Goal: Information Seeking & Learning: Understand process/instructions

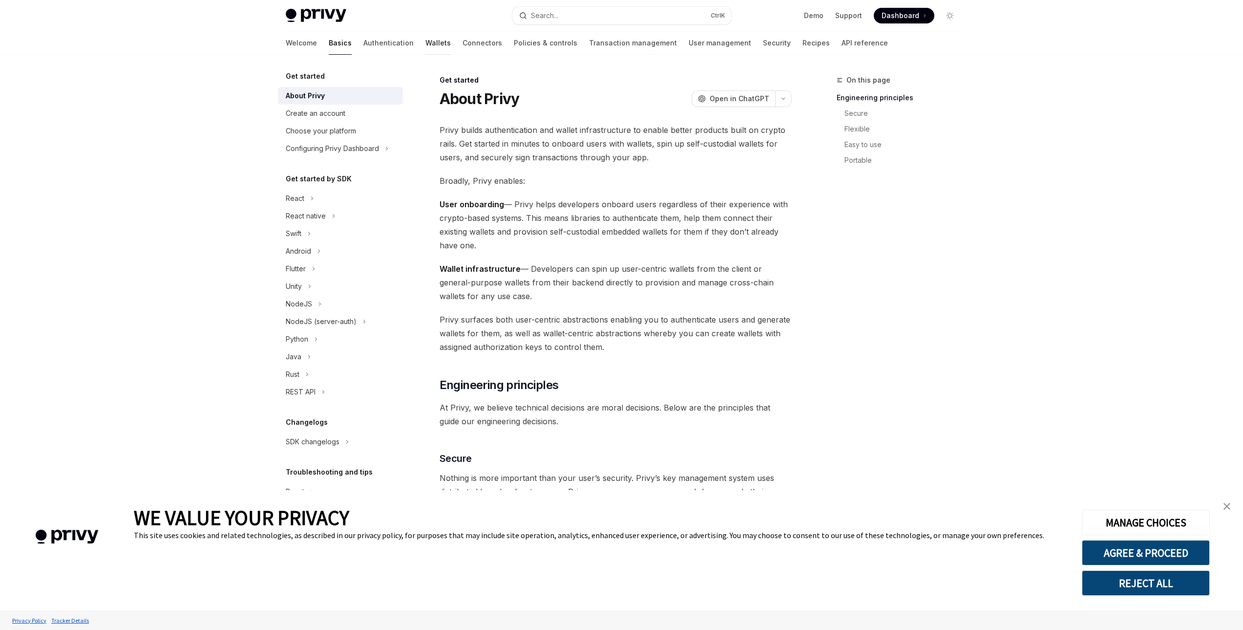
click at [425, 49] on link "Wallets" at bounding box center [437, 42] width 25 height 23
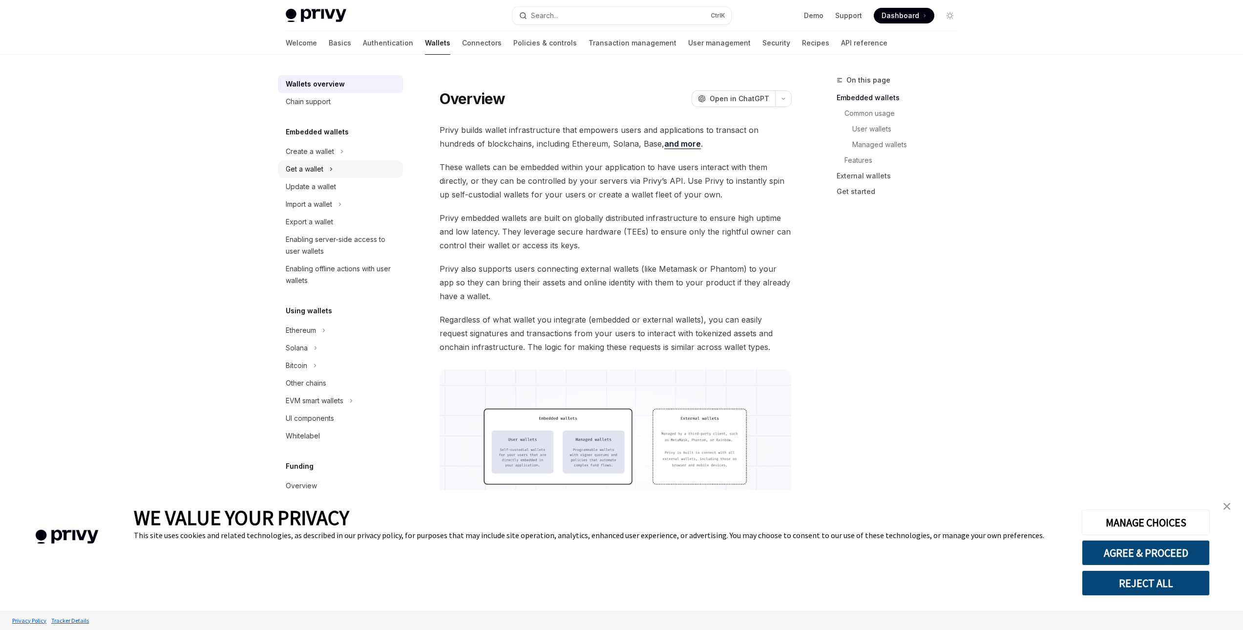
click at [344, 160] on button "Get a wallet" at bounding box center [340, 169] width 125 height 18
click at [327, 183] on div "Get user connected wallets" at bounding box center [336, 187] width 88 height 12
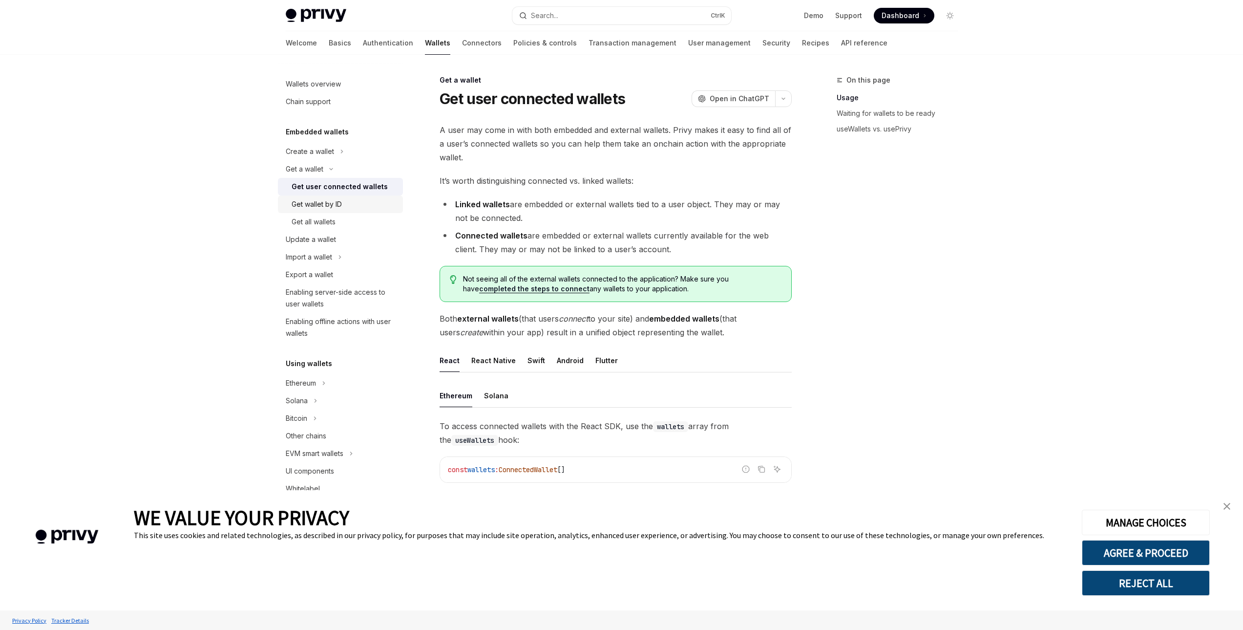
click at [344, 206] on div "Get wallet by ID" at bounding box center [345, 204] width 106 height 12
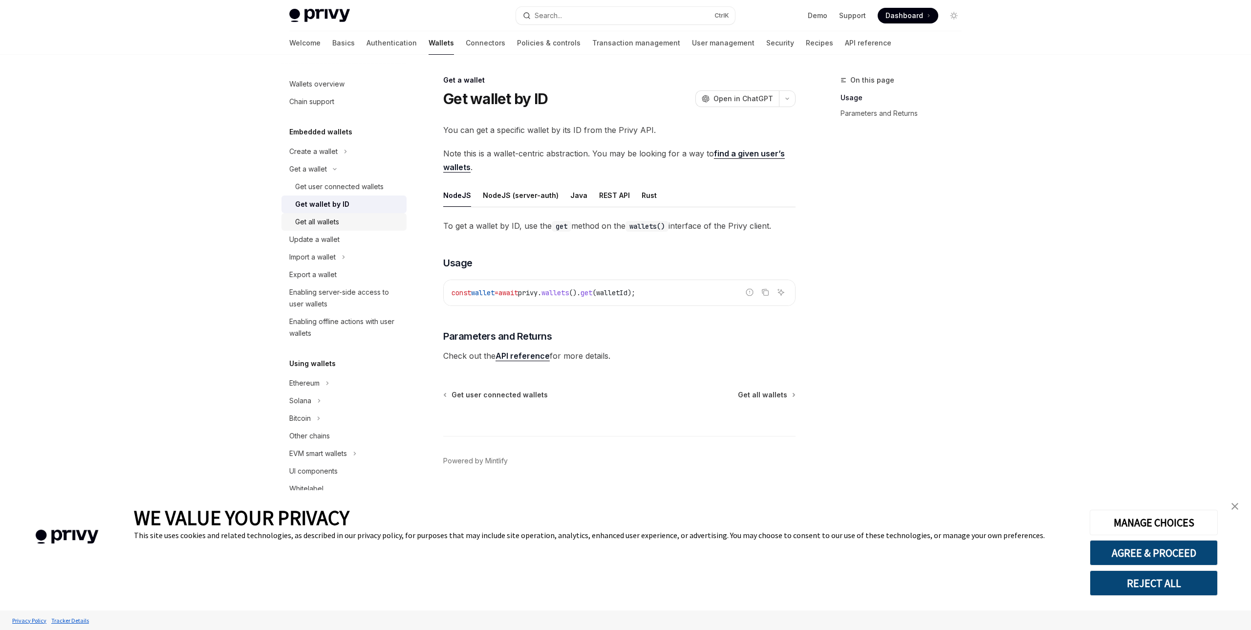
click at [342, 227] on div "Get all wallets" at bounding box center [348, 222] width 106 height 12
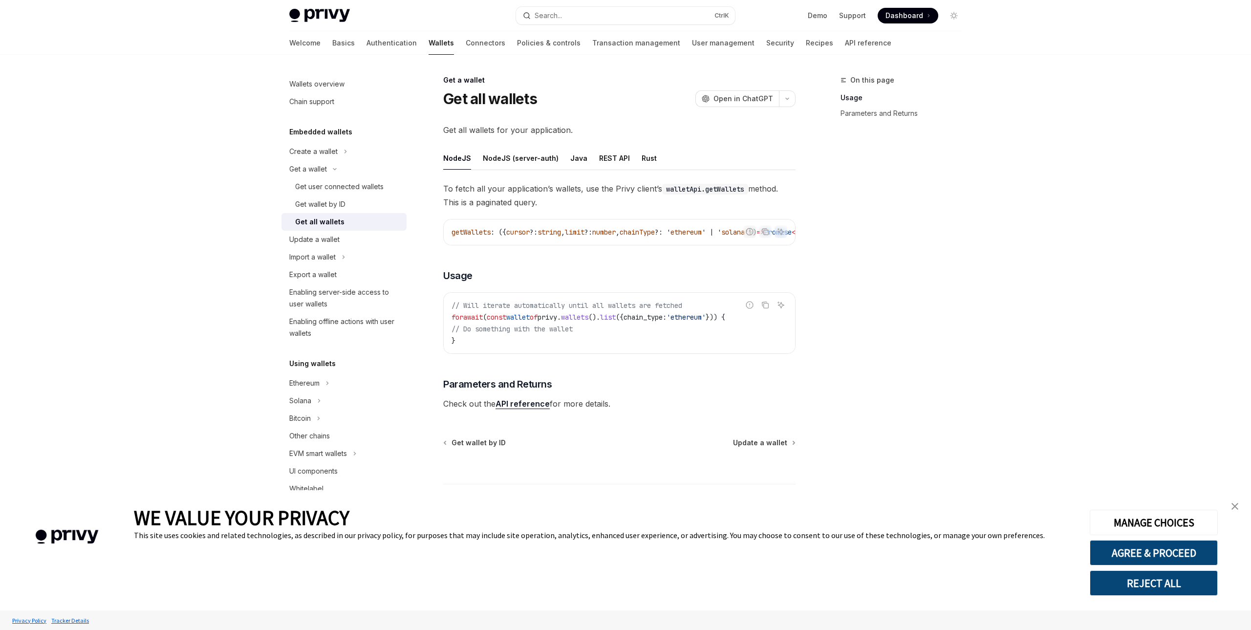
click at [348, 215] on link "Get all wallets" at bounding box center [343, 222] width 125 height 18
click at [349, 205] on div "Get wallet by ID" at bounding box center [348, 204] width 106 height 12
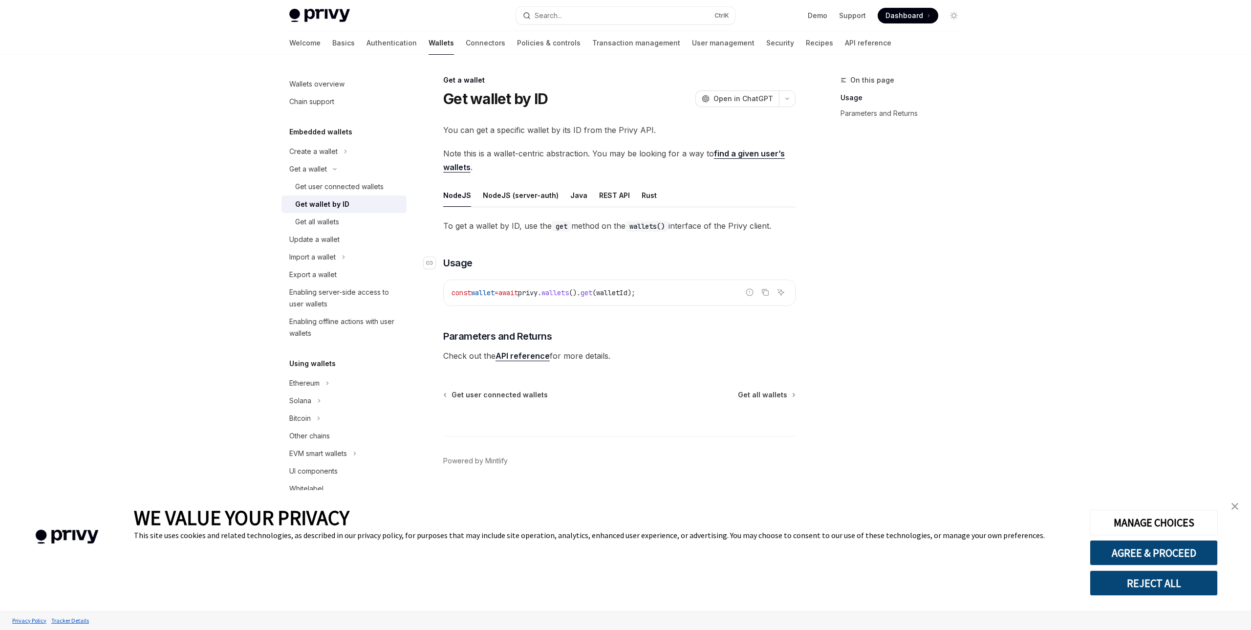
click at [639, 257] on h3 "​ Usage" at bounding box center [619, 263] width 352 height 14
click at [641, 193] on div "Rust" at bounding box center [648, 195] width 15 height 23
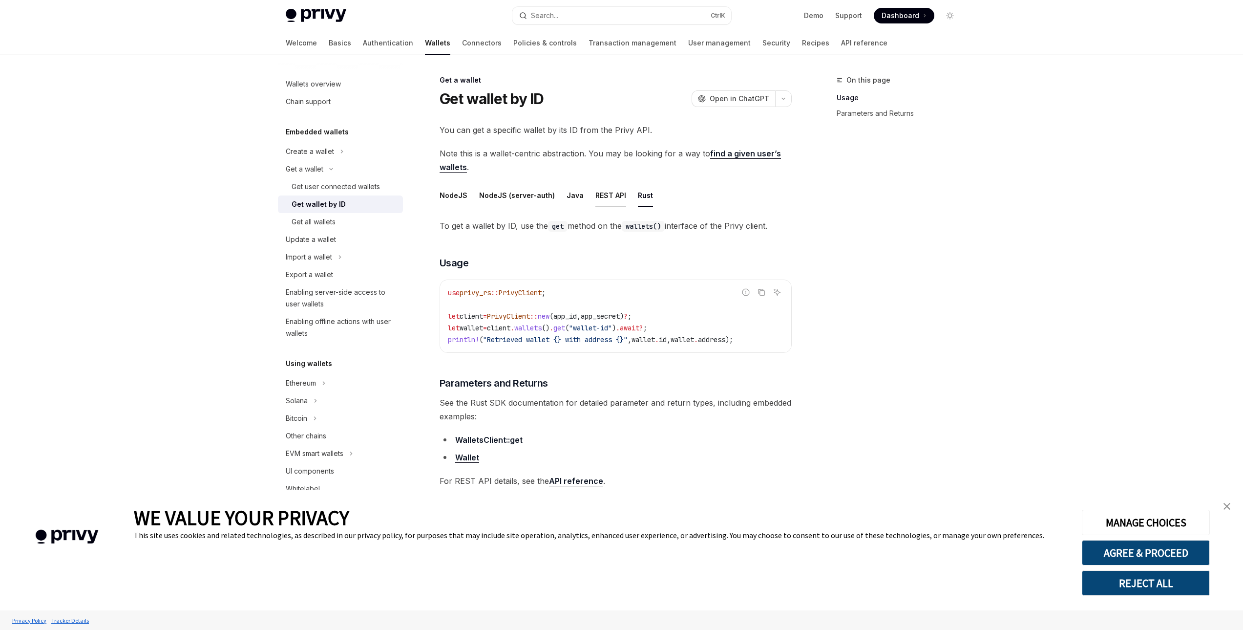
click at [610, 194] on div "REST API" at bounding box center [610, 195] width 31 height 23
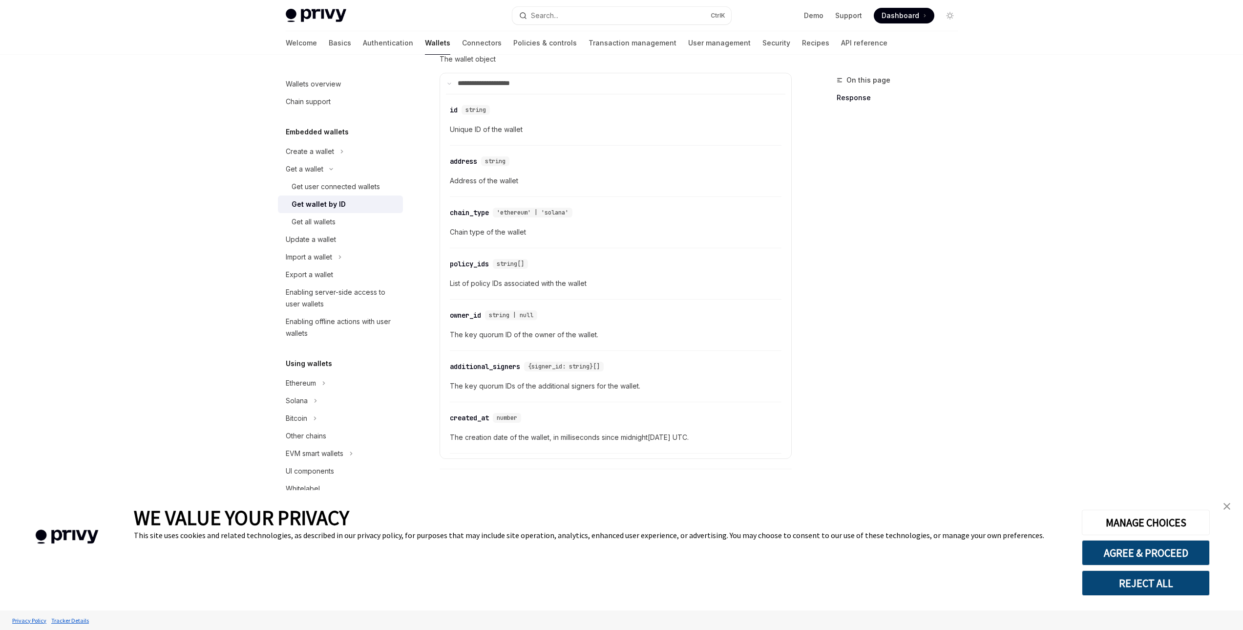
scroll to position [285, 0]
click at [355, 229] on link "Get all wallets" at bounding box center [340, 222] width 125 height 18
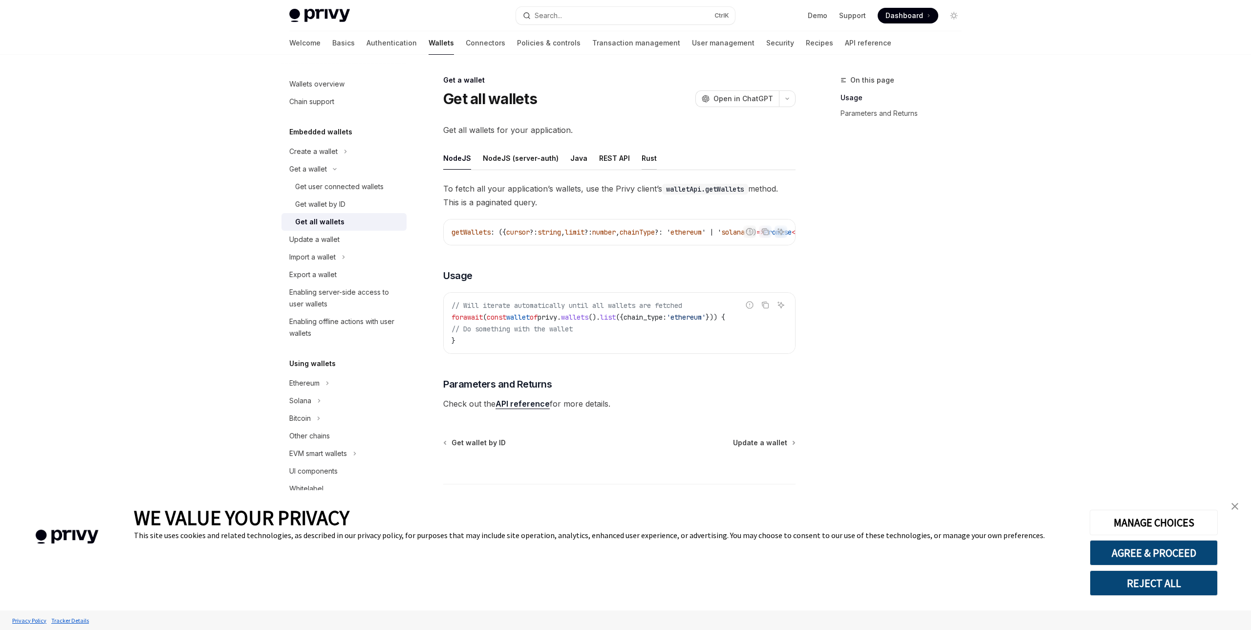
click at [641, 159] on div "Rust" at bounding box center [648, 158] width 15 height 23
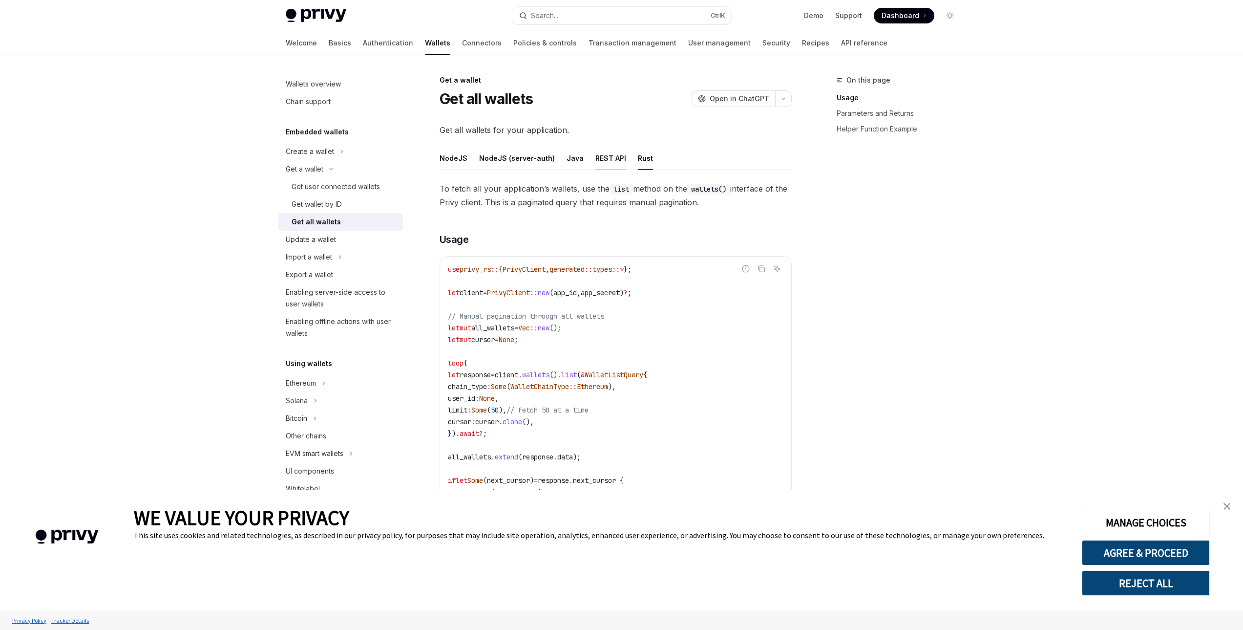
click at [612, 161] on div "REST API" at bounding box center [610, 158] width 31 height 23
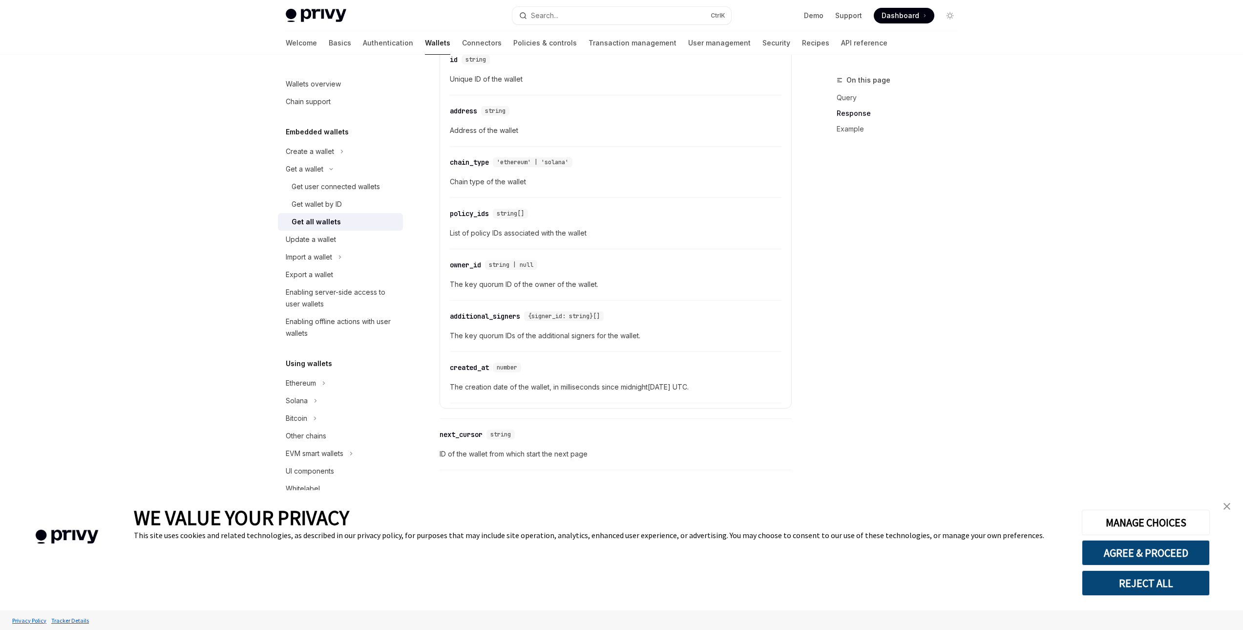
scroll to position [537, 0]
click at [363, 47] on link "Authentication" at bounding box center [388, 42] width 50 height 23
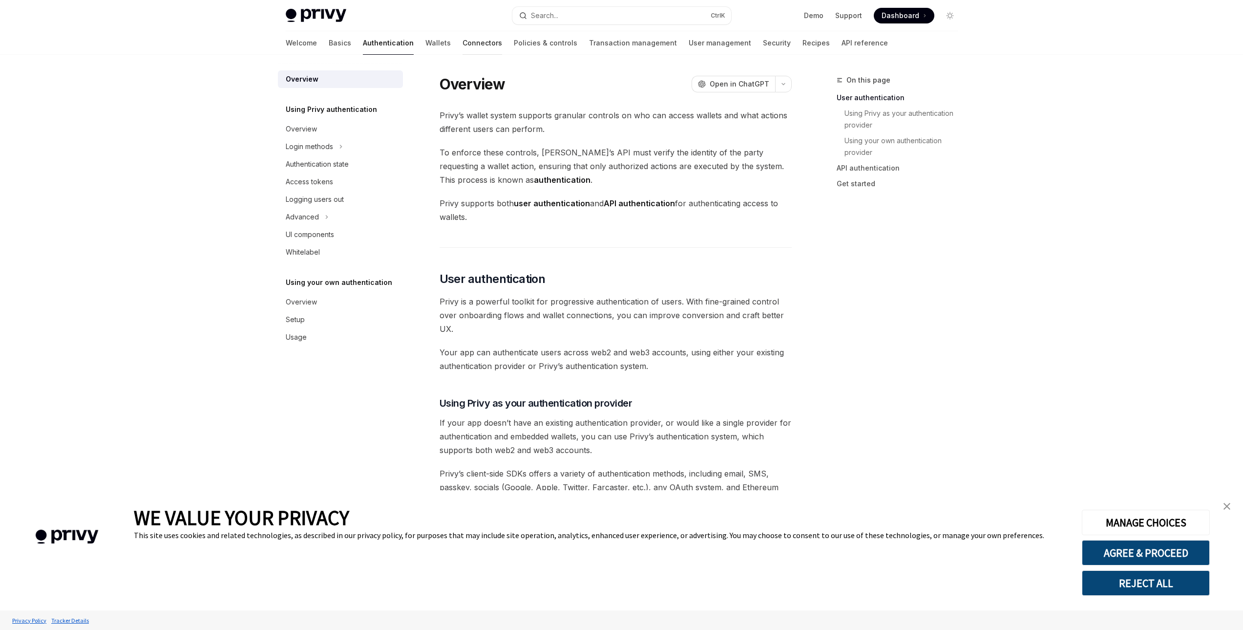
click at [463, 40] on link "Connectors" at bounding box center [483, 42] width 40 height 23
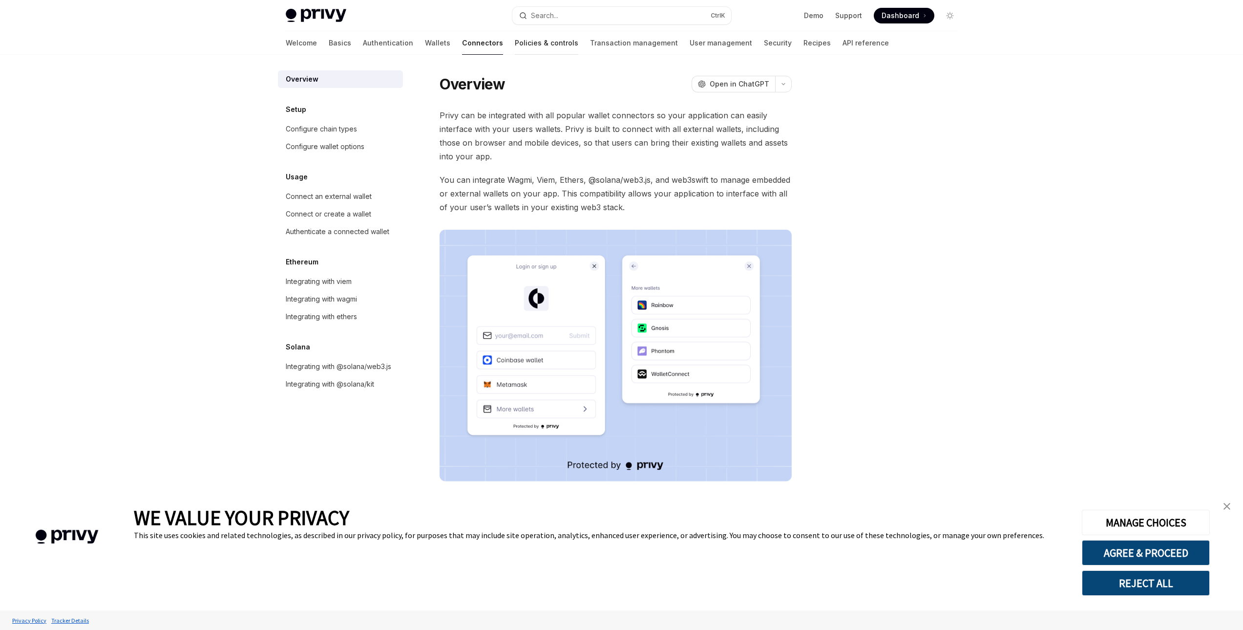
click at [515, 40] on link "Policies & controls" at bounding box center [547, 42] width 64 height 23
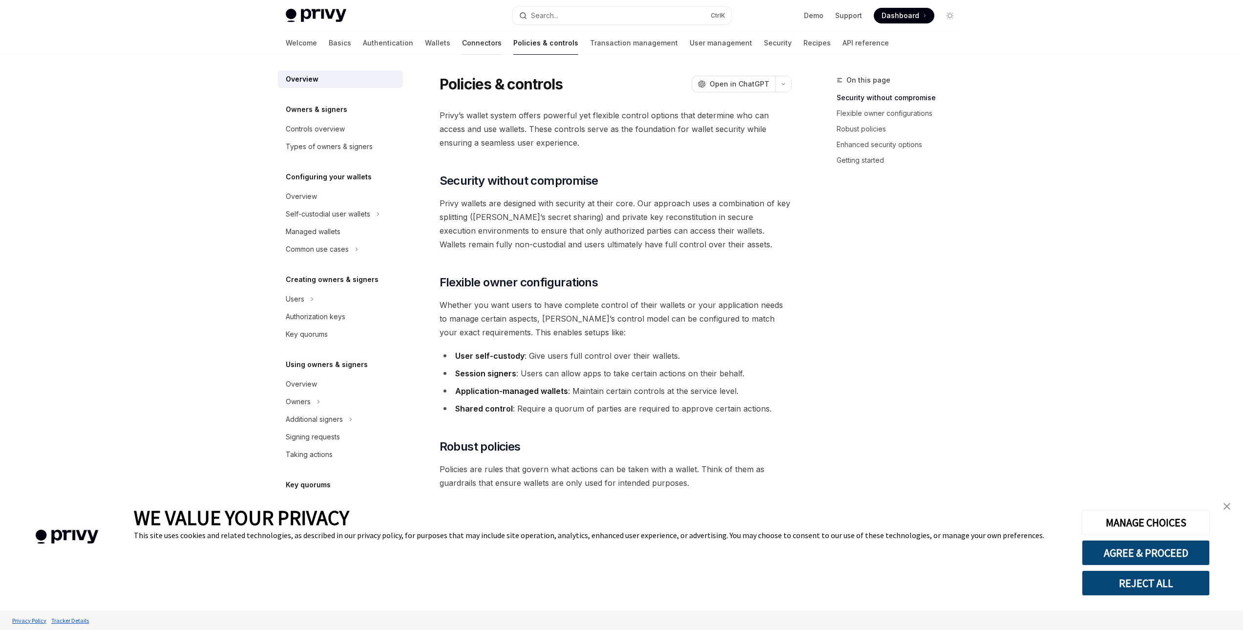
click at [462, 43] on link "Connectors" at bounding box center [482, 42] width 40 height 23
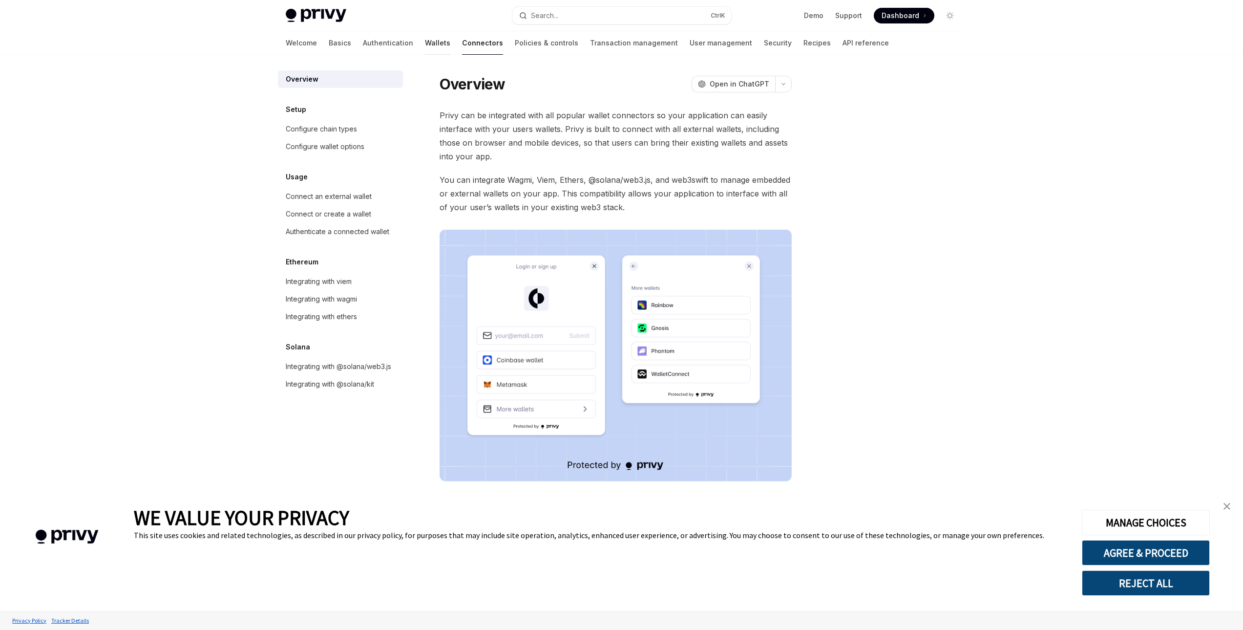
click at [425, 43] on link "Wallets" at bounding box center [437, 42] width 25 height 23
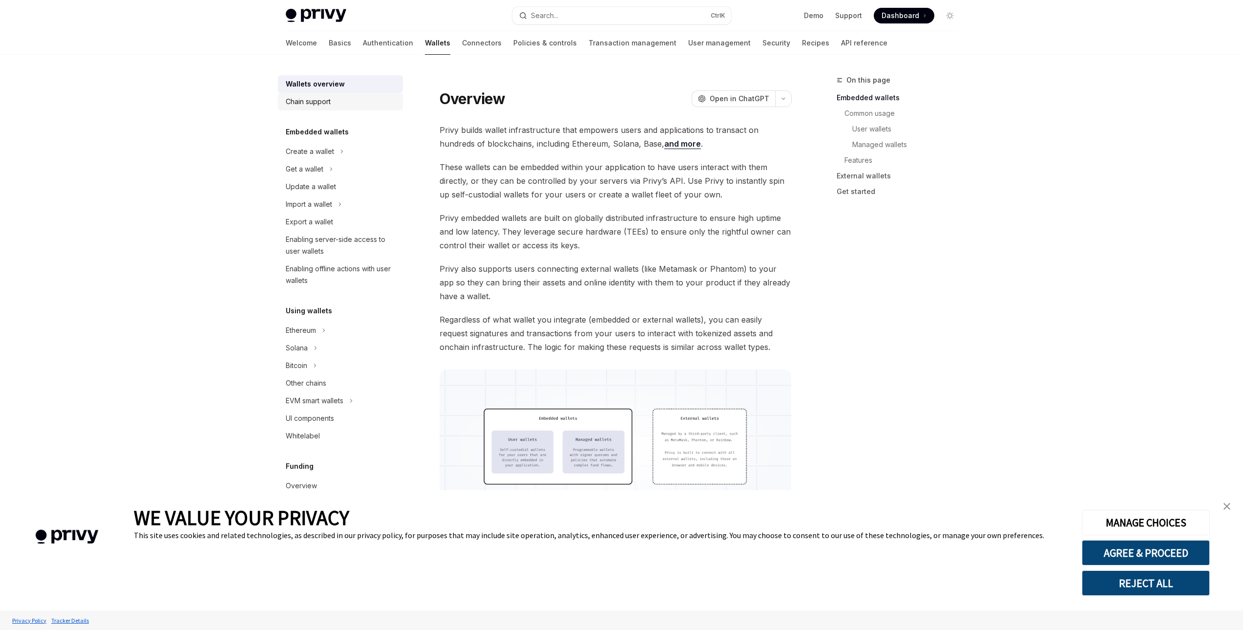
click at [330, 97] on div "Chain support" at bounding box center [308, 102] width 45 height 12
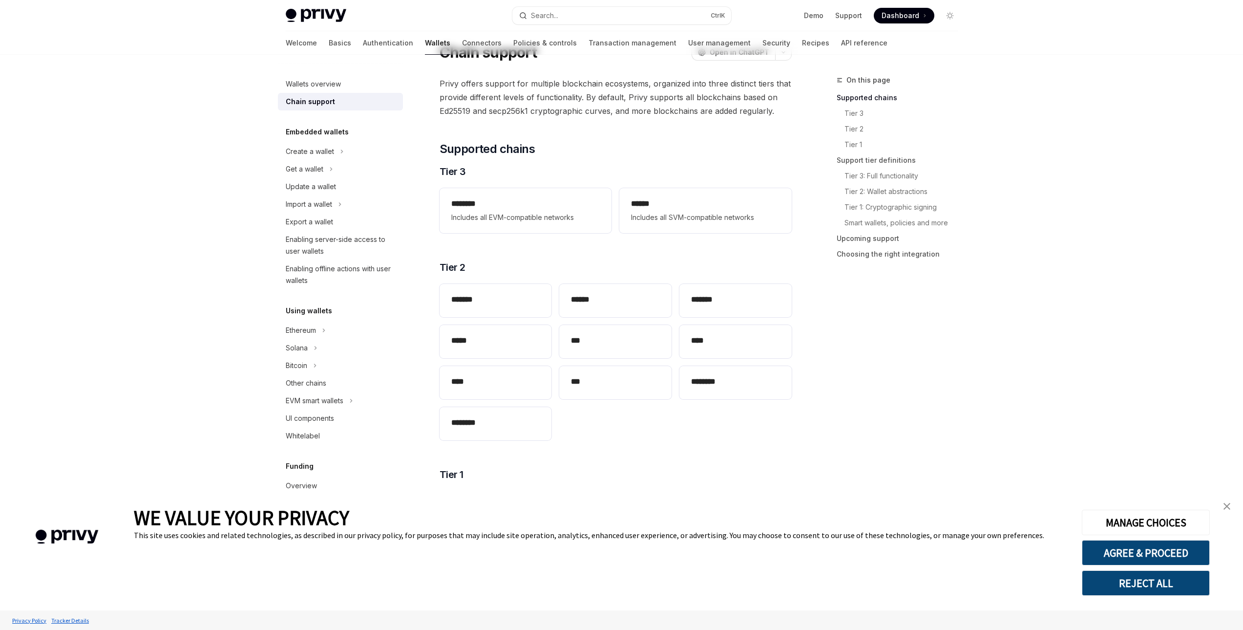
scroll to position [49, 0]
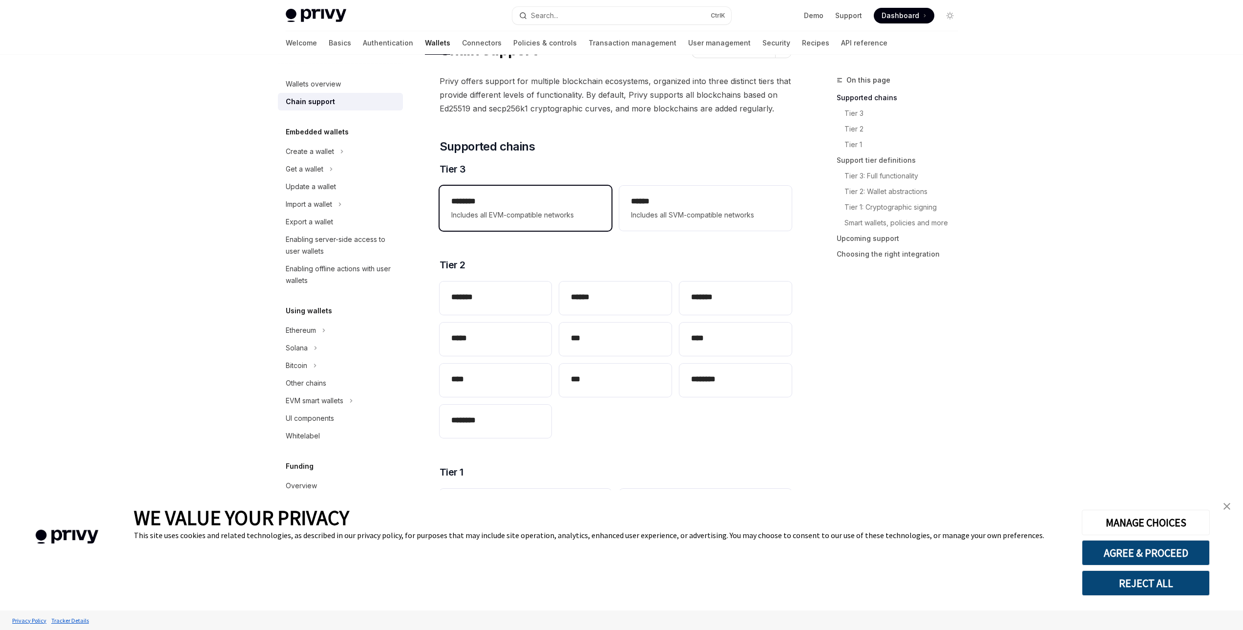
click at [601, 218] on div "******** Includes all EVM-compatible networks" at bounding box center [526, 208] width 172 height 45
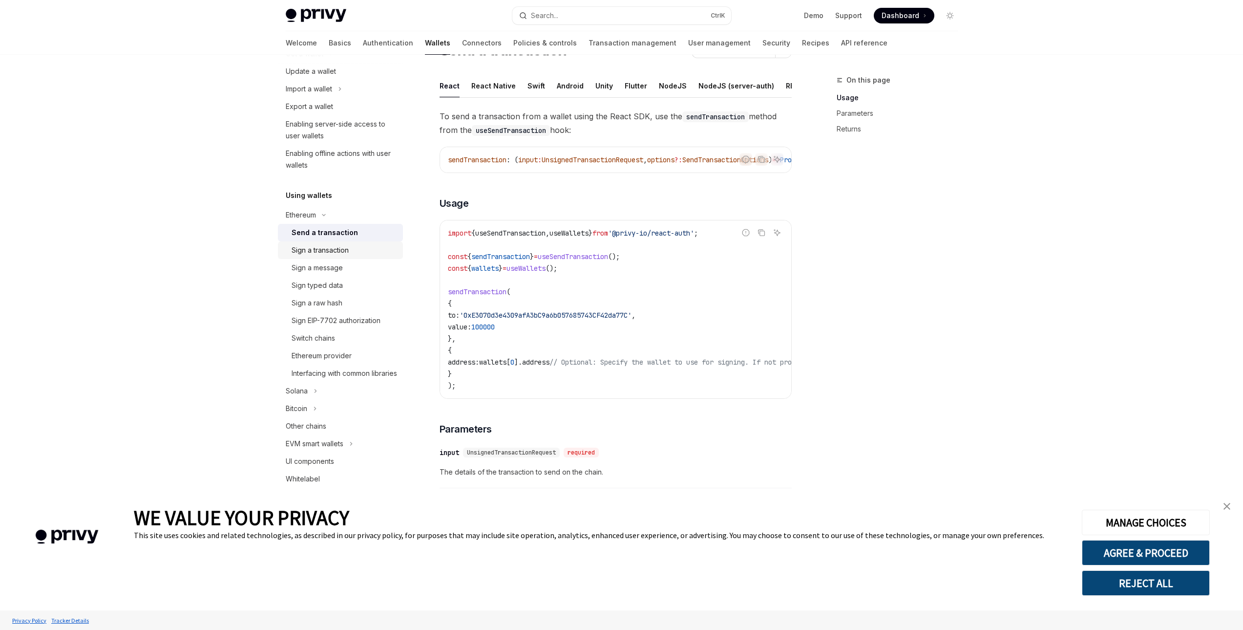
scroll to position [147, 0]
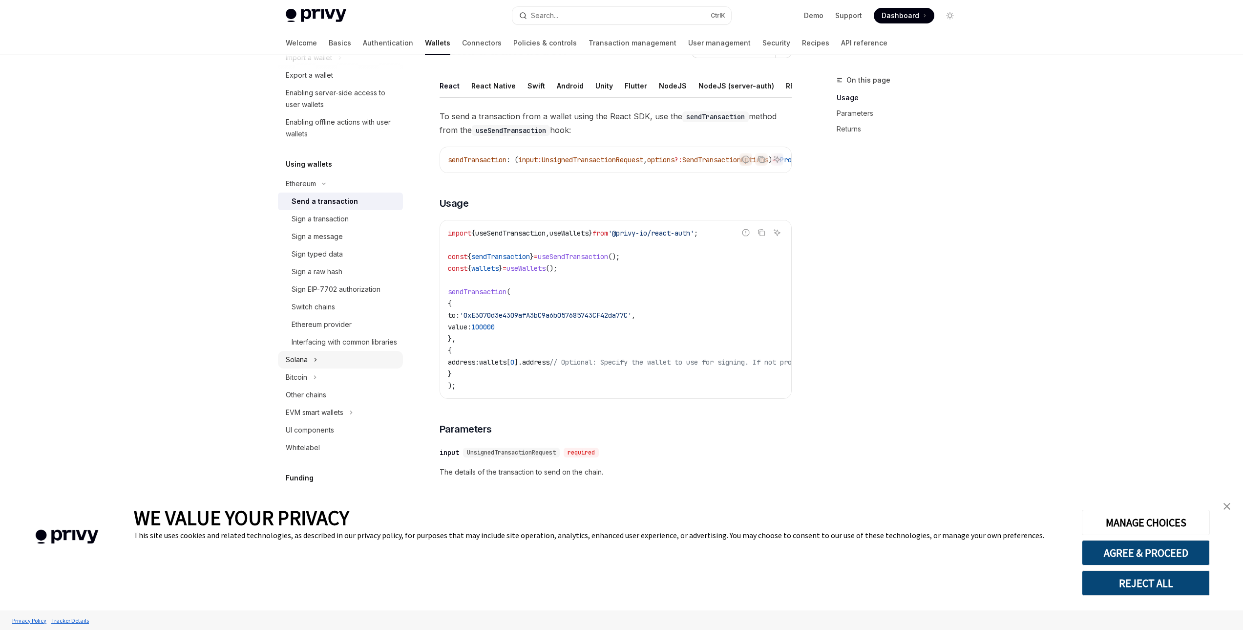
click at [374, 367] on button "Solana" at bounding box center [340, 360] width 125 height 18
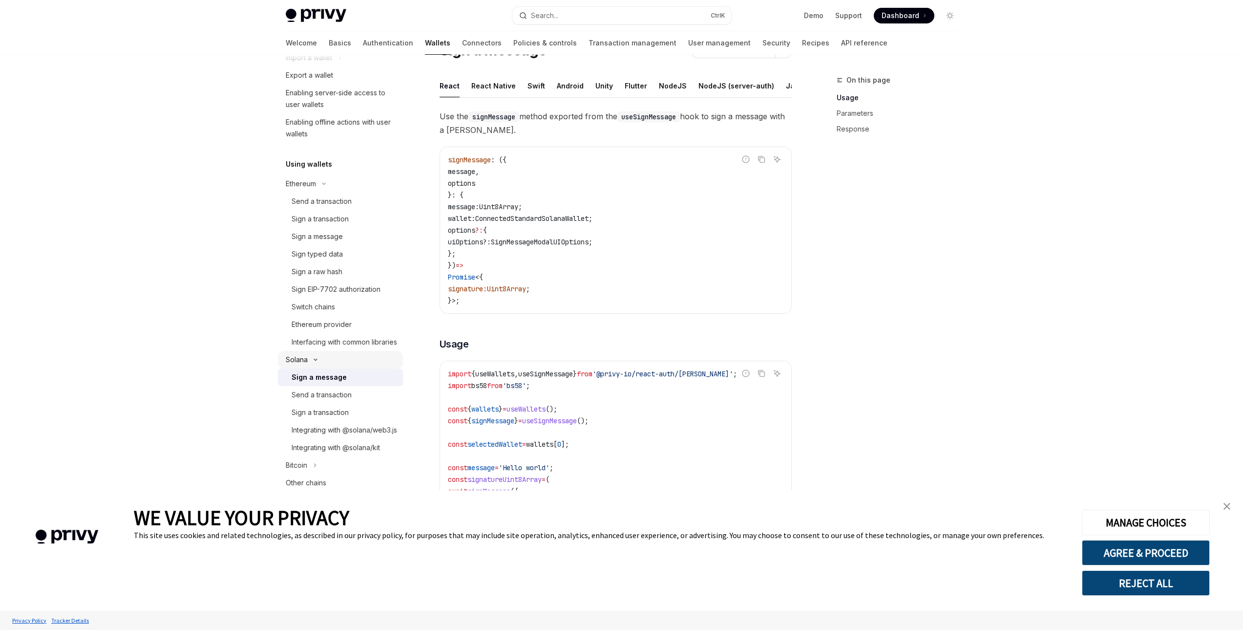
click at [374, 367] on button "Solana" at bounding box center [340, 360] width 125 height 18
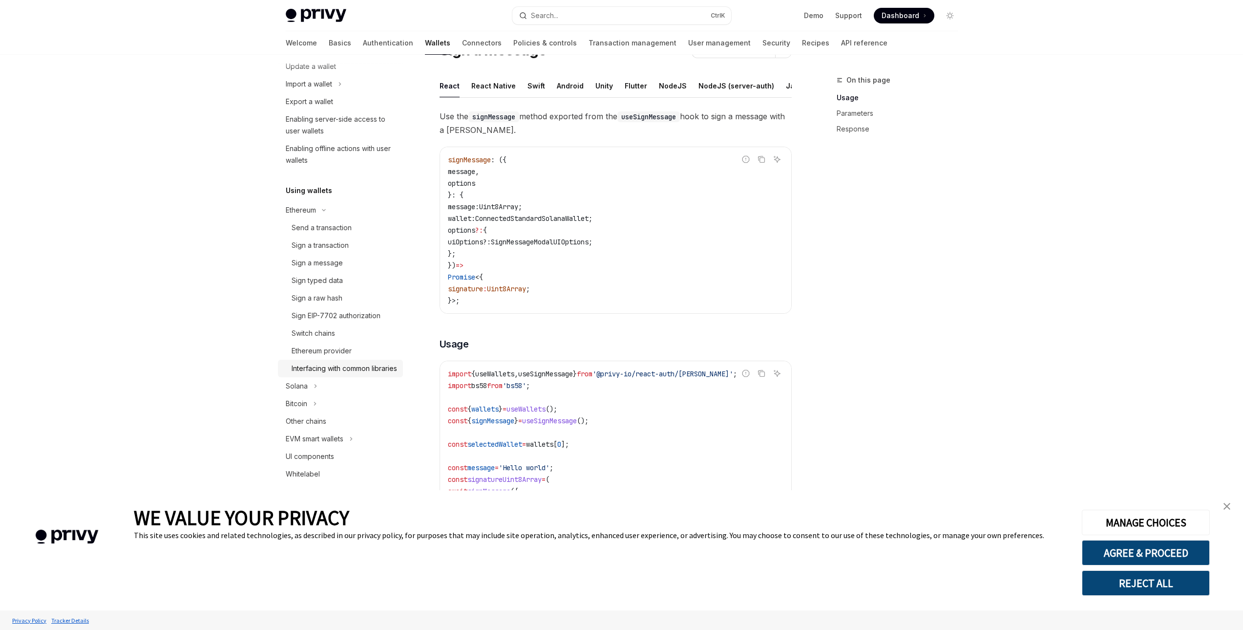
scroll to position [49, 0]
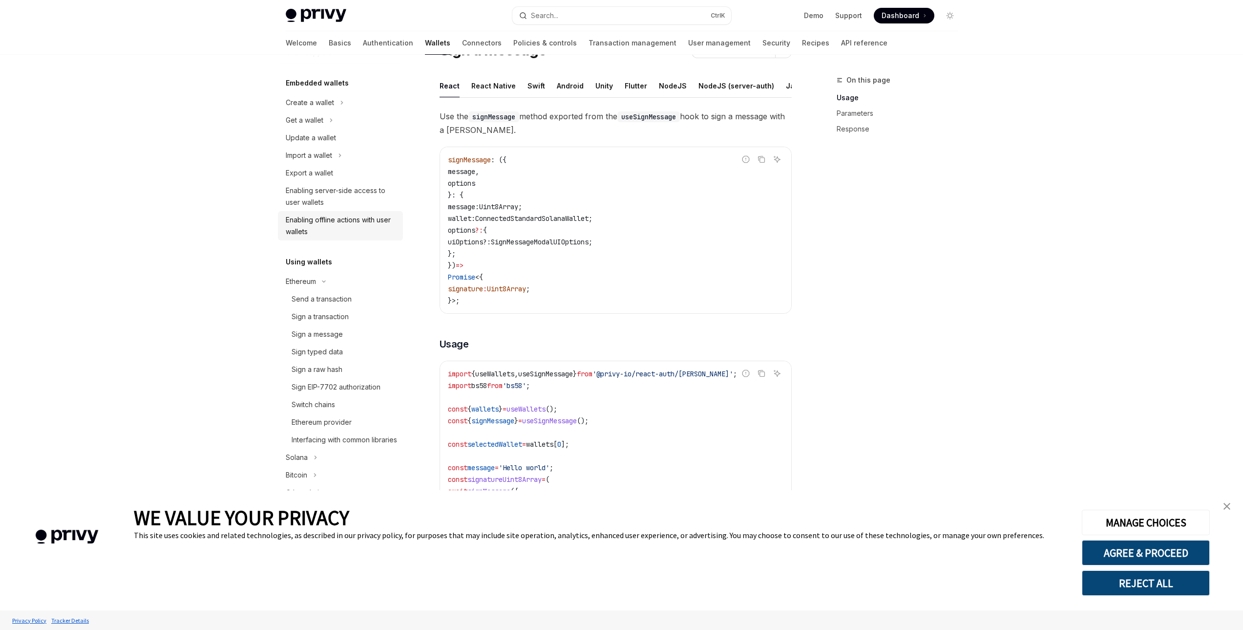
click at [340, 235] on div "Enabling offline actions with user wallets" at bounding box center [341, 225] width 111 height 23
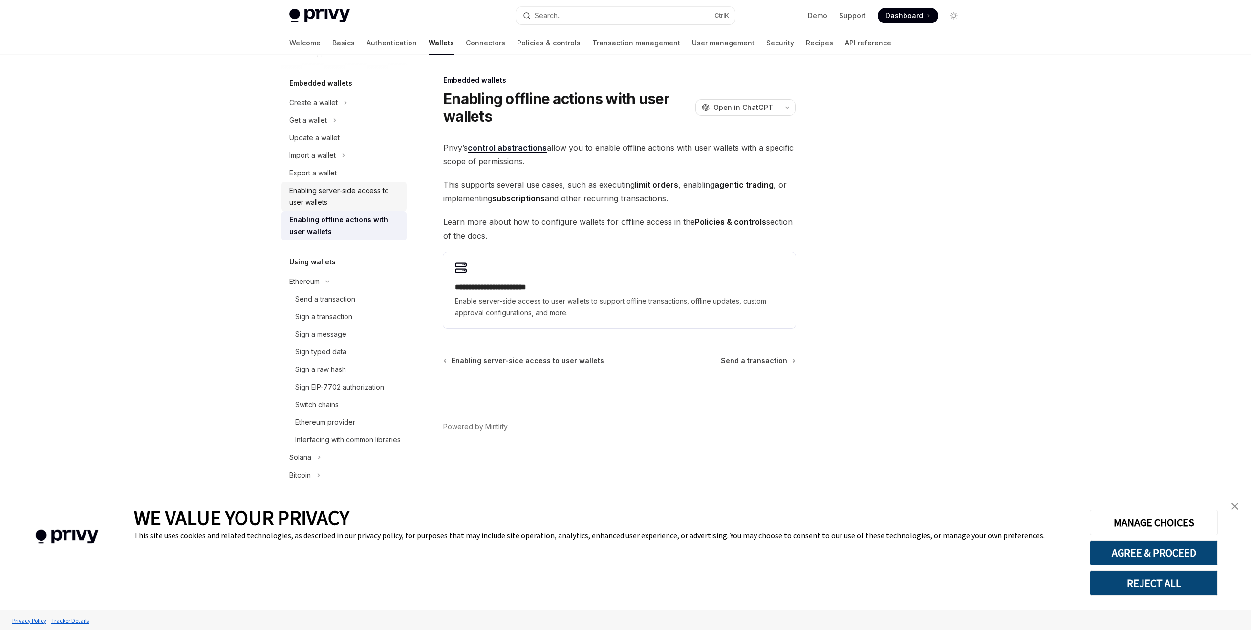
click at [345, 202] on div "Enabling server-side access to user wallets" at bounding box center [344, 196] width 111 height 23
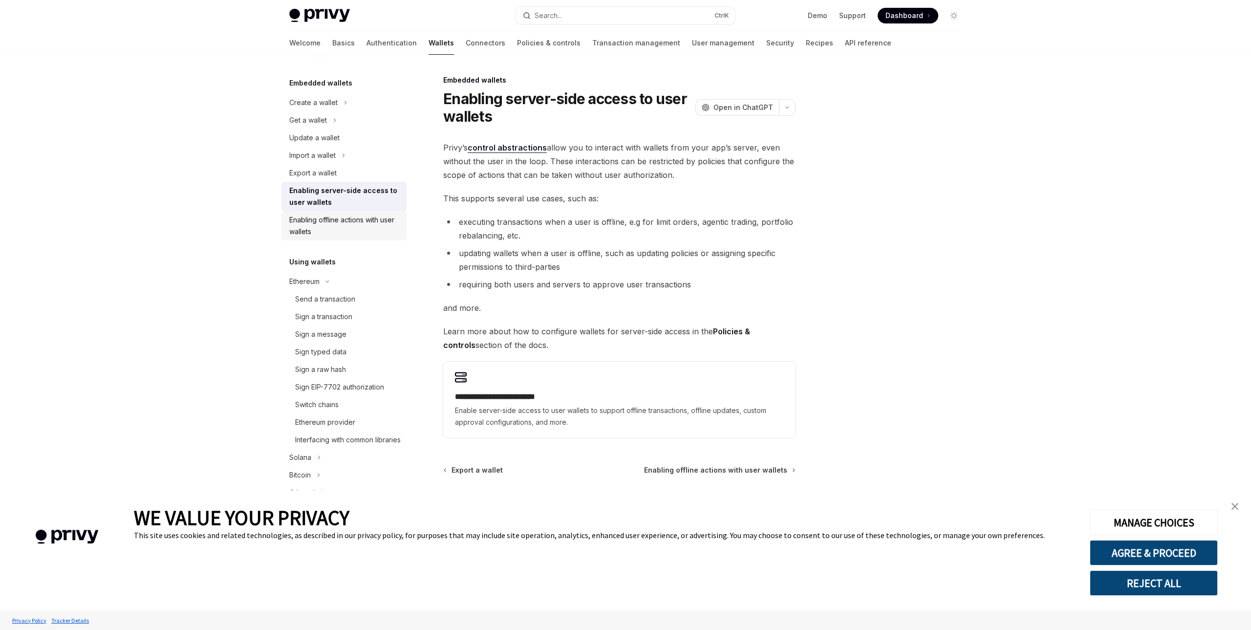
click at [358, 212] on link "Enabling offline actions with user wallets" at bounding box center [343, 225] width 125 height 29
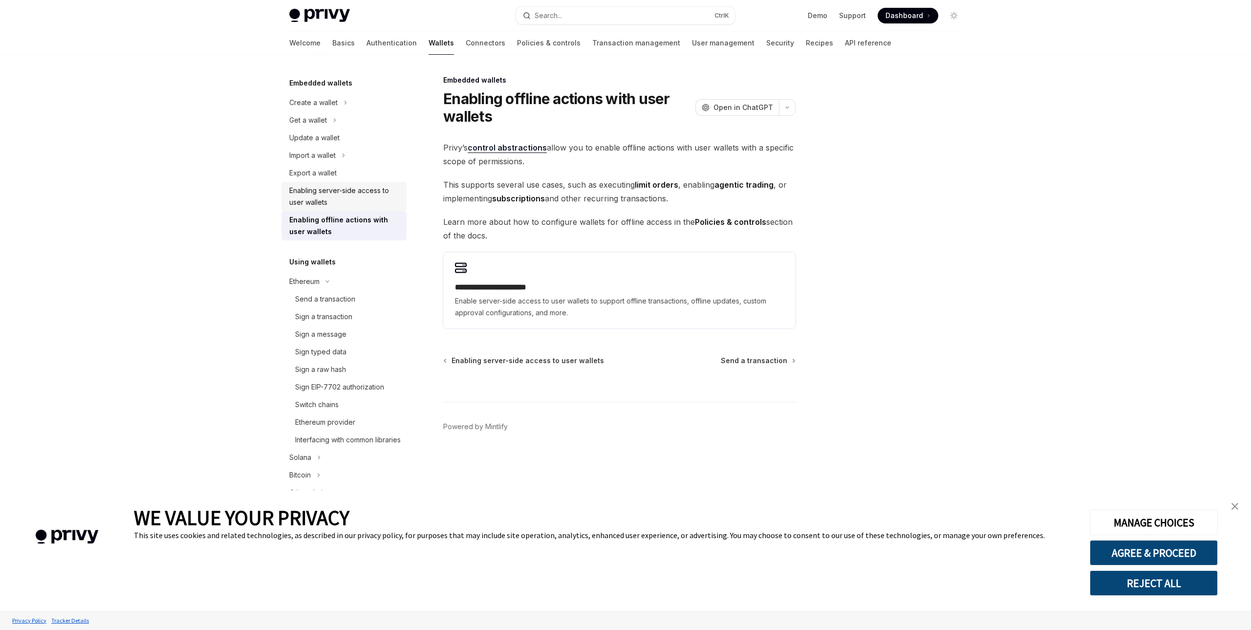
click at [349, 182] on link "Enabling server-side access to user wallets" at bounding box center [343, 196] width 125 height 29
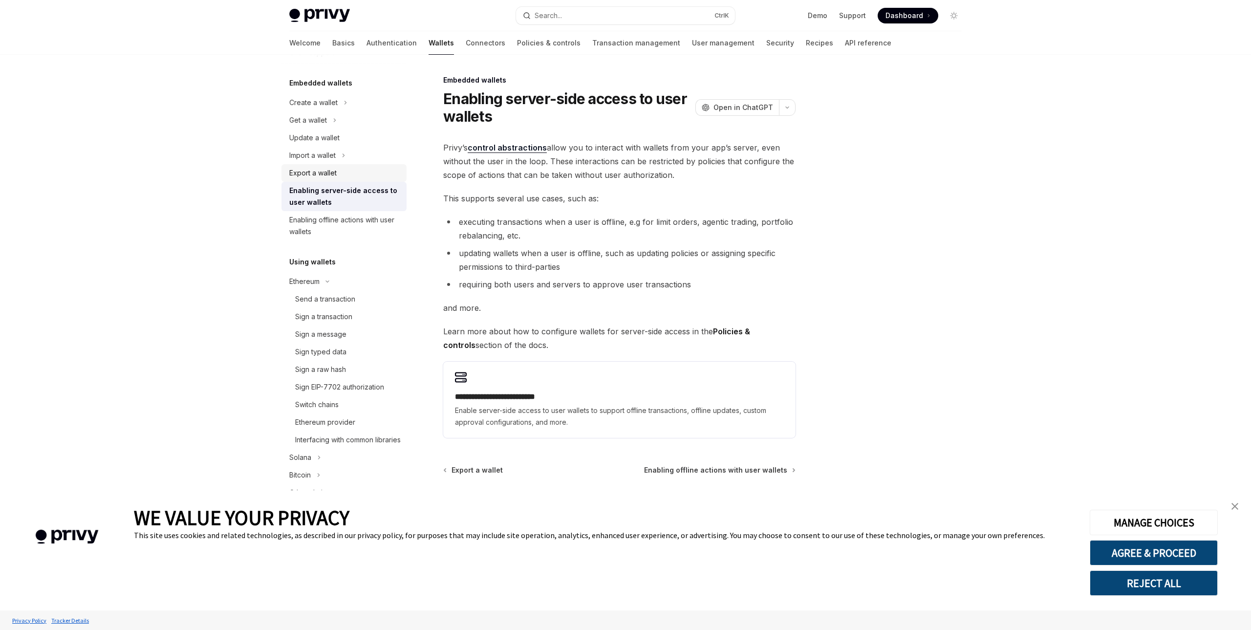
click at [353, 170] on div "Export a wallet" at bounding box center [344, 173] width 111 height 12
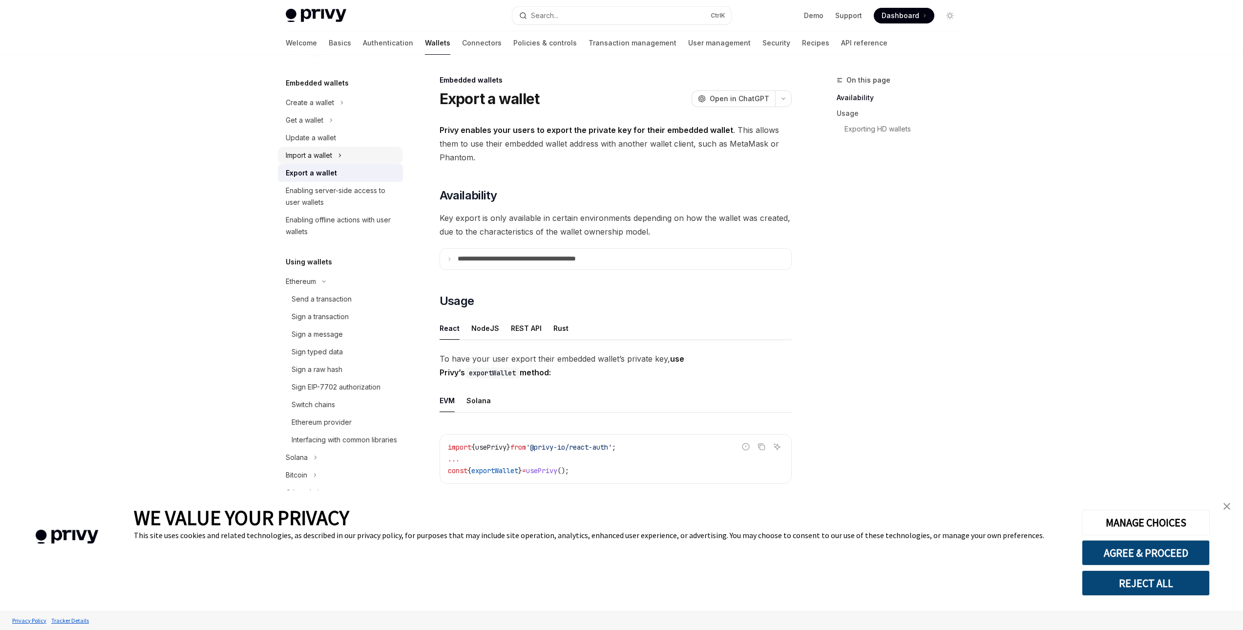
click at [357, 159] on button "Import a wallet" at bounding box center [340, 156] width 125 height 18
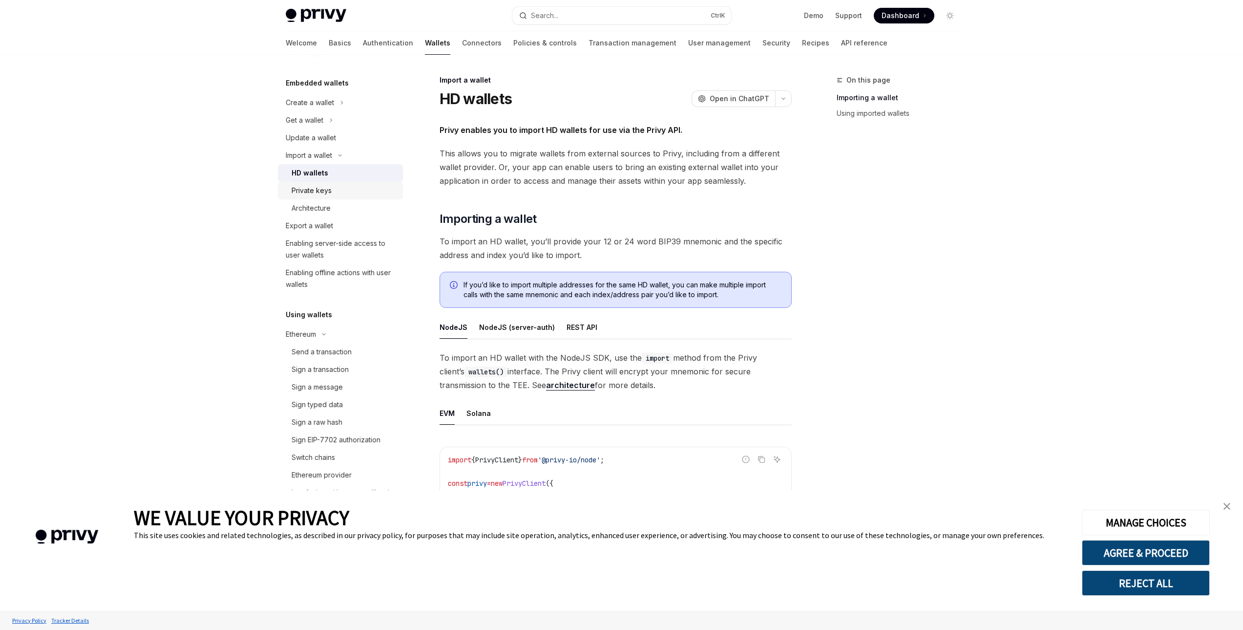
click at [336, 193] on div "Private keys" at bounding box center [345, 191] width 106 height 12
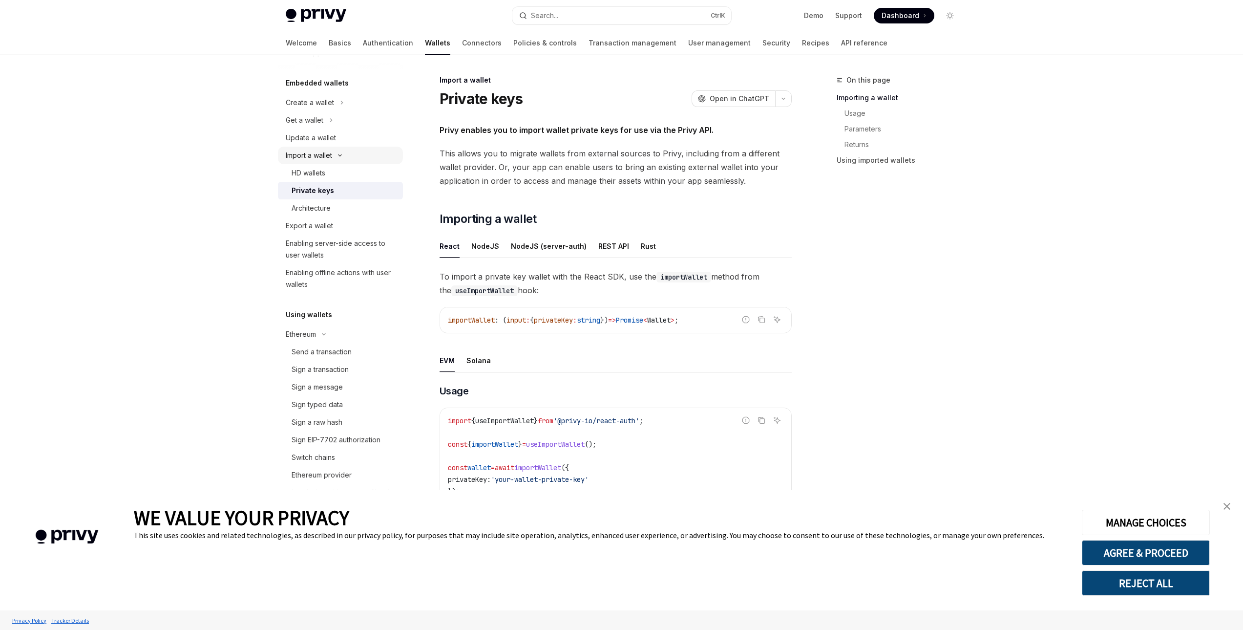
click at [340, 152] on button "Import a wallet" at bounding box center [340, 156] width 125 height 18
click at [340, 145] on link "Update a wallet" at bounding box center [340, 138] width 125 height 18
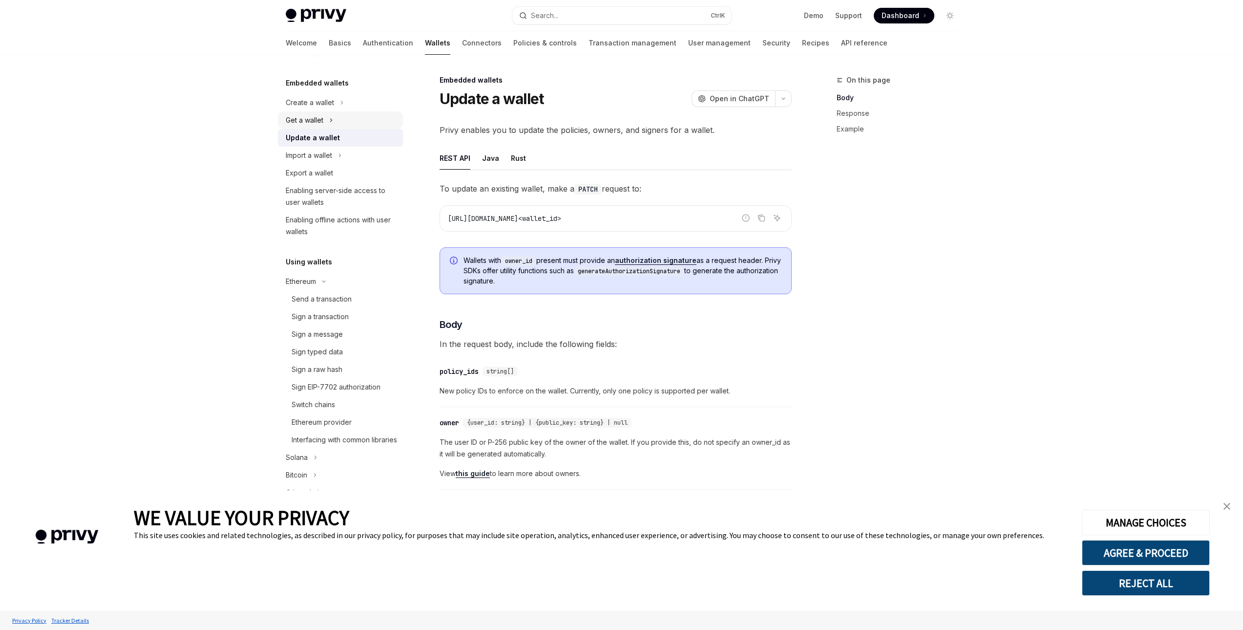
click at [342, 120] on button "Get a wallet" at bounding box center [340, 120] width 125 height 18
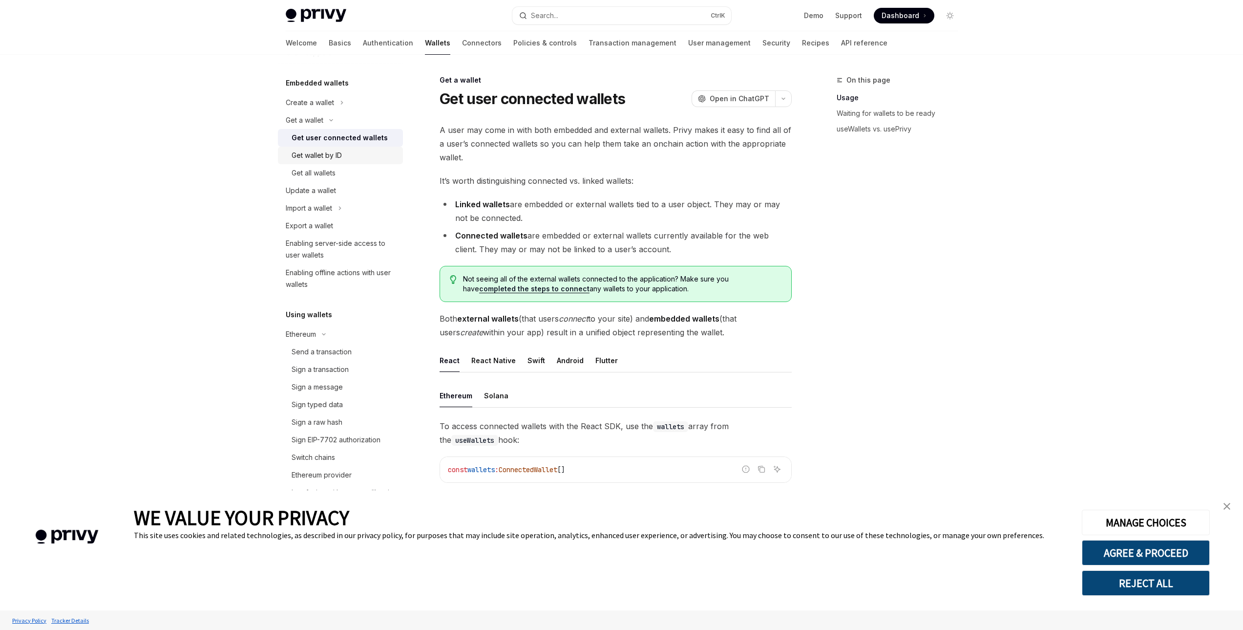
click at [345, 153] on div "Get wallet by ID" at bounding box center [345, 155] width 106 height 12
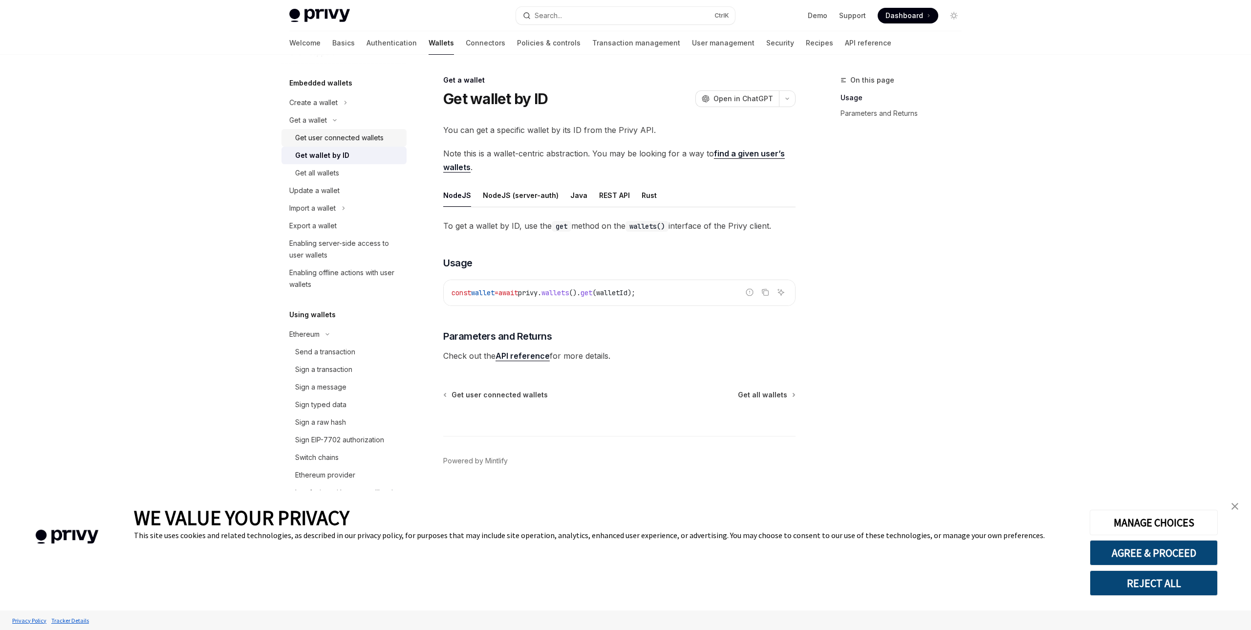
click at [348, 143] on div "Get user connected wallets" at bounding box center [339, 138] width 88 height 12
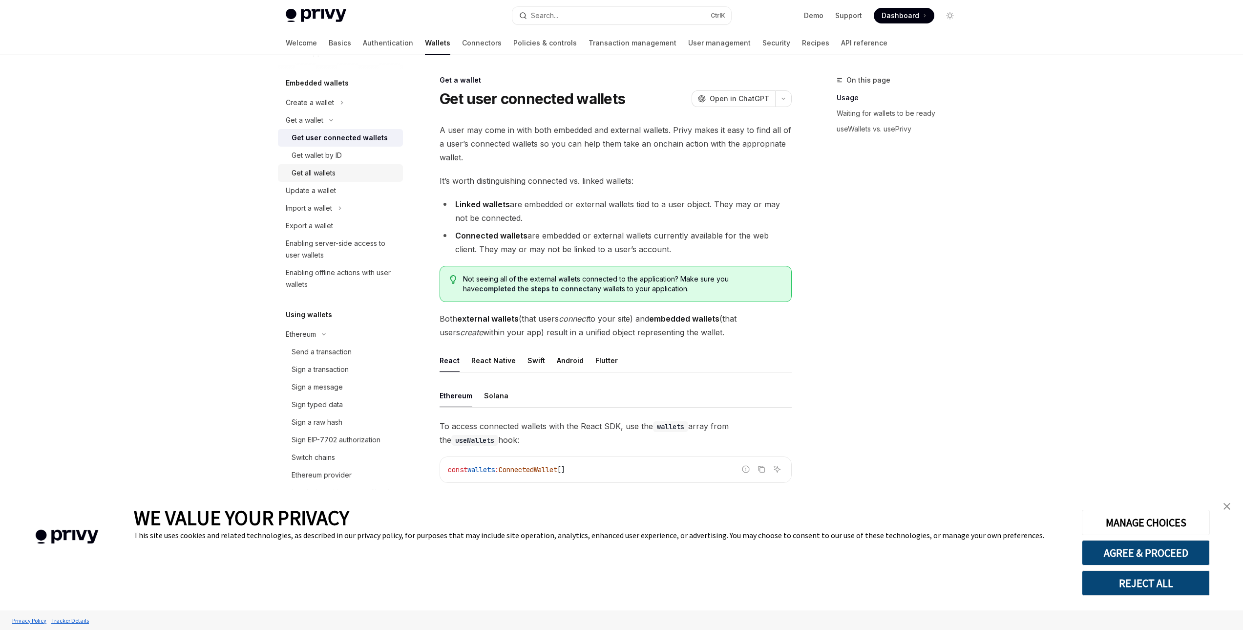
click at [346, 176] on div "Get all wallets" at bounding box center [345, 173] width 106 height 12
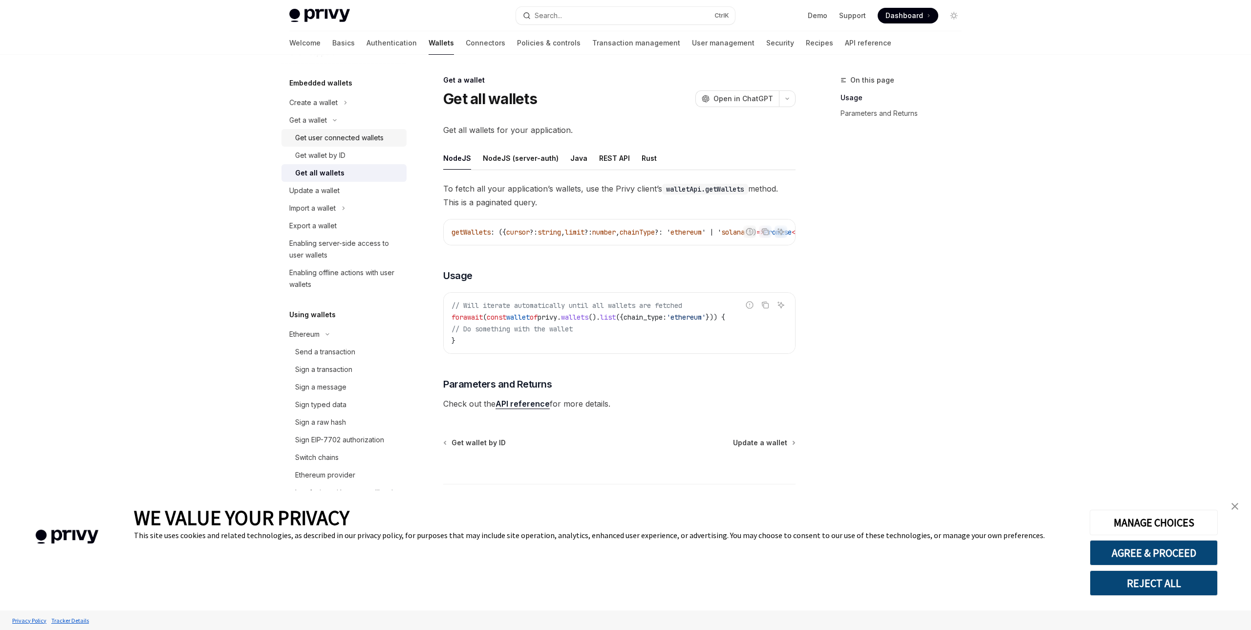
click at [350, 145] on link "Get user connected wallets" at bounding box center [343, 138] width 125 height 18
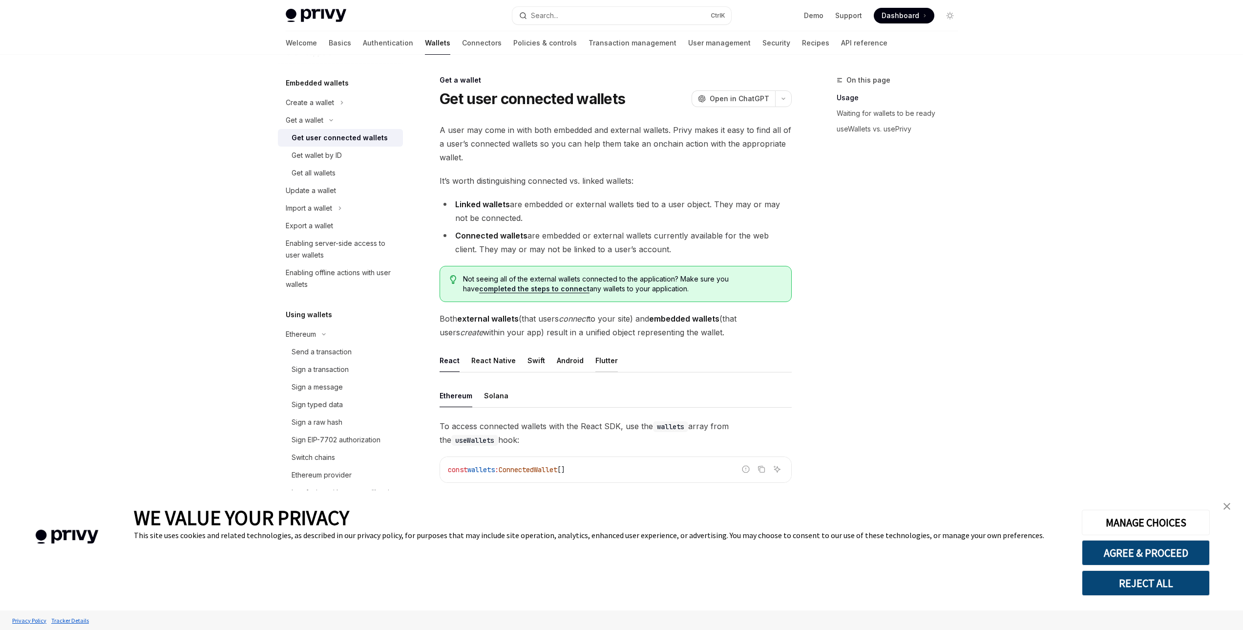
click at [600, 360] on div "Flutter" at bounding box center [606, 360] width 22 height 23
click at [530, 357] on div "Swift" at bounding box center [537, 360] width 18 height 23
click at [500, 359] on div "React Native" at bounding box center [493, 360] width 44 height 23
click at [462, 360] on ul "React React Native Swift Android Flutter" at bounding box center [616, 360] width 352 height 23
click at [455, 362] on div "React" at bounding box center [450, 360] width 20 height 23
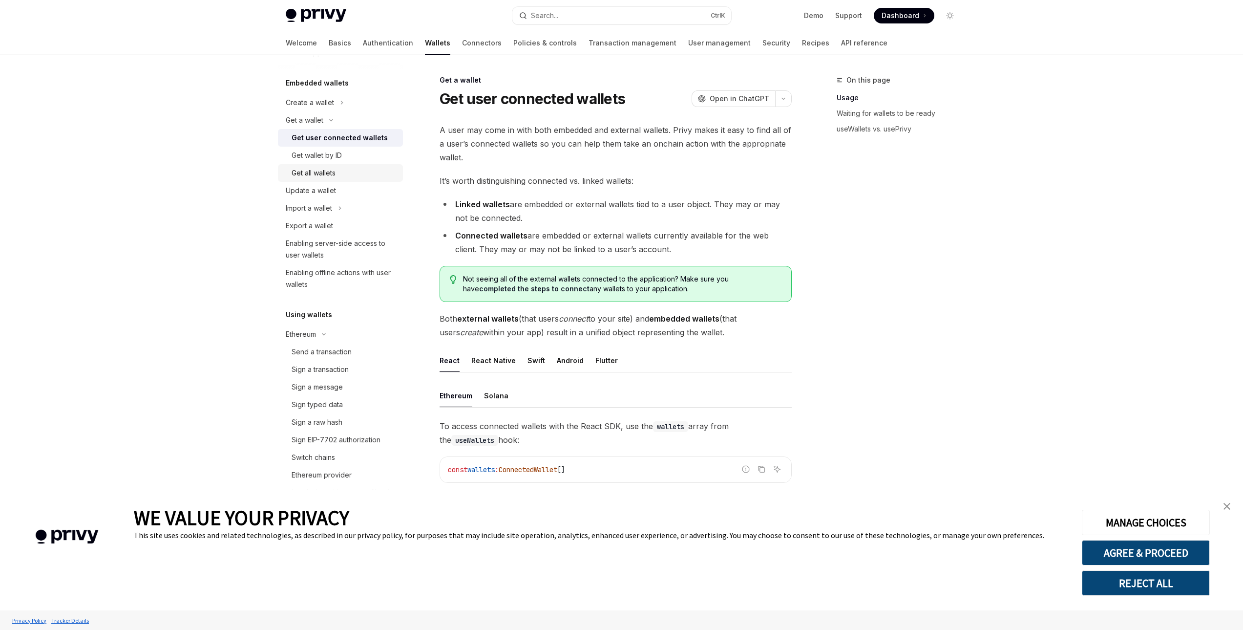
click at [355, 176] on div "Get all wallets" at bounding box center [345, 173] width 106 height 12
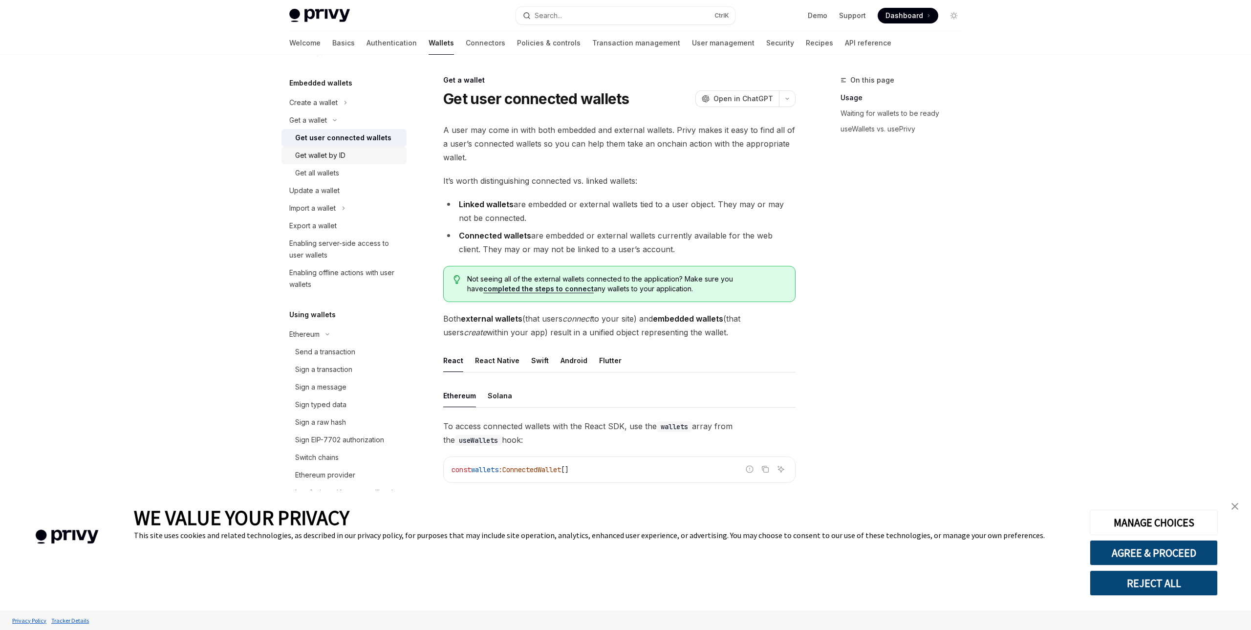
click at [355, 151] on div "Get wallet by ID" at bounding box center [348, 155] width 106 height 12
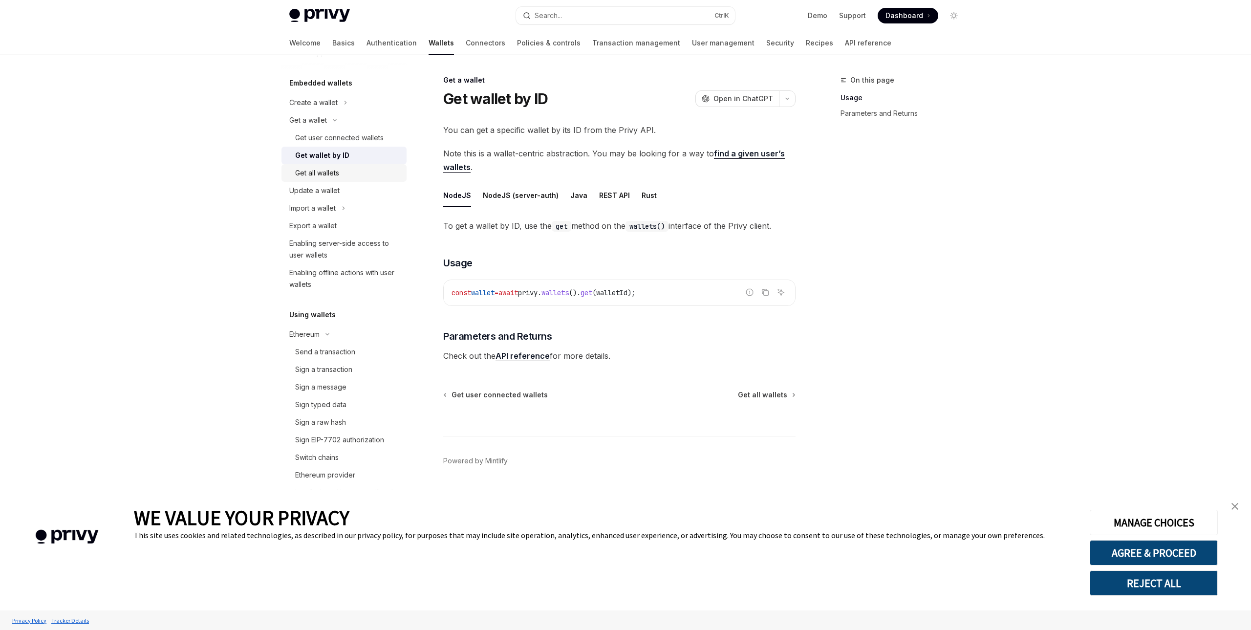
click at [361, 173] on div "Get all wallets" at bounding box center [348, 173] width 106 height 12
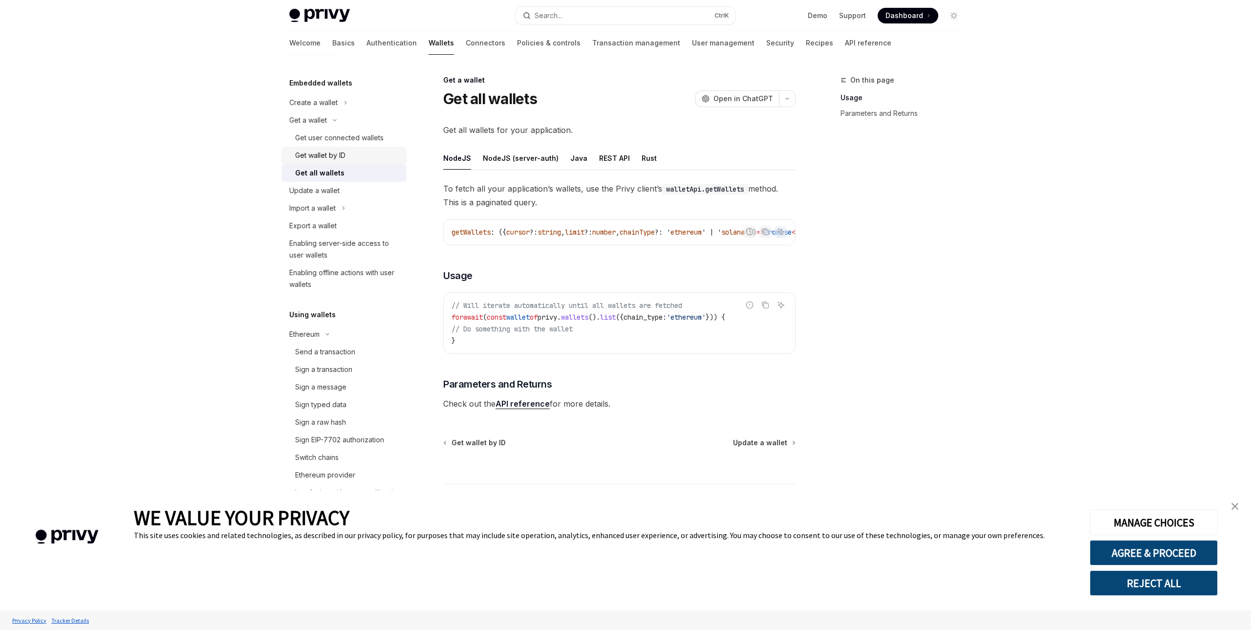
click at [363, 163] on link "Get wallet by ID" at bounding box center [343, 156] width 125 height 18
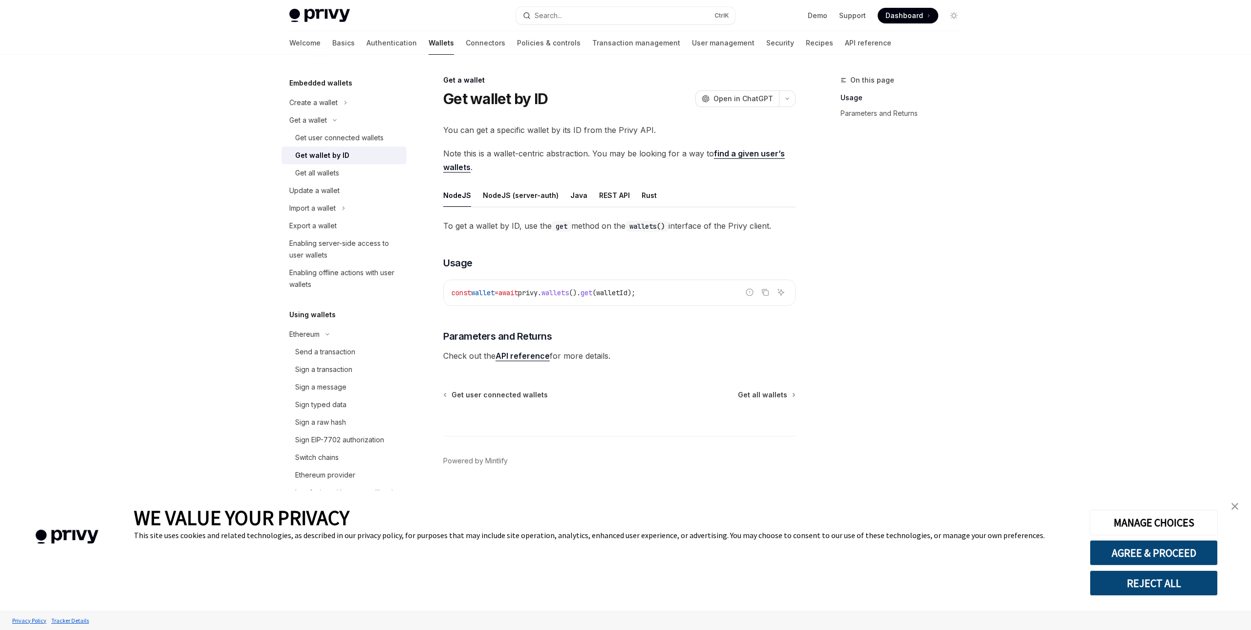
click at [730, 153] on link "find a given user’s wallets" at bounding box center [613, 161] width 341 height 24
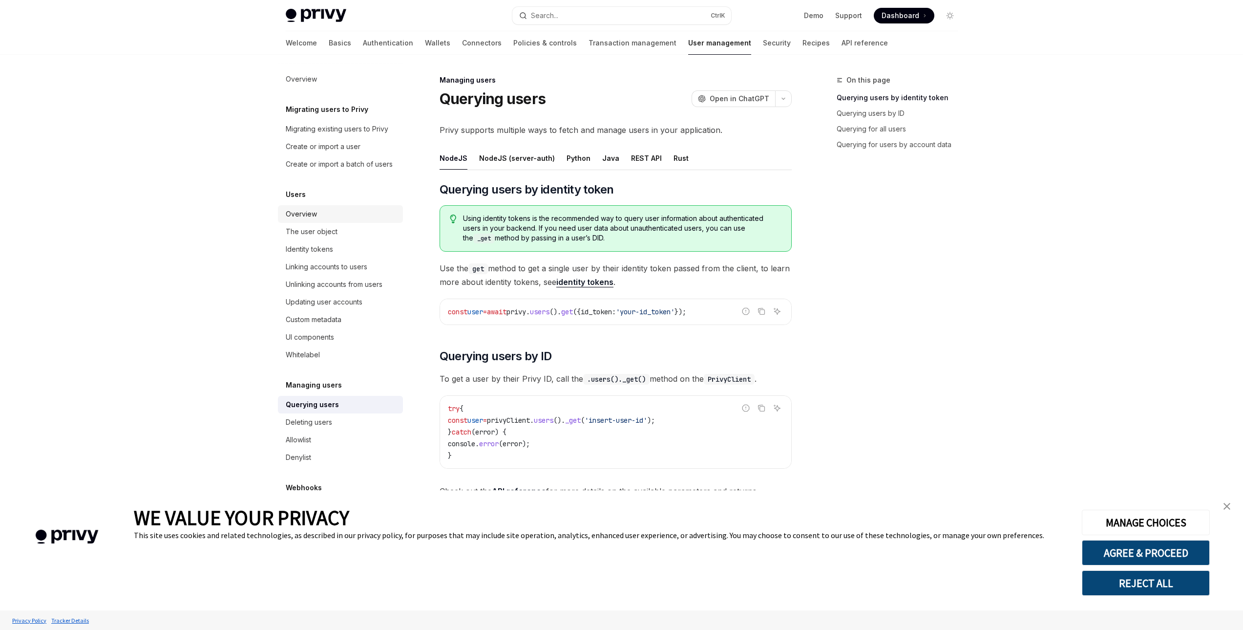
click at [314, 211] on div "Overview" at bounding box center [301, 214] width 31 height 12
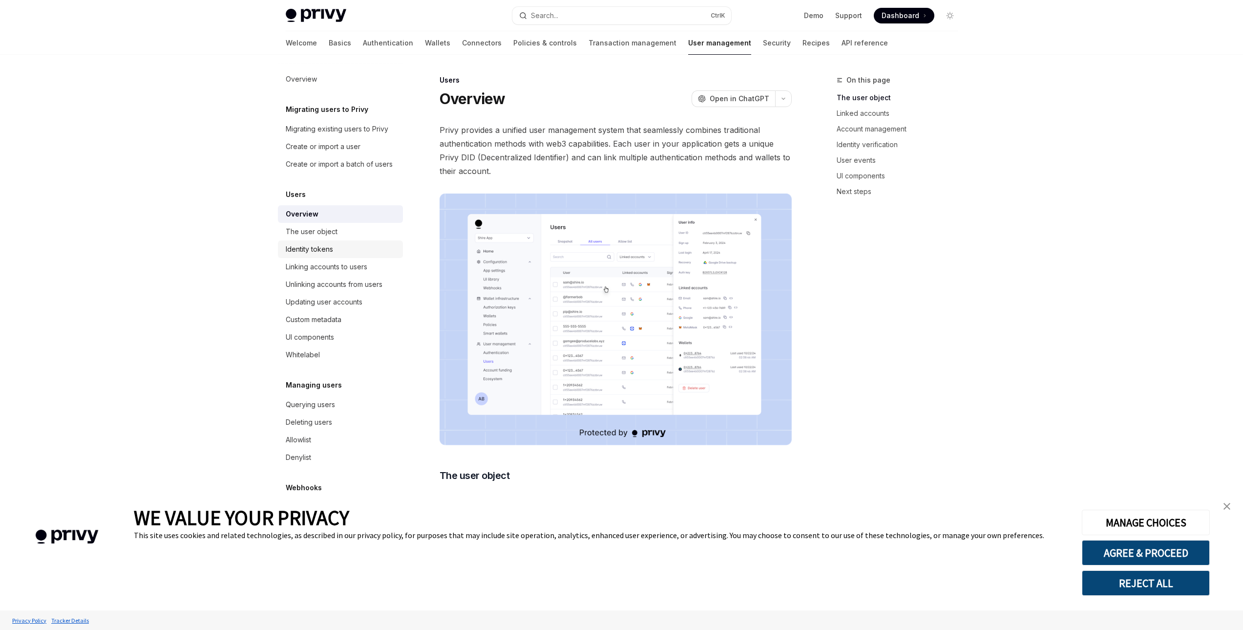
click at [334, 249] on div "Identity tokens" at bounding box center [341, 249] width 111 height 12
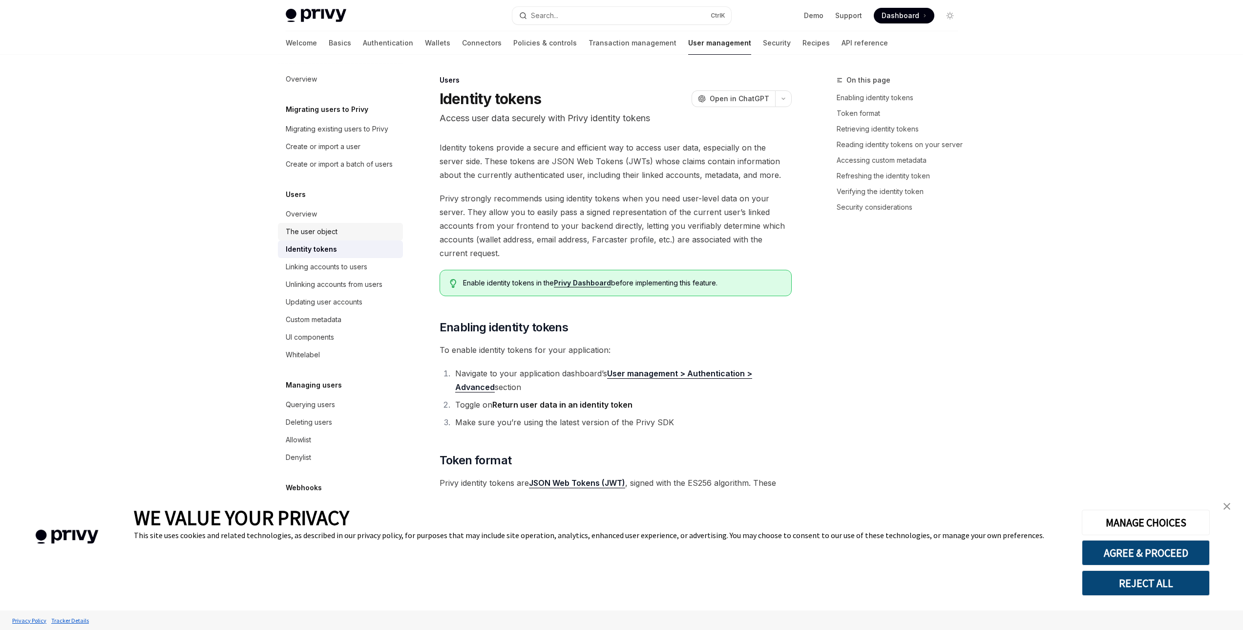
click at [335, 235] on div "The user object" at bounding box center [312, 232] width 52 height 12
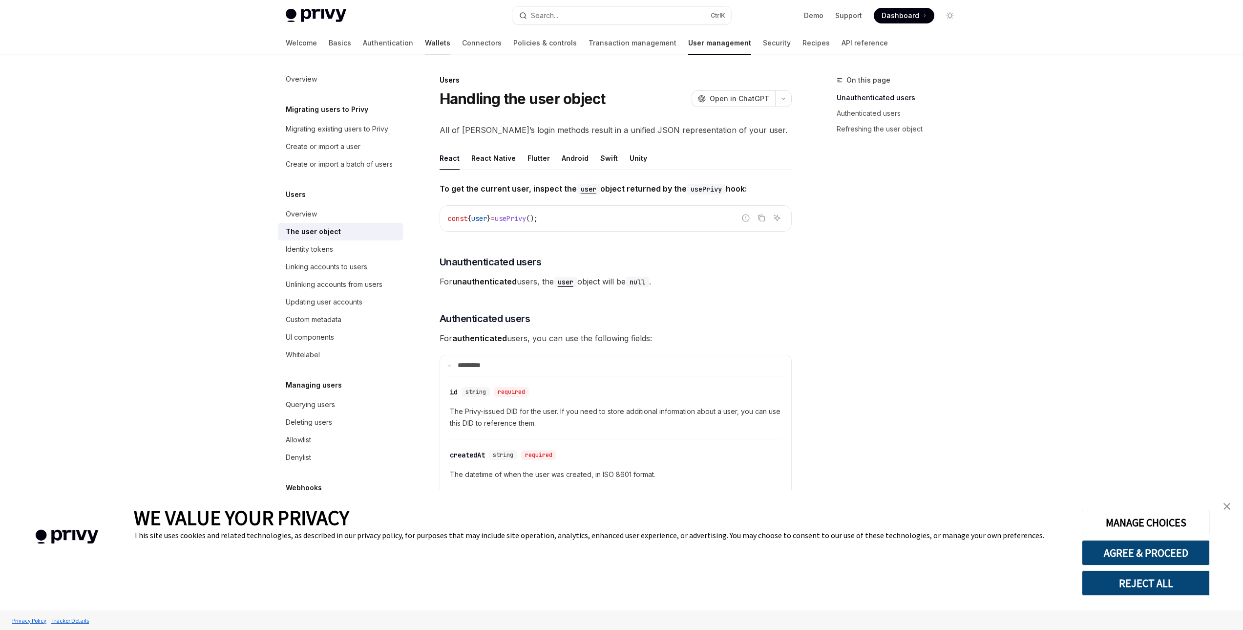
click at [425, 47] on link "Wallets" at bounding box center [437, 42] width 25 height 23
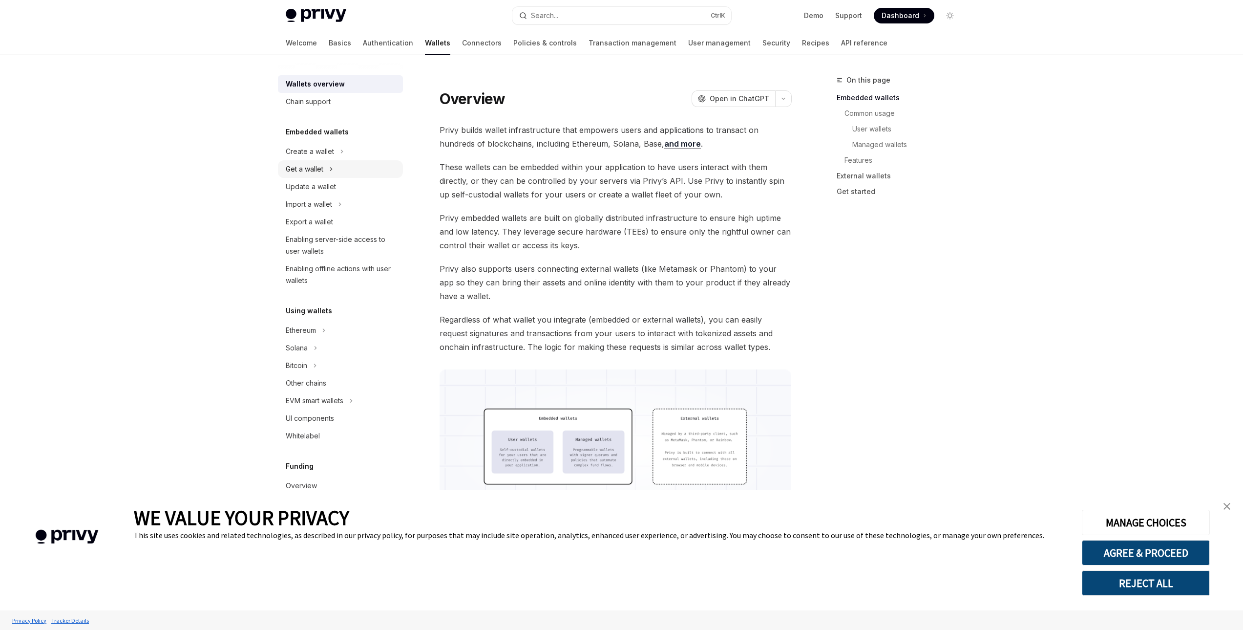
click at [325, 174] on button "Get a wallet" at bounding box center [340, 169] width 125 height 18
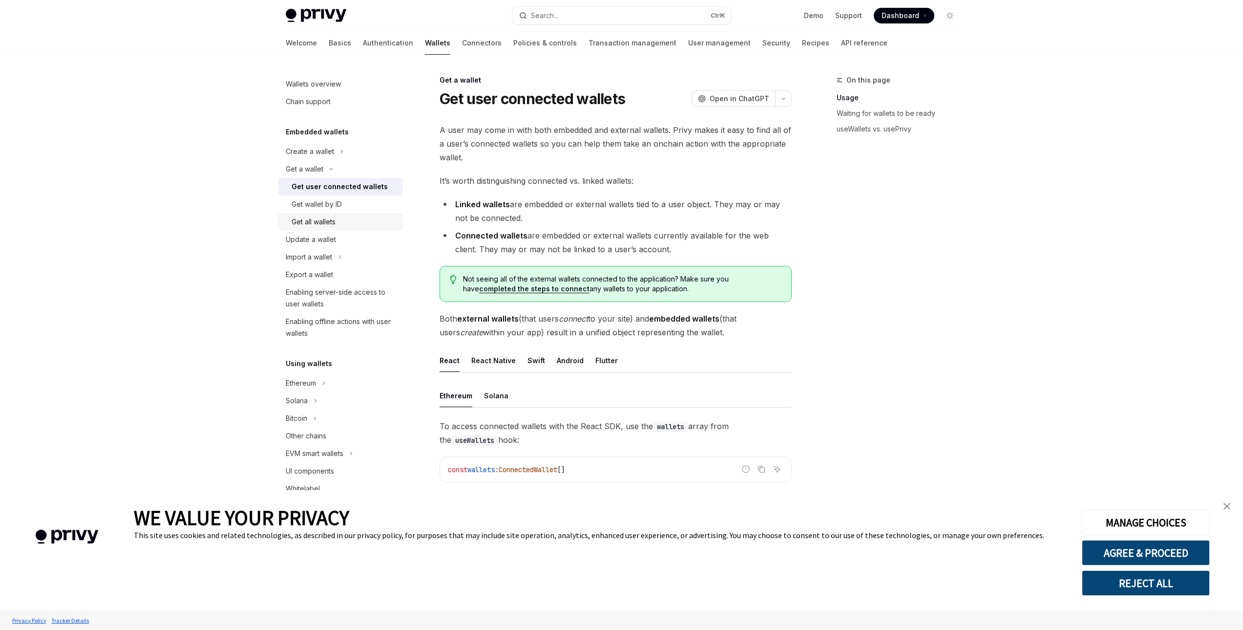
click at [327, 219] on div "Get all wallets" at bounding box center [314, 222] width 44 height 12
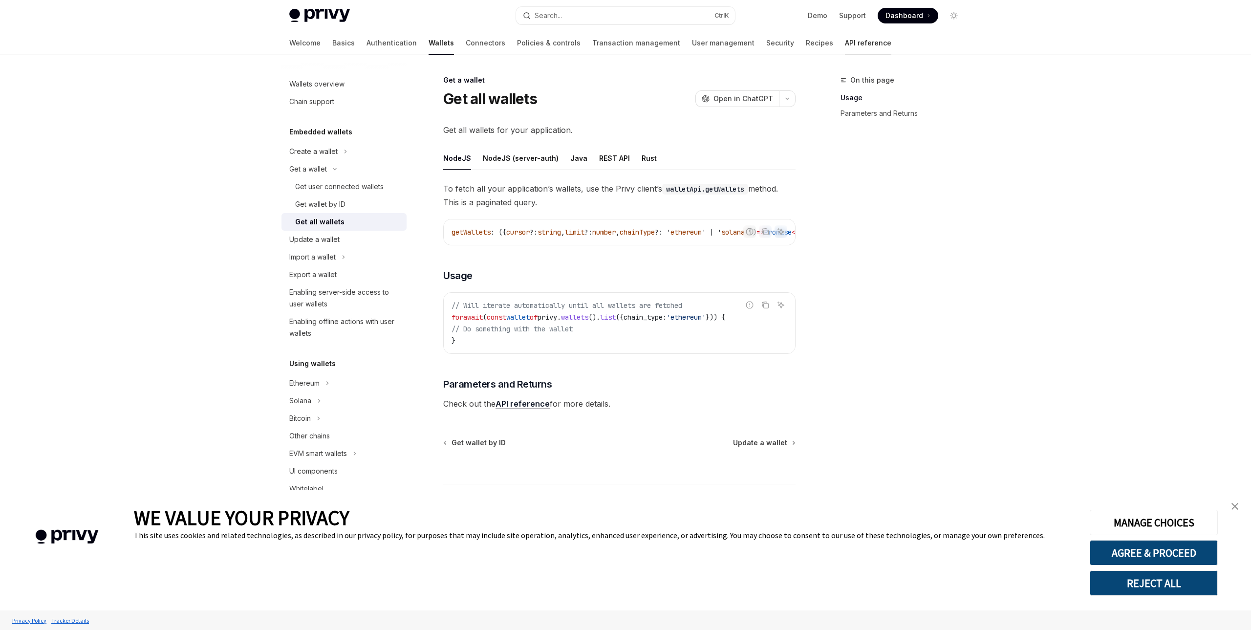
click at [845, 46] on link "API reference" at bounding box center [868, 42] width 46 height 23
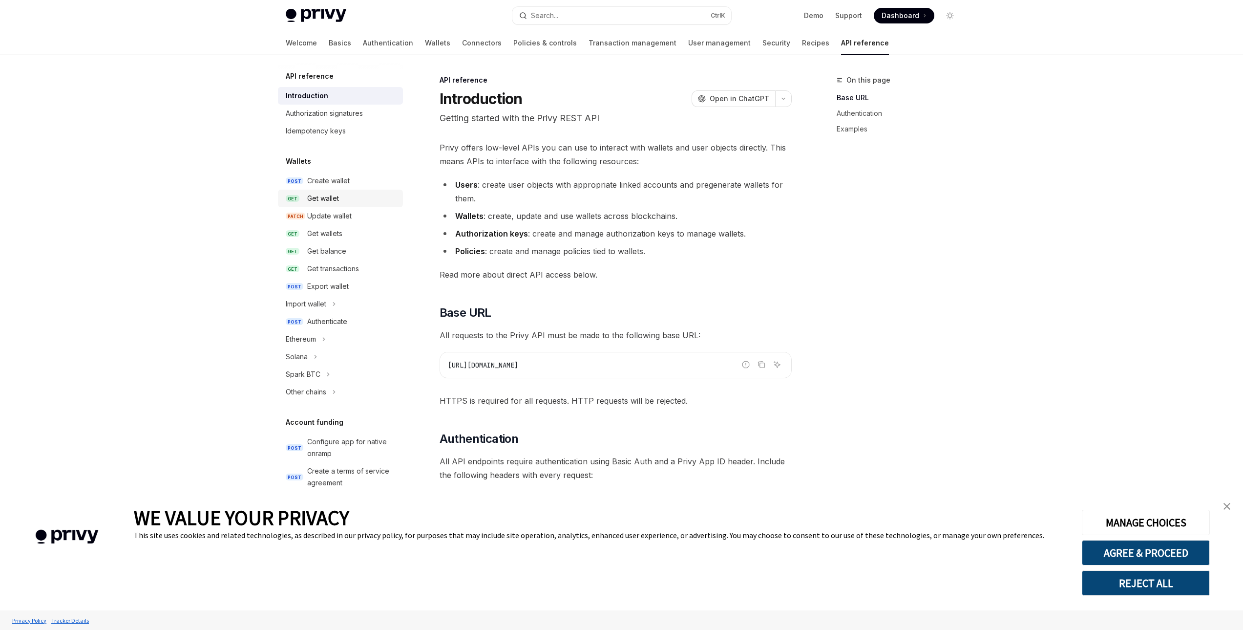
click at [328, 201] on div "Get wallet" at bounding box center [323, 198] width 32 height 12
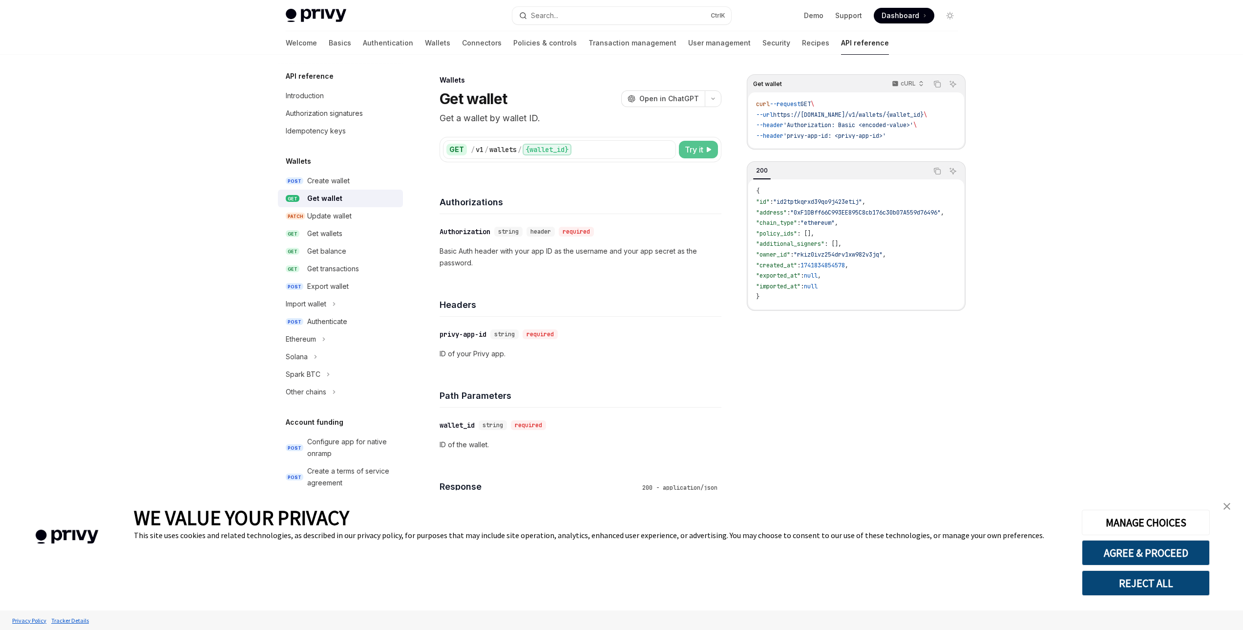
click at [709, 147] on icon at bounding box center [709, 150] width 6 height 6
type textarea "*"
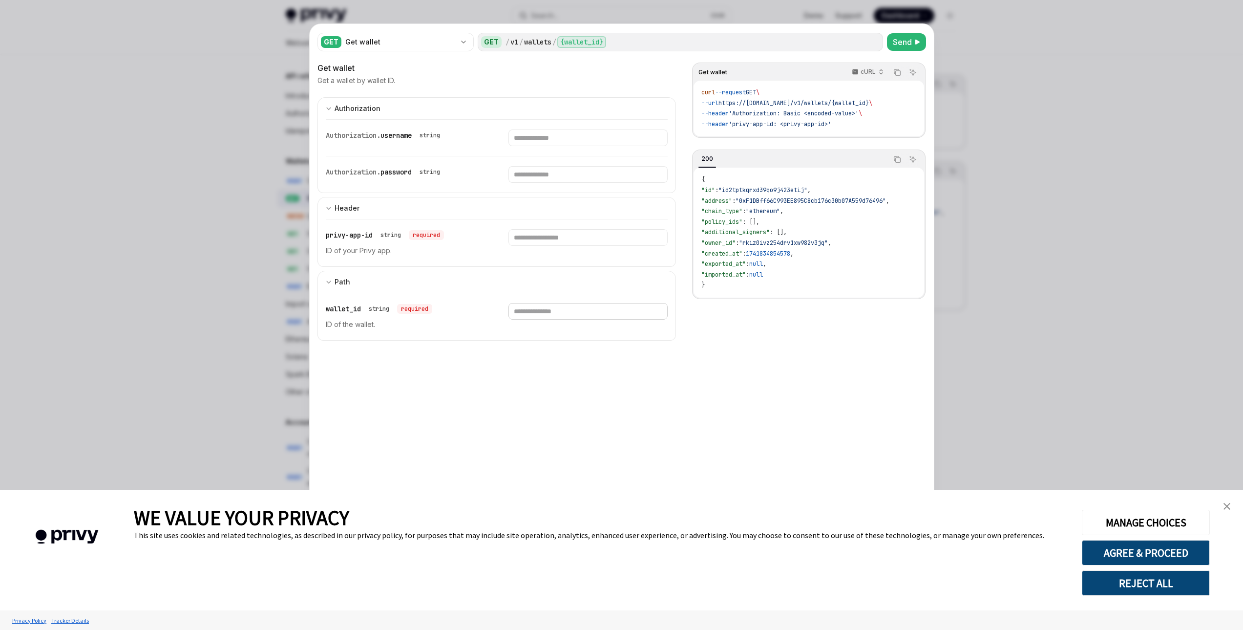
click at [554, 309] on input "Enter wallet_id" at bounding box center [588, 311] width 159 height 17
click at [562, 240] on input "Enter privy-app-id" at bounding box center [588, 237] width 159 height 17
click at [543, 138] on input "Enter username" at bounding box center [588, 137] width 159 height 17
paste input "**********"
type input "**********"
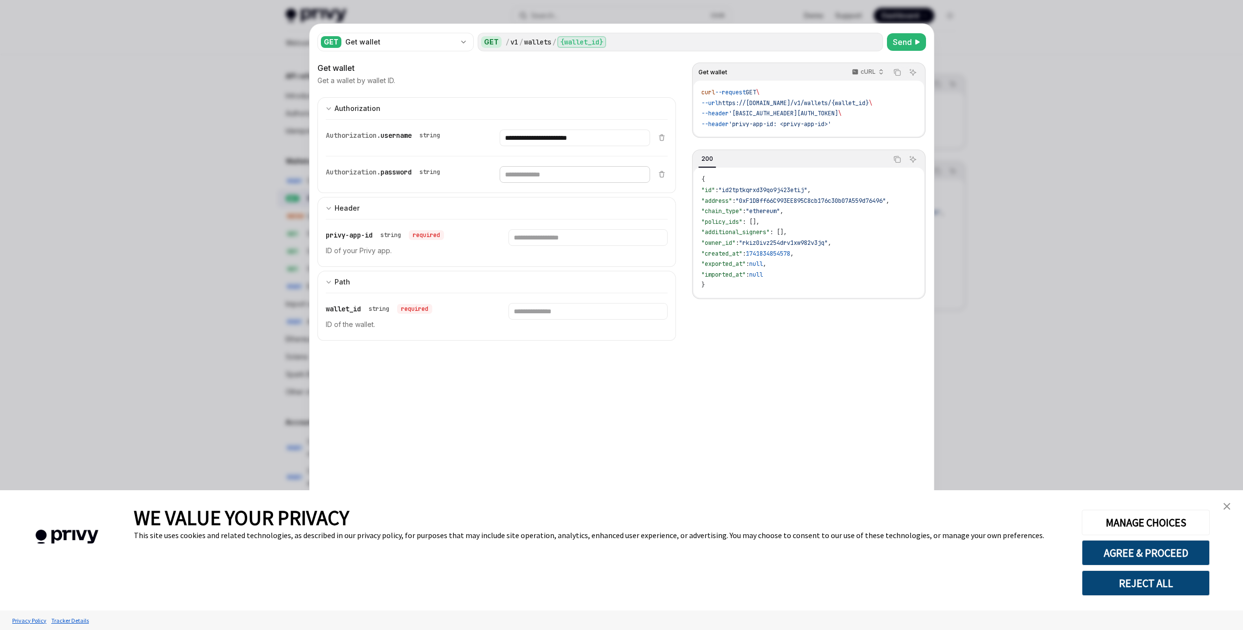
click at [551, 175] on input "Enter password" at bounding box center [575, 174] width 150 height 17
paste input "**********"
type input "**********"
click at [544, 139] on input "**********" at bounding box center [575, 137] width 150 height 17
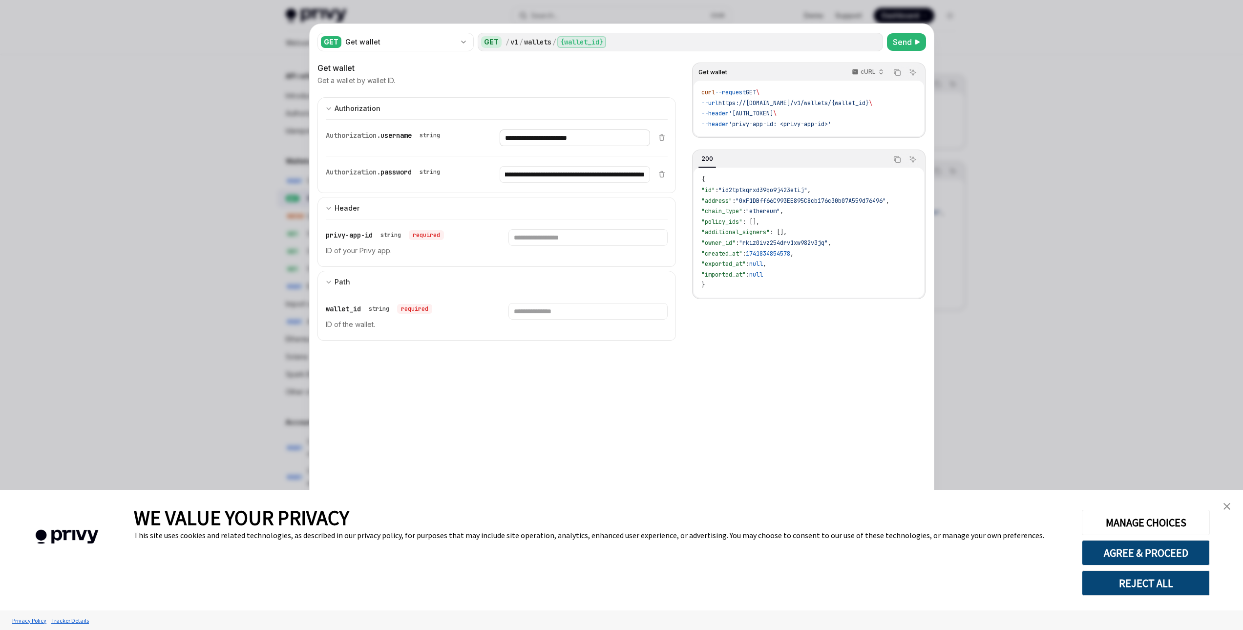
scroll to position [0, 0]
click at [544, 139] on input "**********" at bounding box center [575, 137] width 150 height 17
click at [556, 237] on input "Enter privy-app-id" at bounding box center [588, 237] width 159 height 17
paste input "**********"
type input "**********"
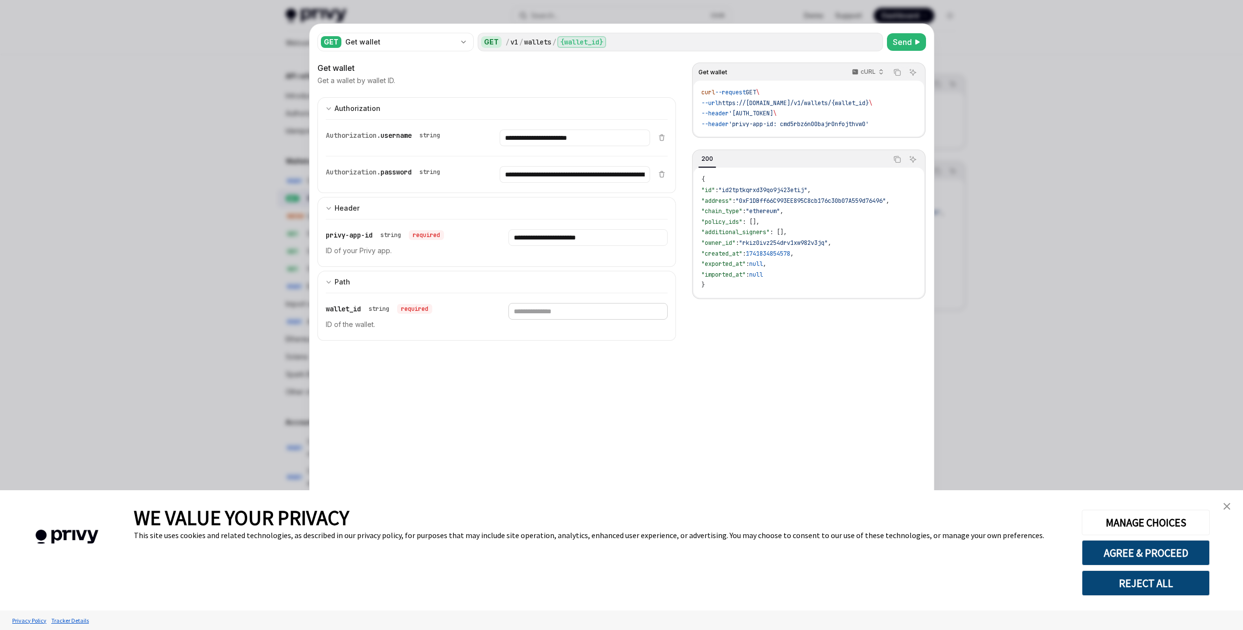
click at [530, 309] on input "Enter wallet_id" at bounding box center [588, 311] width 159 height 17
paste input "**********"
click at [510, 313] on input "**********" at bounding box center [588, 311] width 159 height 17
click at [513, 315] on input "**********" at bounding box center [588, 311] width 159 height 17
click at [632, 314] on input "**********" at bounding box center [588, 311] width 159 height 17
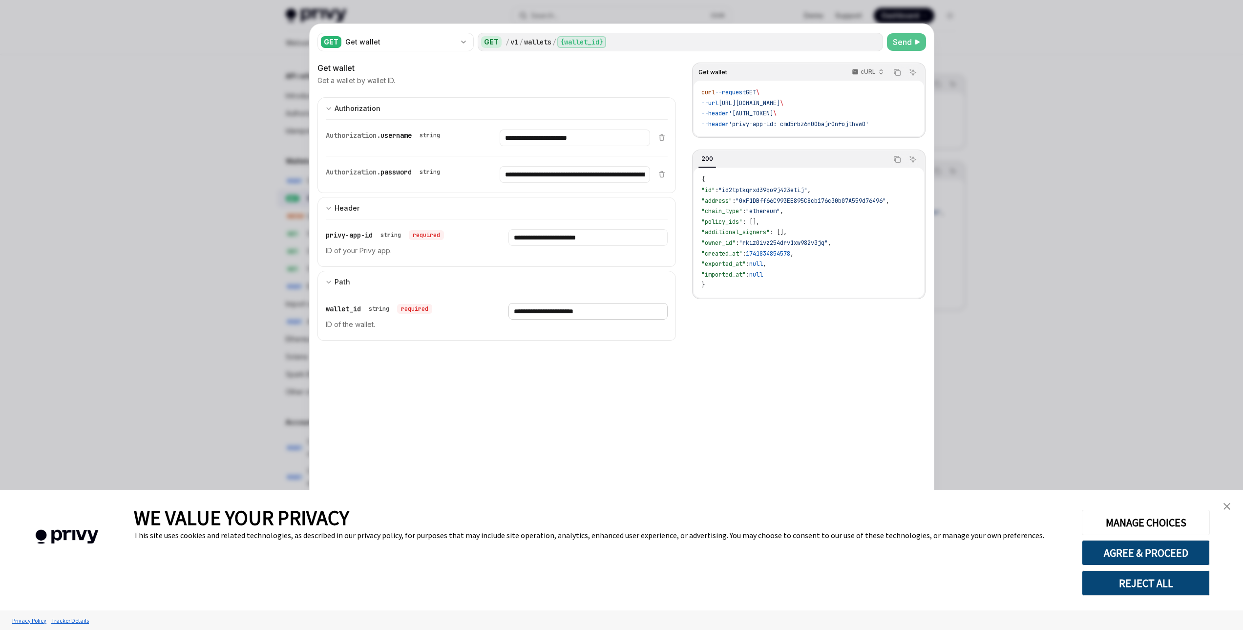
type input "**********"
click at [903, 38] on span "Send" at bounding box center [902, 42] width 19 height 12
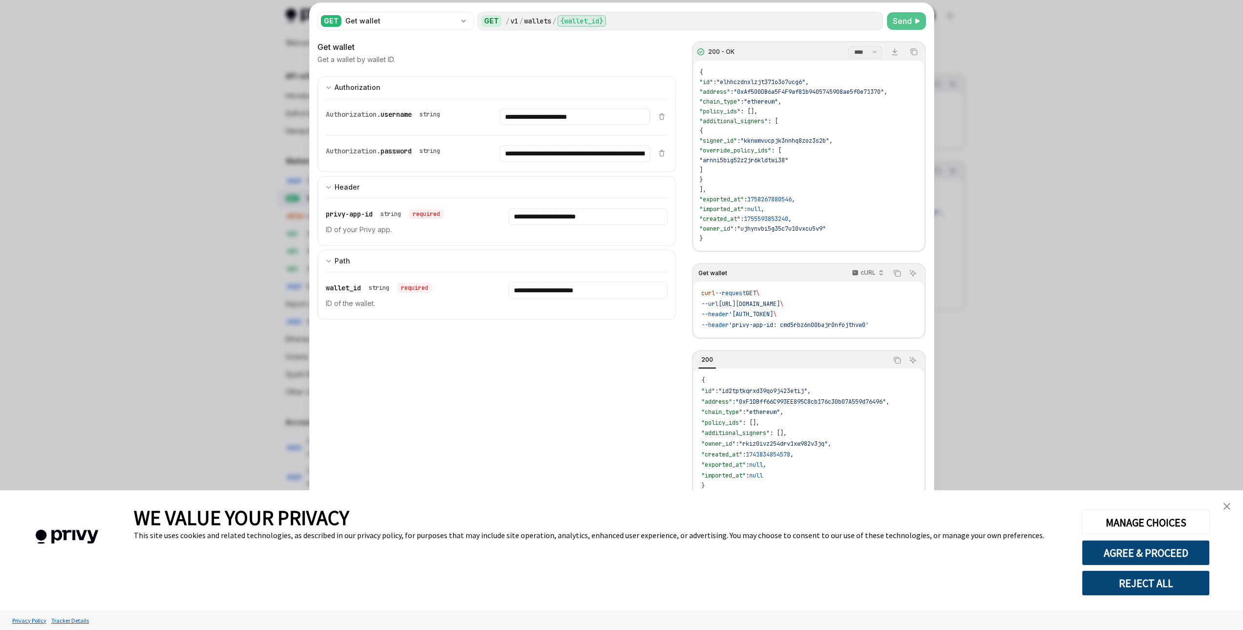
scroll to position [94, 0]
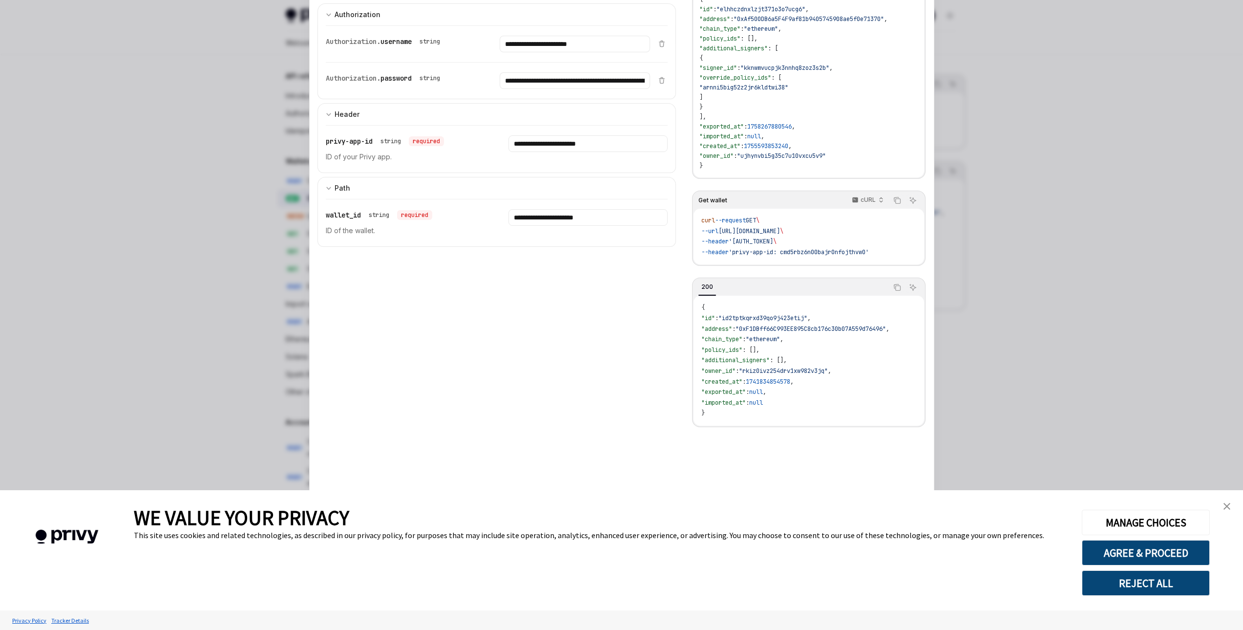
click at [733, 406] on span ""imported_at"" at bounding box center [723, 403] width 44 height 8
click at [746, 416] on code "{ "id" : "id2tptkqrxd39qo9j423etij" , "address" : "0xF1DBff66C993EE895C8cb176c3…" at bounding box center [808, 360] width 214 height 116
click at [666, 176] on div "**********" at bounding box center [497, 124] width 359 height 243
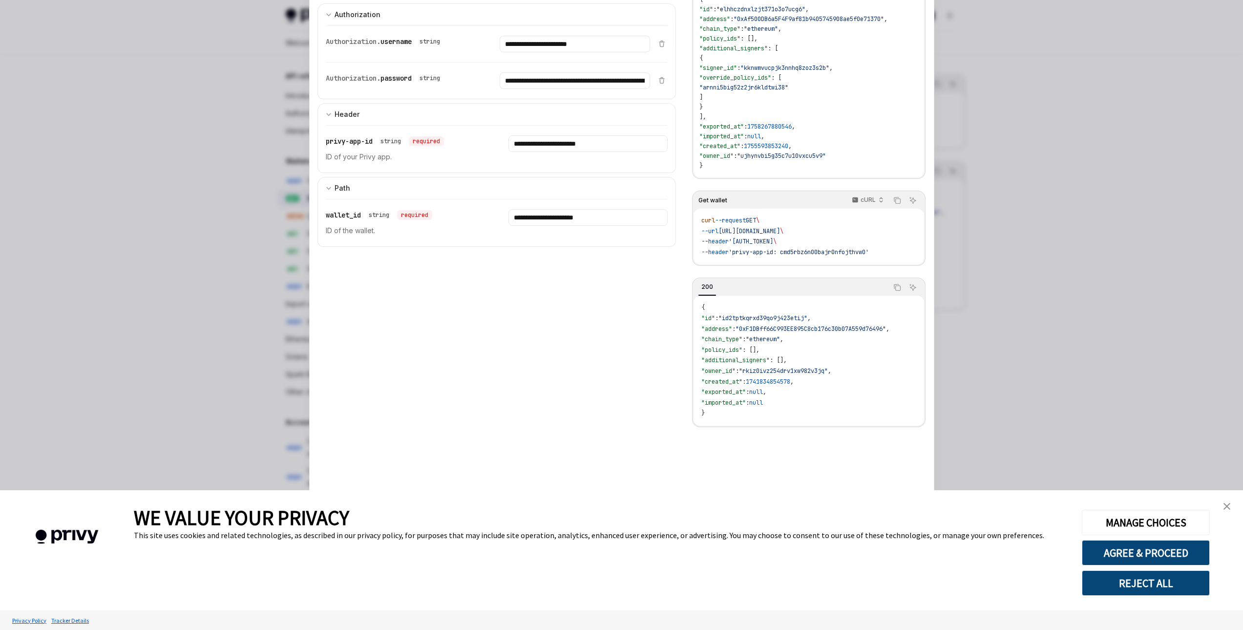
drag, startPoint x: 1054, startPoint y: 95, endPoint x: 1047, endPoint y: 94, distance: 6.9
click at [1055, 95] on div at bounding box center [621, 315] width 1243 height 630
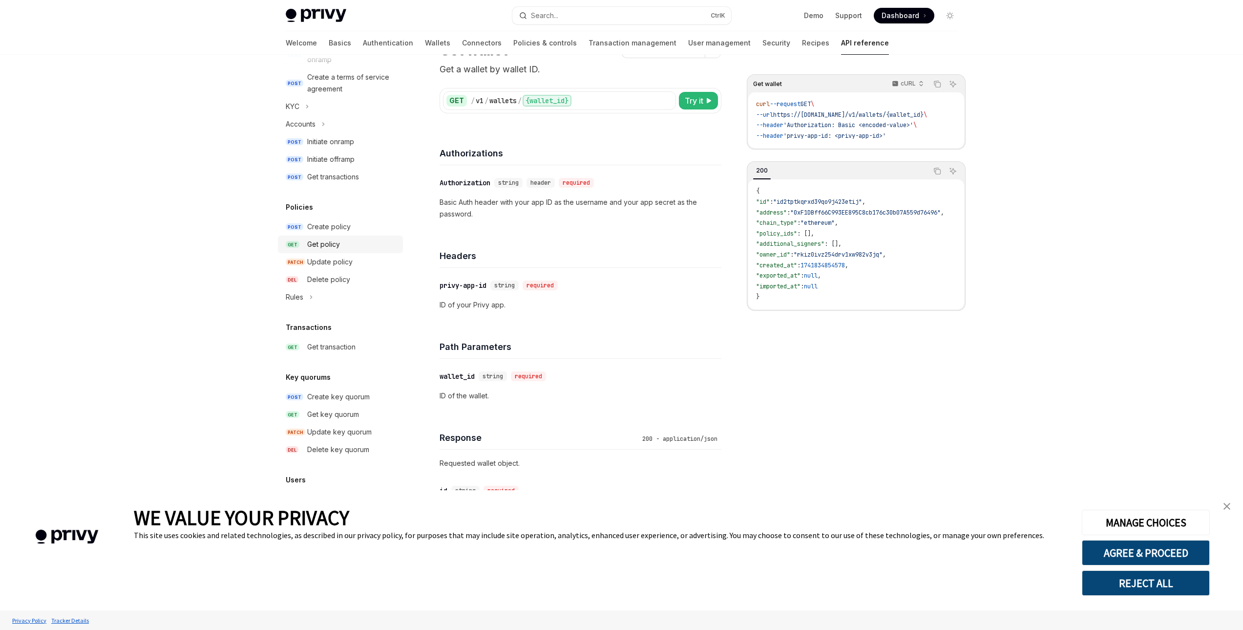
scroll to position [397, 0]
click at [462, 44] on link "Connectors" at bounding box center [482, 42] width 40 height 23
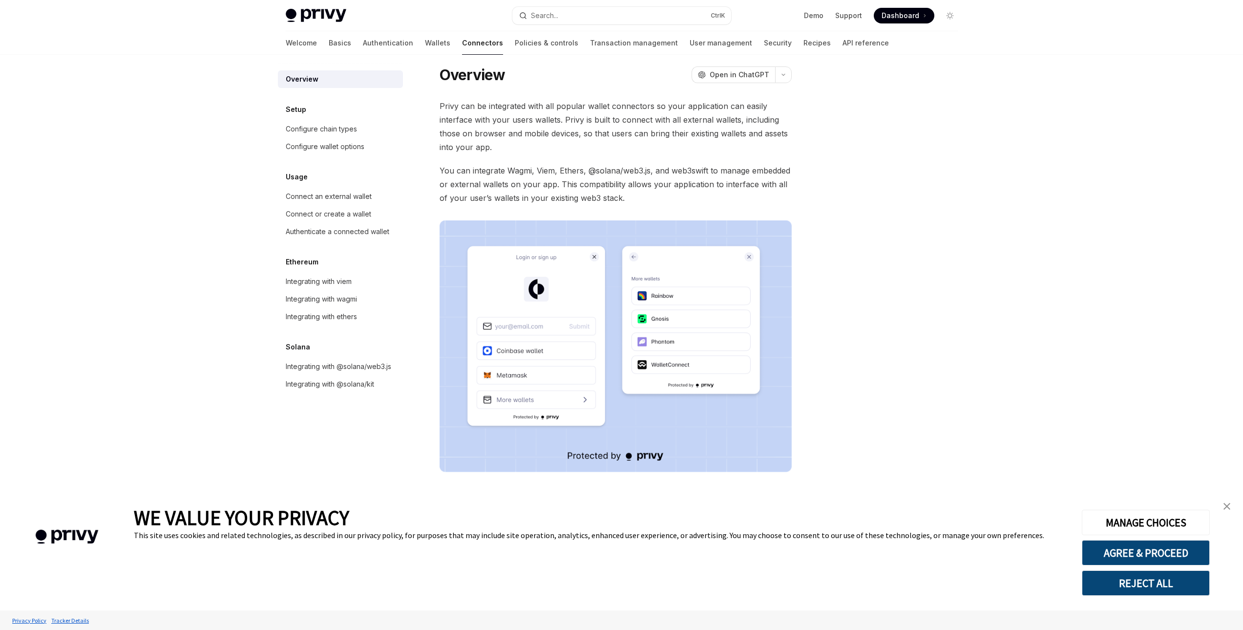
click at [590, 49] on link "Transaction management" at bounding box center [634, 42] width 88 height 23
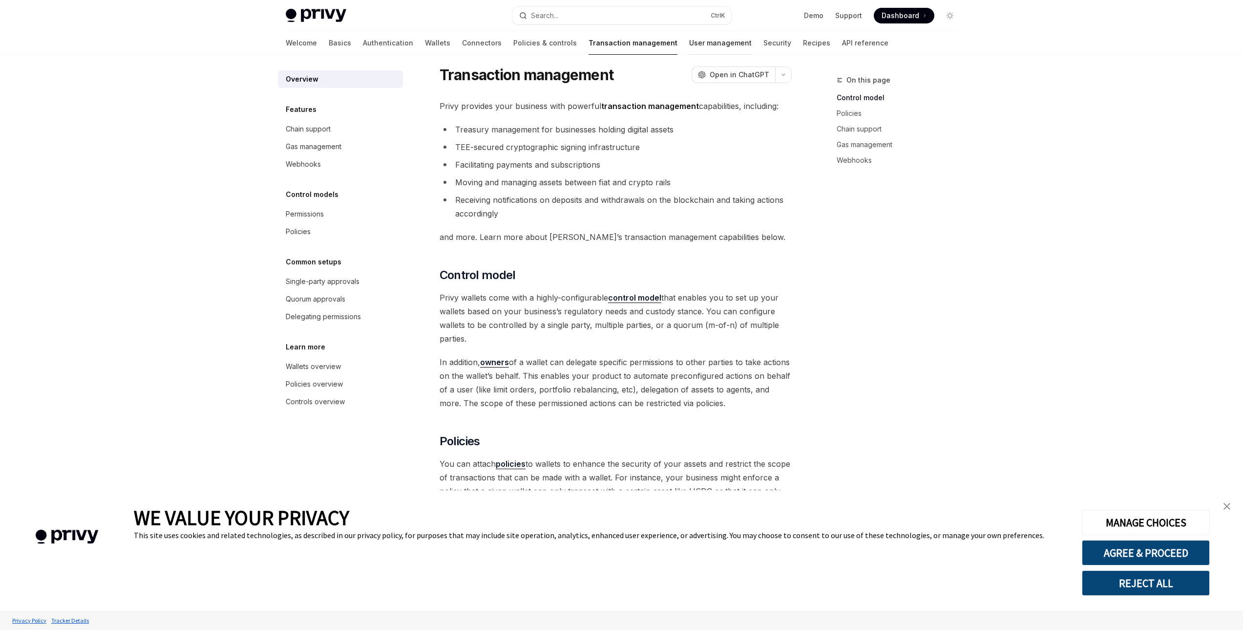
click at [689, 48] on link "User management" at bounding box center [720, 42] width 63 height 23
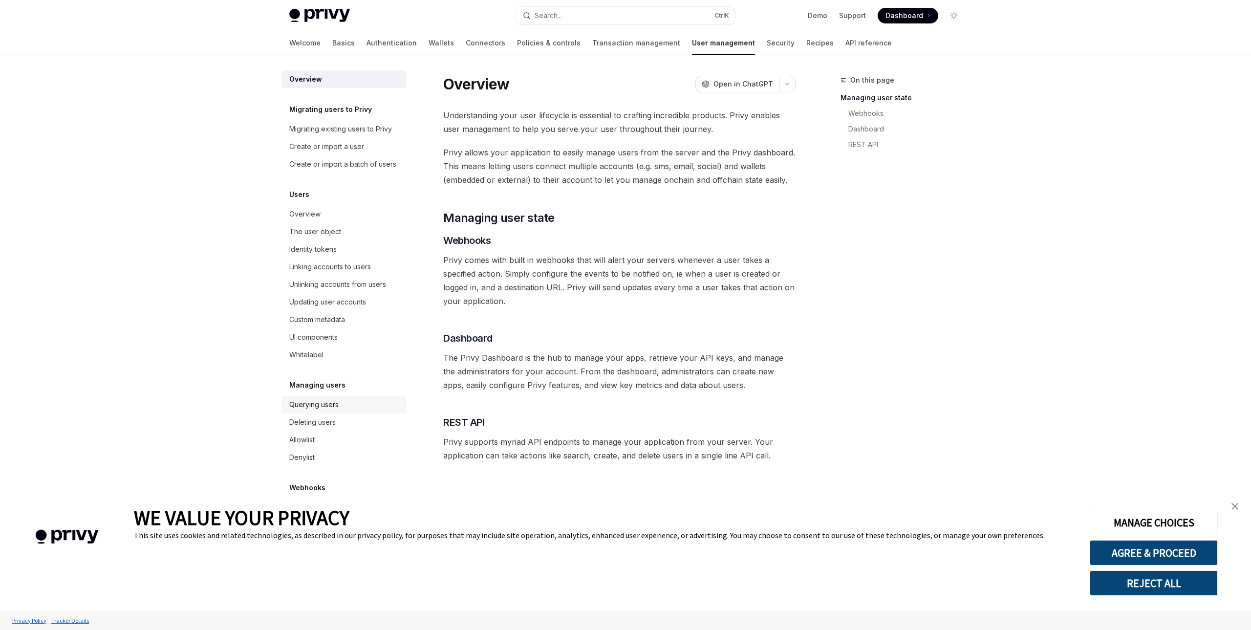
click at [331, 408] on div "Querying users" at bounding box center [313, 405] width 49 height 12
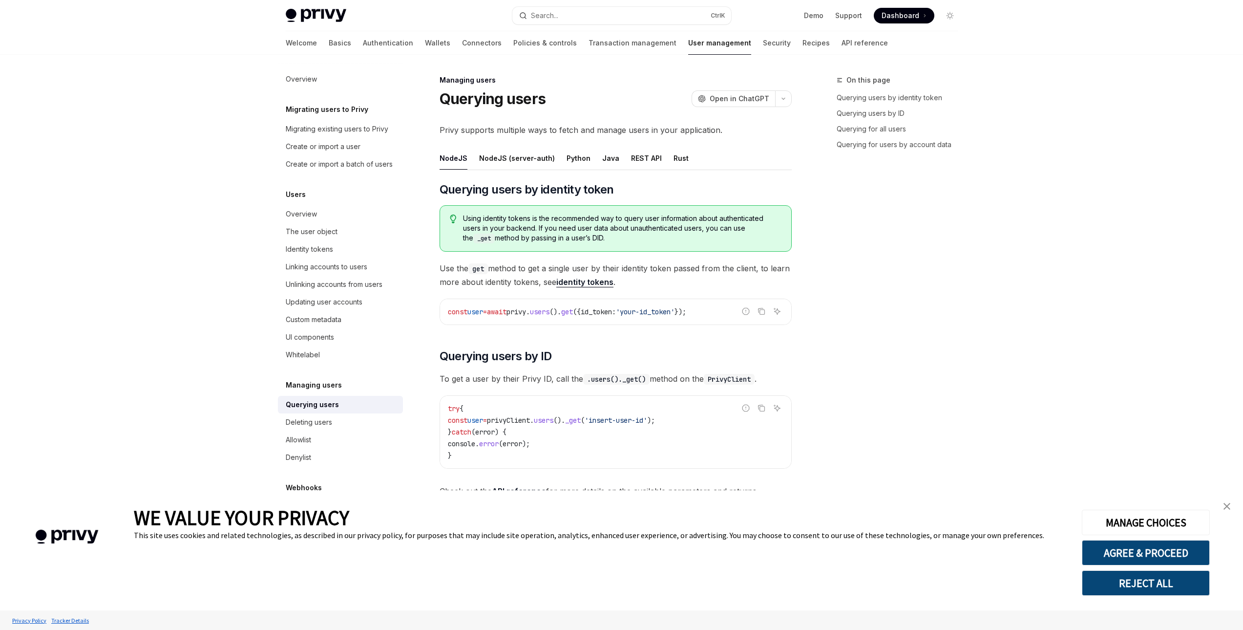
type textarea "*"
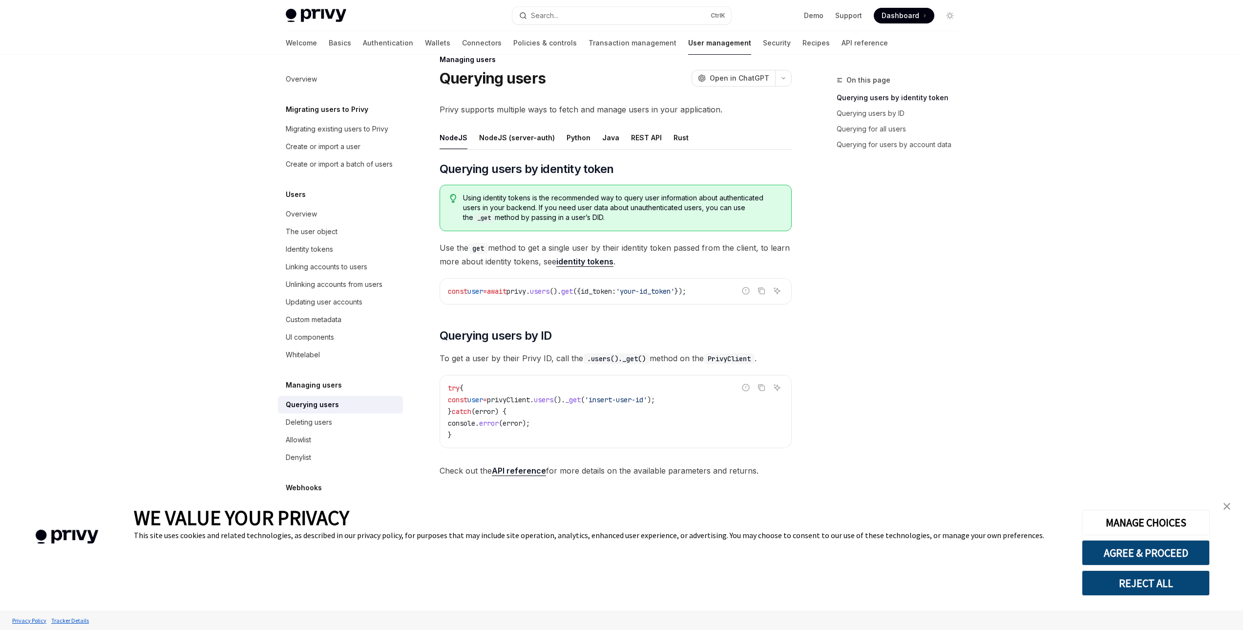
scroll to position [49, 0]
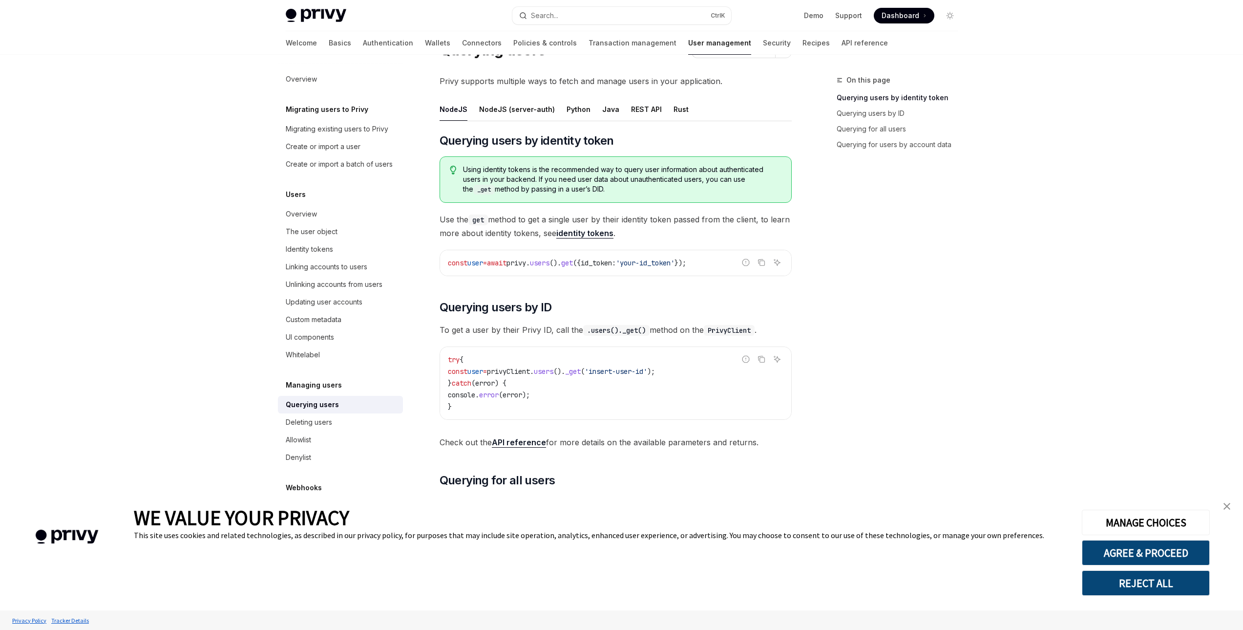
click at [595, 286] on div "​ Querying users by identity token Using identity tokens is the recommended way…" at bounding box center [616, 580] width 352 height 895
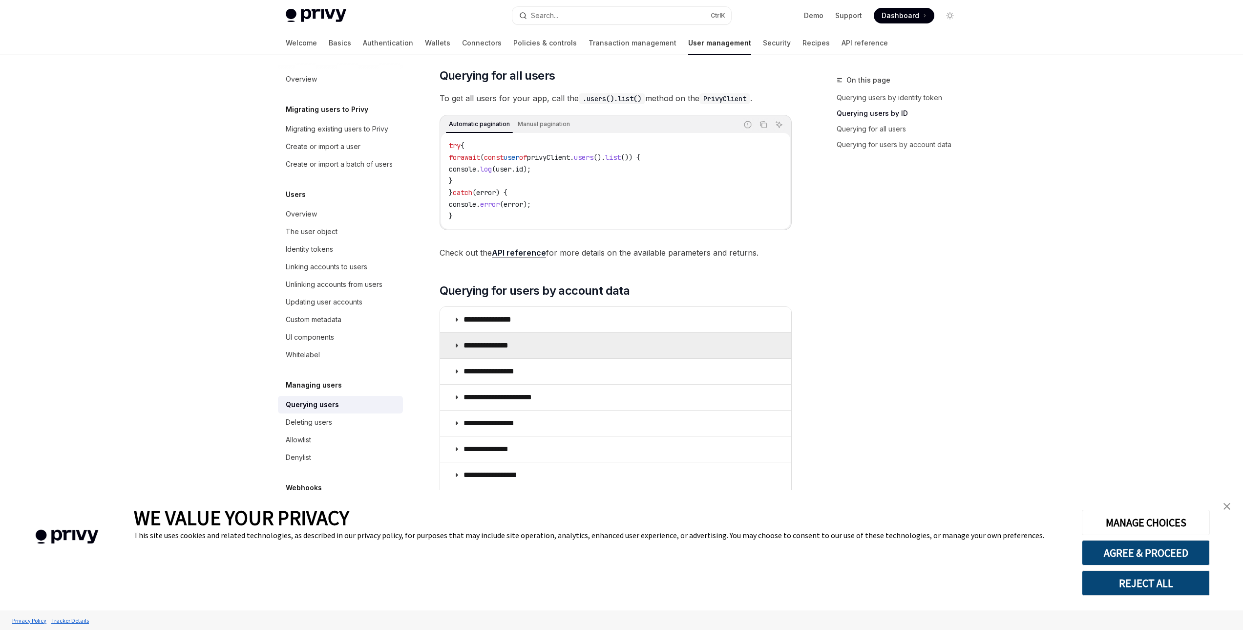
scroll to position [488, 0]
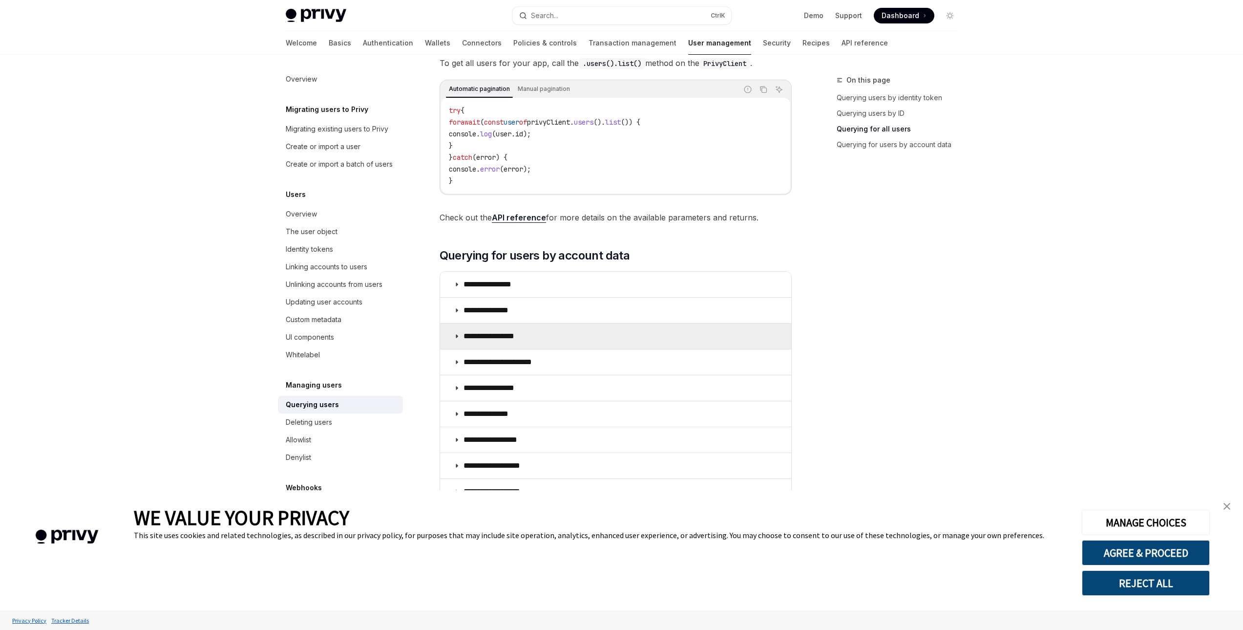
click at [574, 333] on summary "**********" at bounding box center [615, 335] width 351 height 25
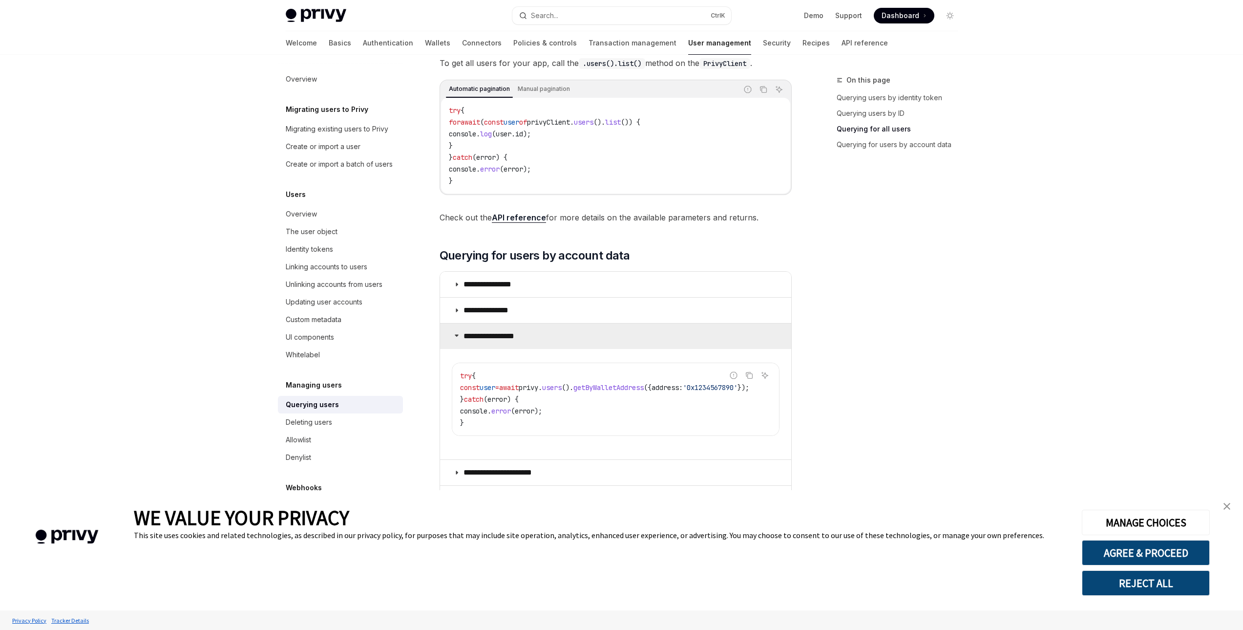
click at [574, 333] on summary "**********" at bounding box center [615, 335] width 351 height 25
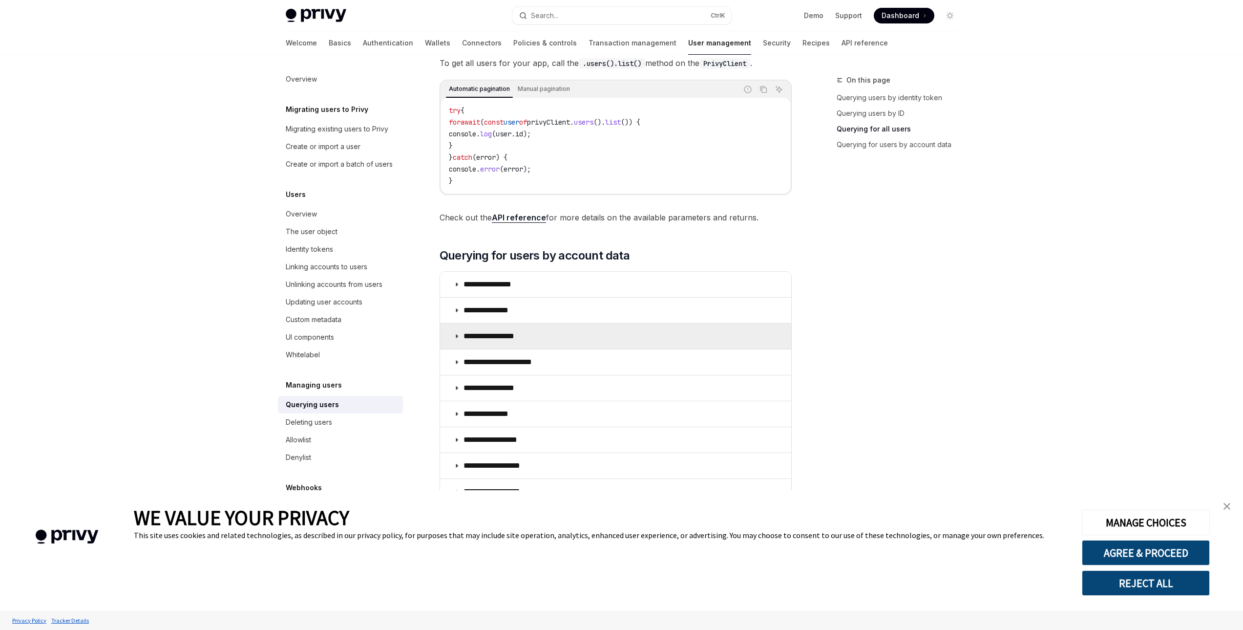
click at [562, 340] on summary "**********" at bounding box center [615, 335] width 351 height 25
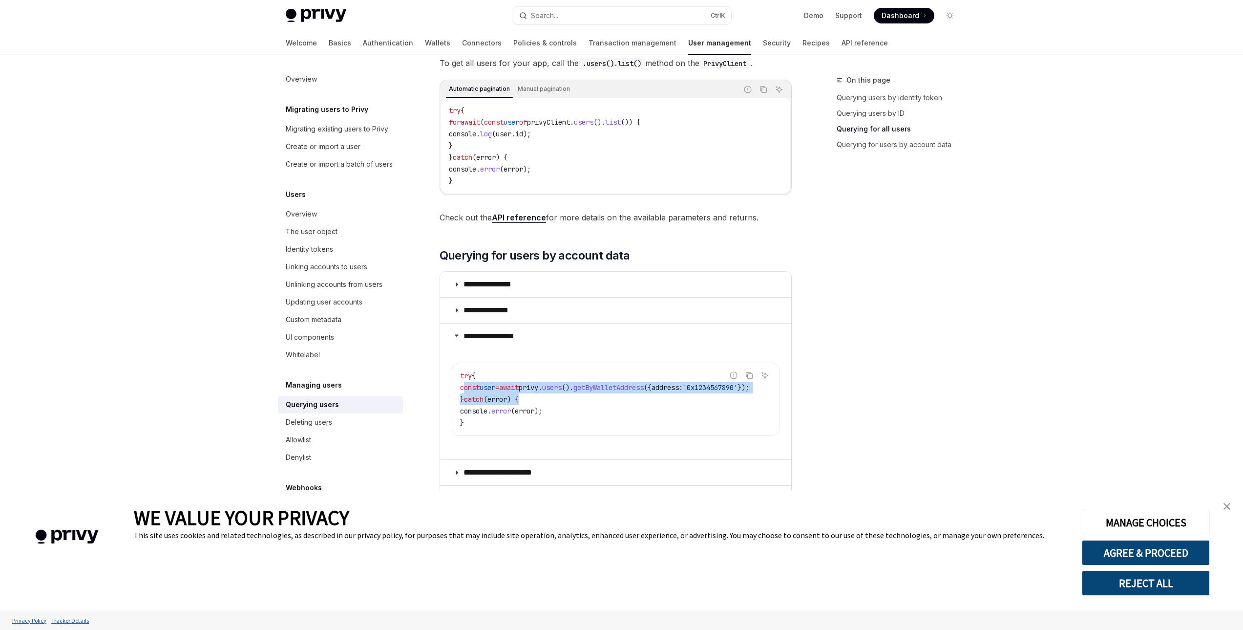
scroll to position [0, 45]
drag, startPoint x: 466, startPoint y: 389, endPoint x: 770, endPoint y: 395, distance: 304.4
click at [770, 395] on code "try { const user = await privy . users (). getByWalletAddress ({ address: '0x12…" at bounding box center [616, 399] width 313 height 59
copy code "const user = await privy . users (). getByWalletAddress ({ address: '0x12345678…"
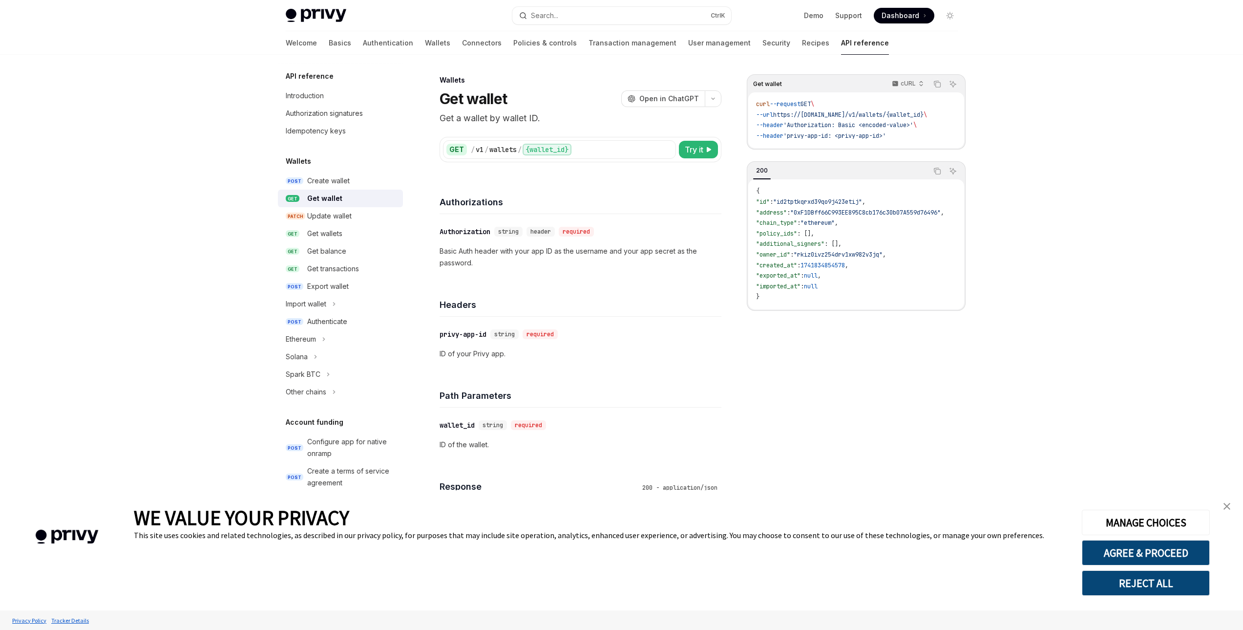
scroll to position [49, 0]
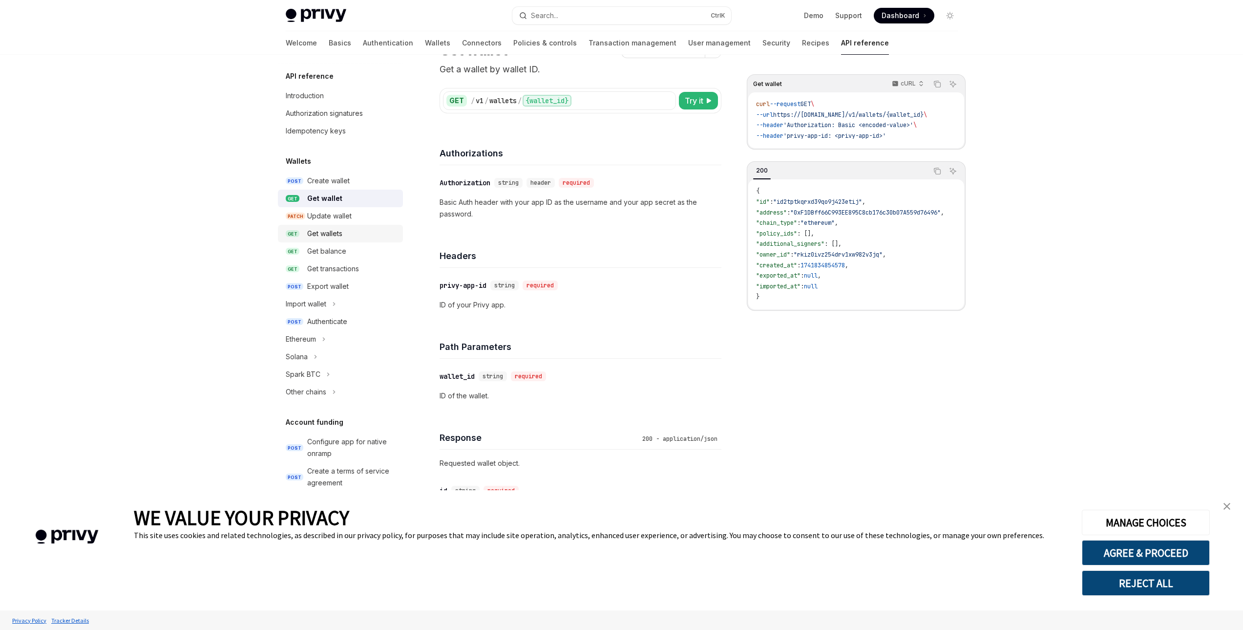
click at [348, 233] on div "Get wallets" at bounding box center [352, 234] width 90 height 12
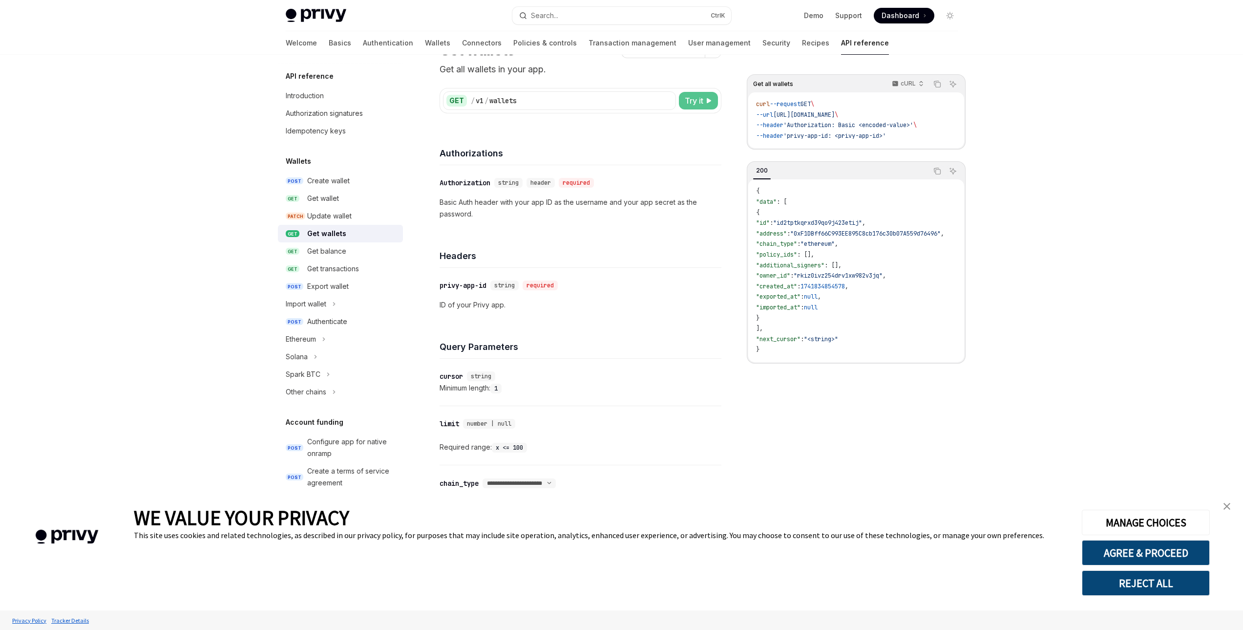
click at [703, 95] on span "Try it" at bounding box center [694, 101] width 19 height 12
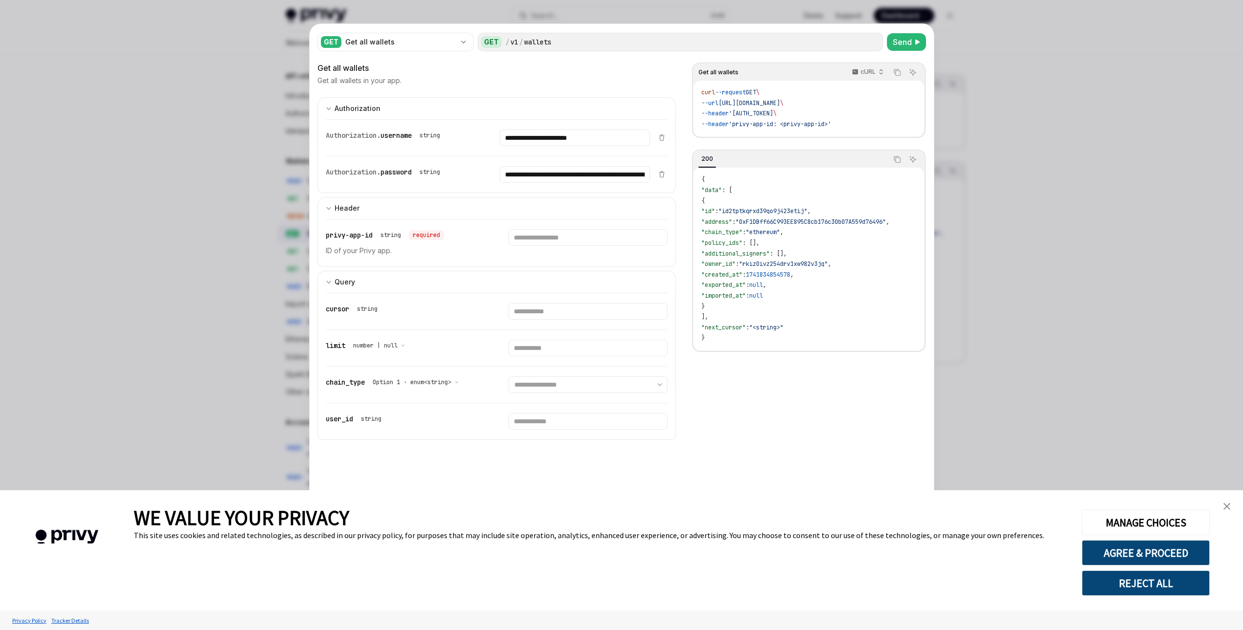
click at [203, 295] on div at bounding box center [621, 315] width 1243 height 630
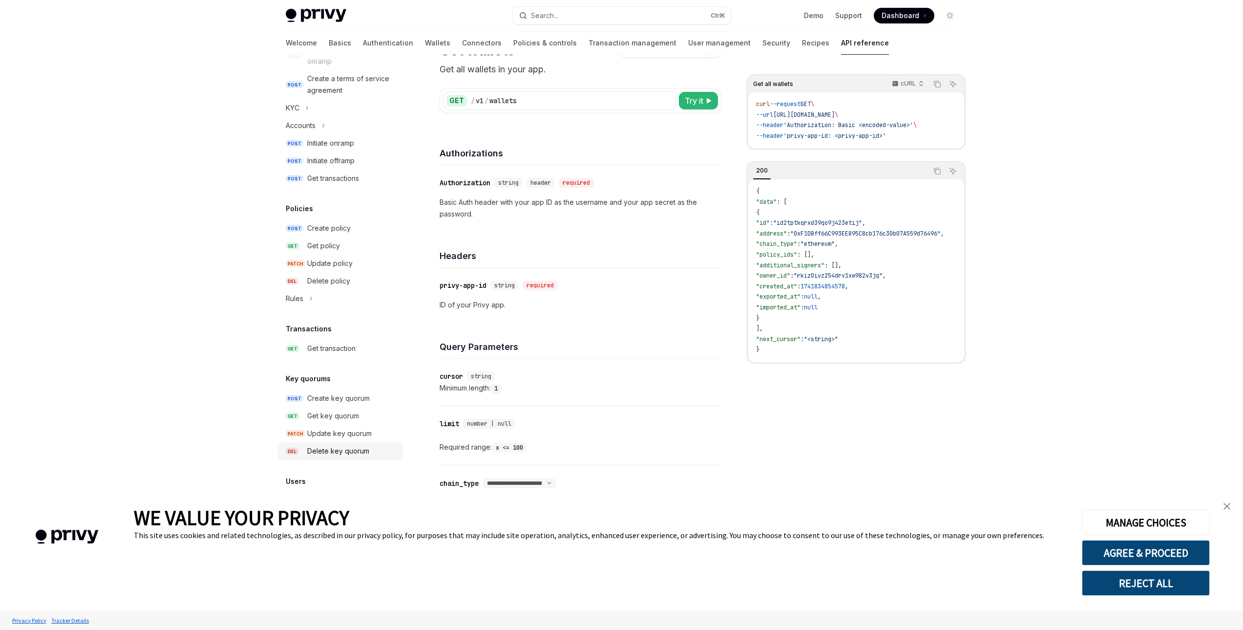
scroll to position [397, 0]
click at [319, 486] on div "Users POST Create user Get user GET Get users POST Search users DEL Delete user…" at bounding box center [340, 540] width 125 height 140
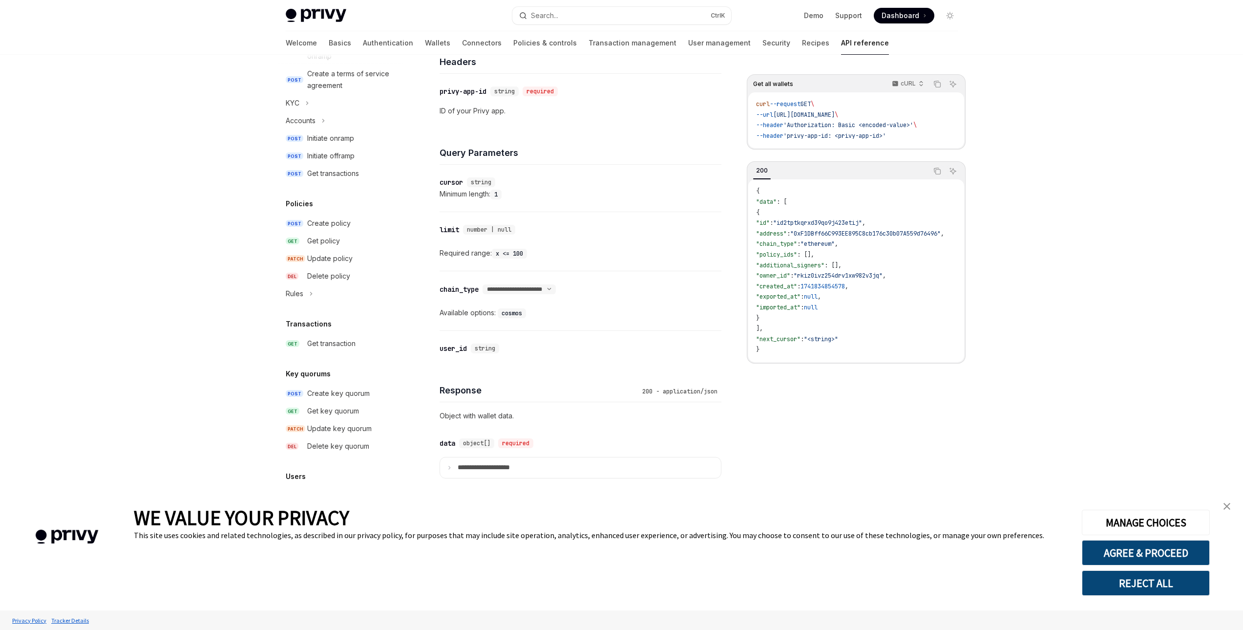
scroll to position [244, 0]
click at [299, 478] on h5 "Users" at bounding box center [296, 476] width 20 height 12
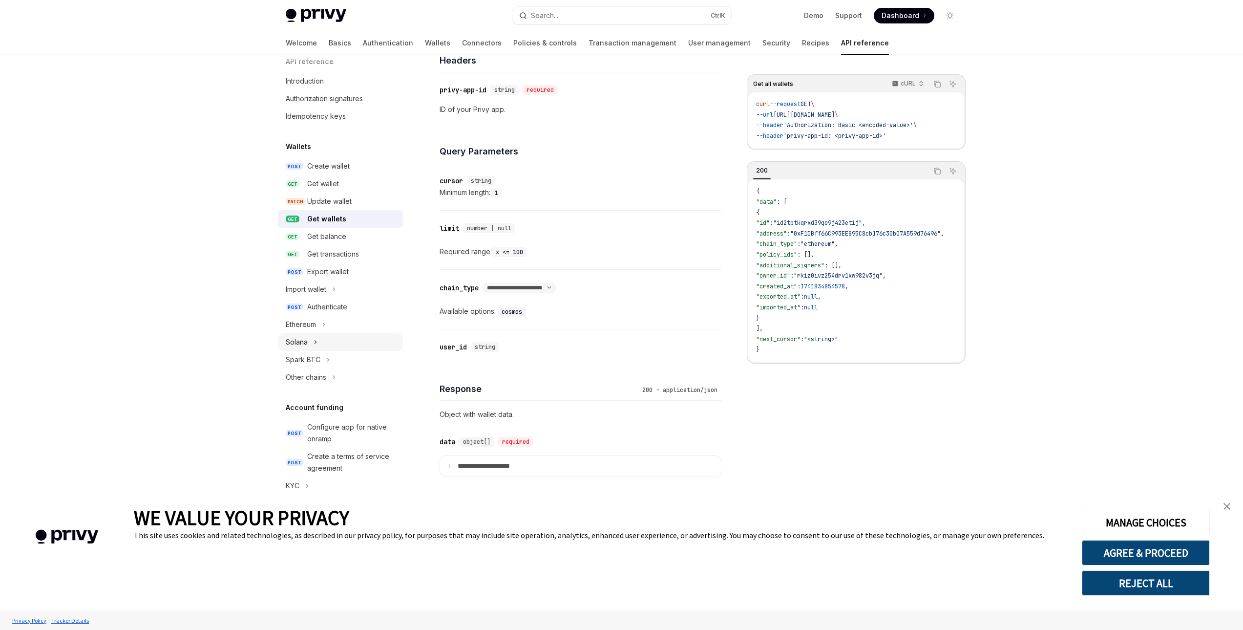
scroll to position [0, 0]
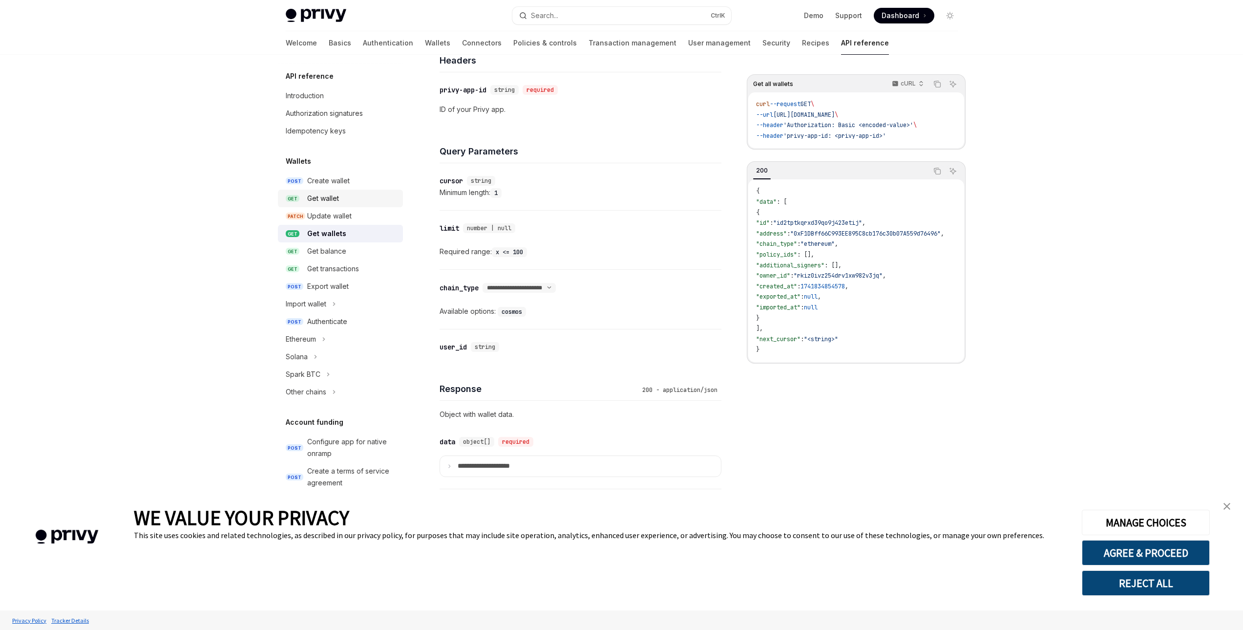
click at [347, 192] on div "Get wallet" at bounding box center [352, 198] width 90 height 12
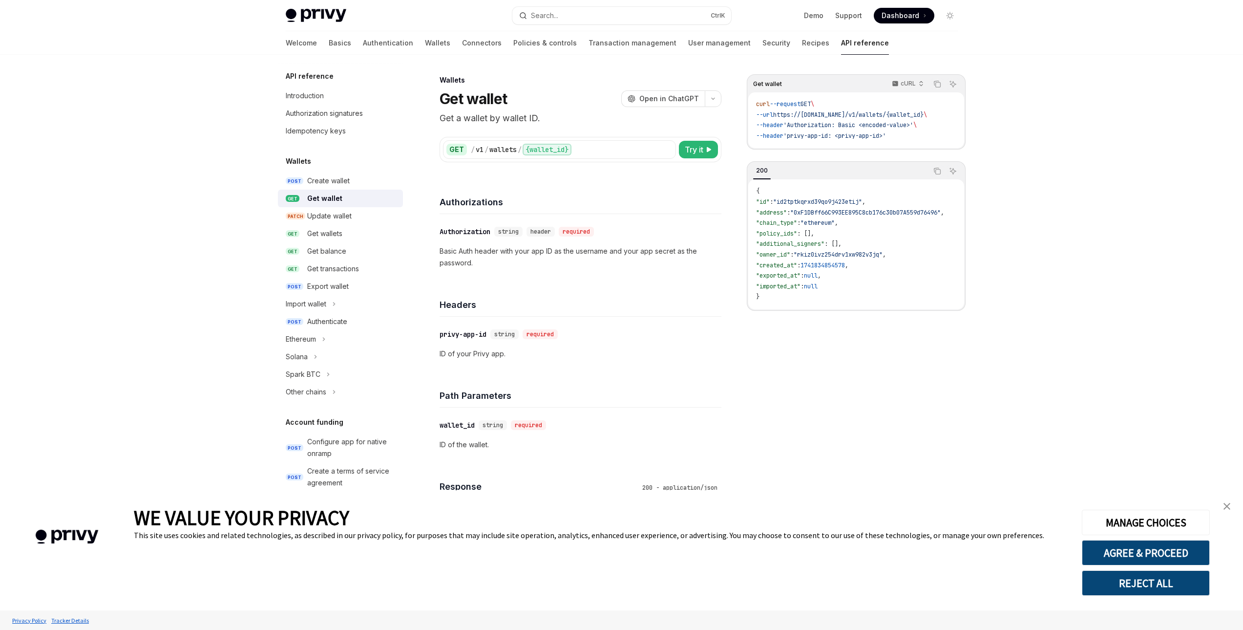
click at [344, 191] on link "GET Get wallet" at bounding box center [340, 199] width 125 height 18
click at [343, 183] on div "Create wallet" at bounding box center [328, 181] width 42 height 12
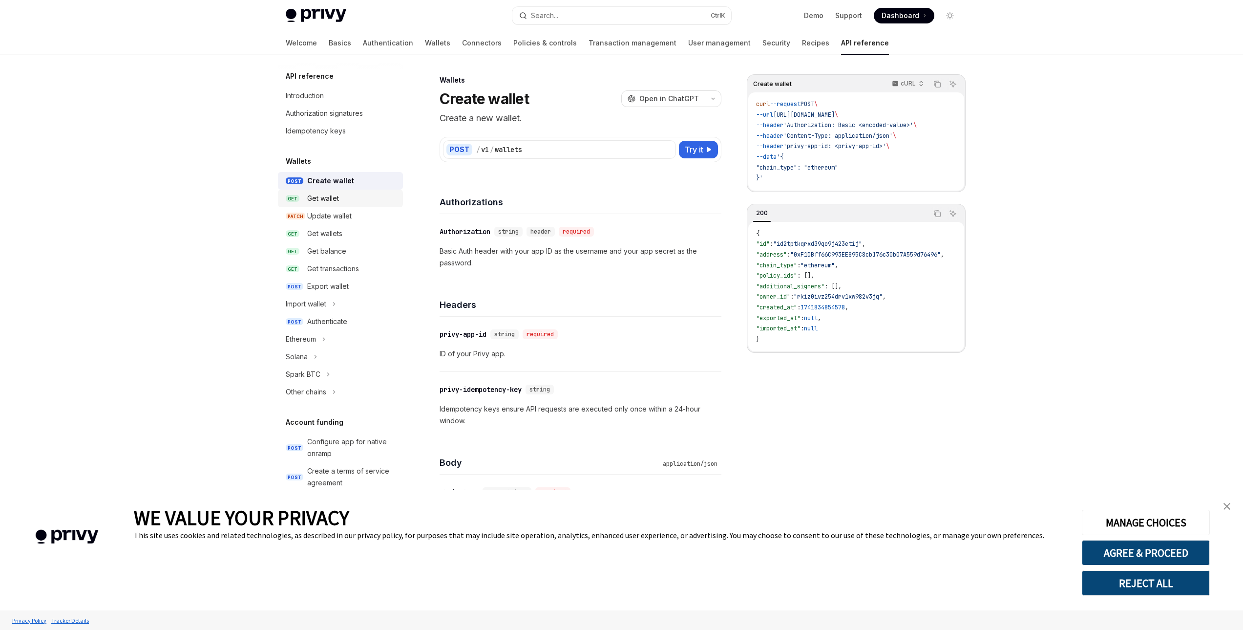
click at [340, 196] on div "Get wallet" at bounding box center [352, 198] width 90 height 12
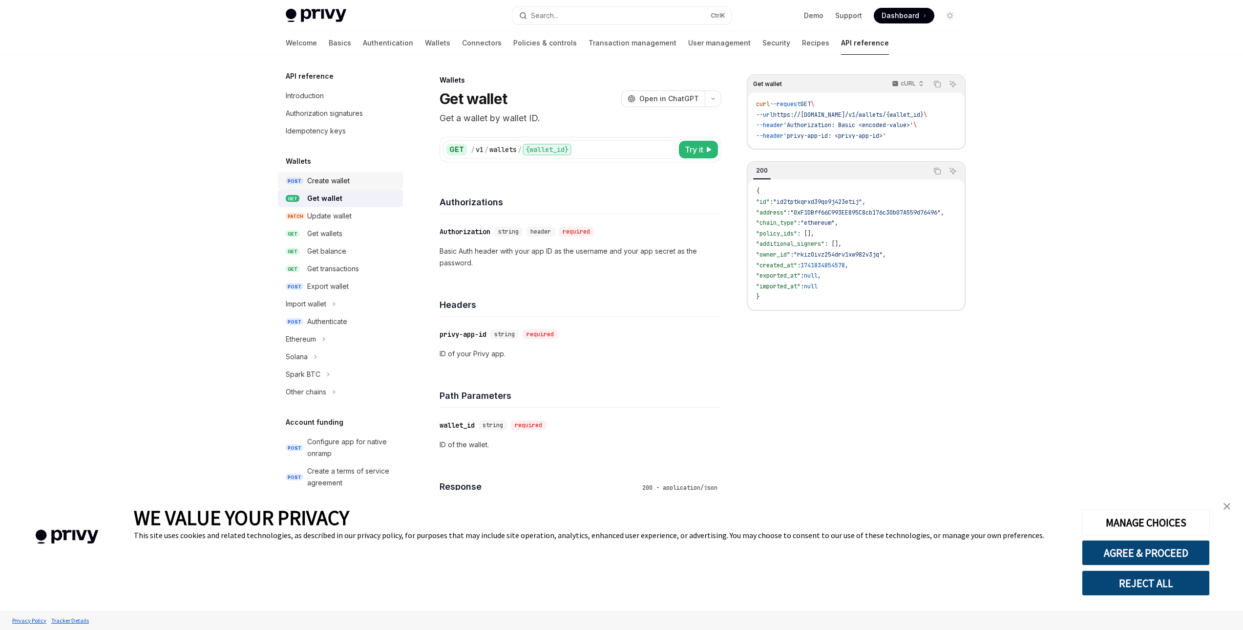
click at [346, 176] on div "Create wallet" at bounding box center [328, 181] width 42 height 12
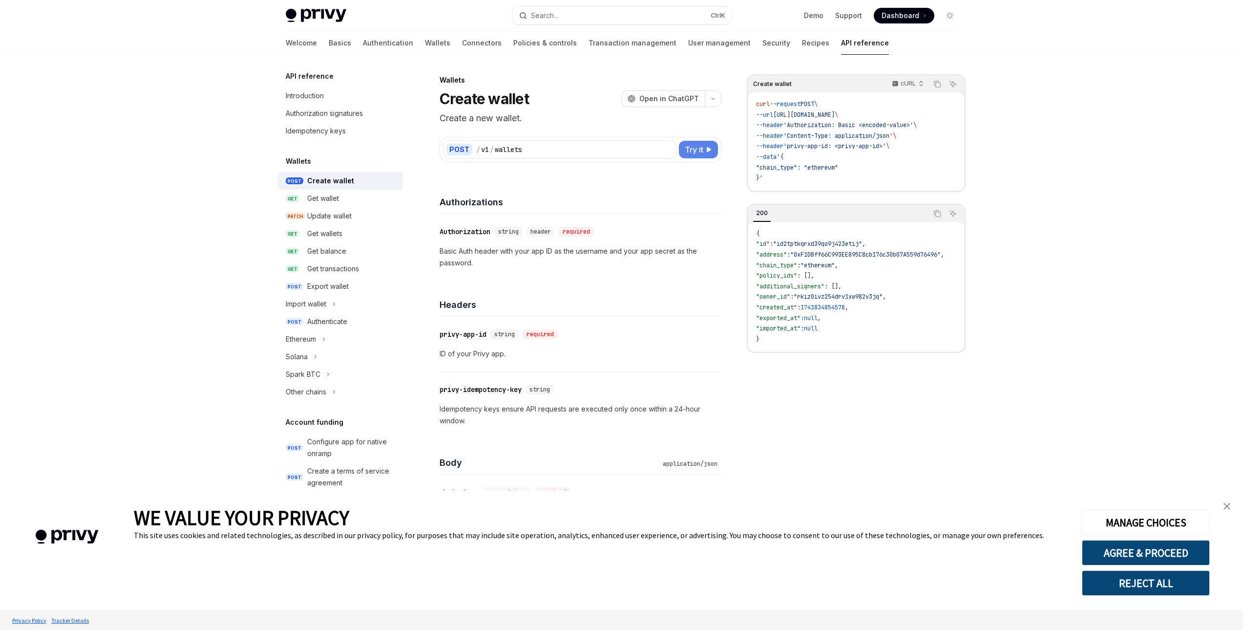
click at [701, 147] on span "Try it" at bounding box center [694, 150] width 19 height 12
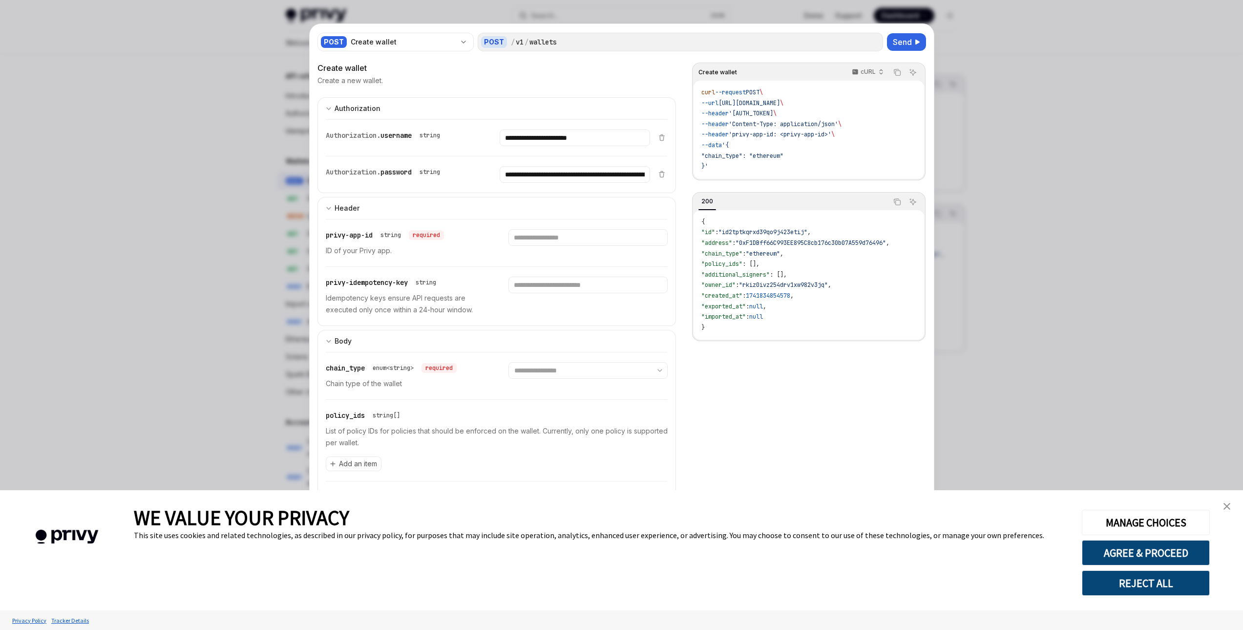
click at [1051, 162] on div at bounding box center [621, 315] width 1243 height 630
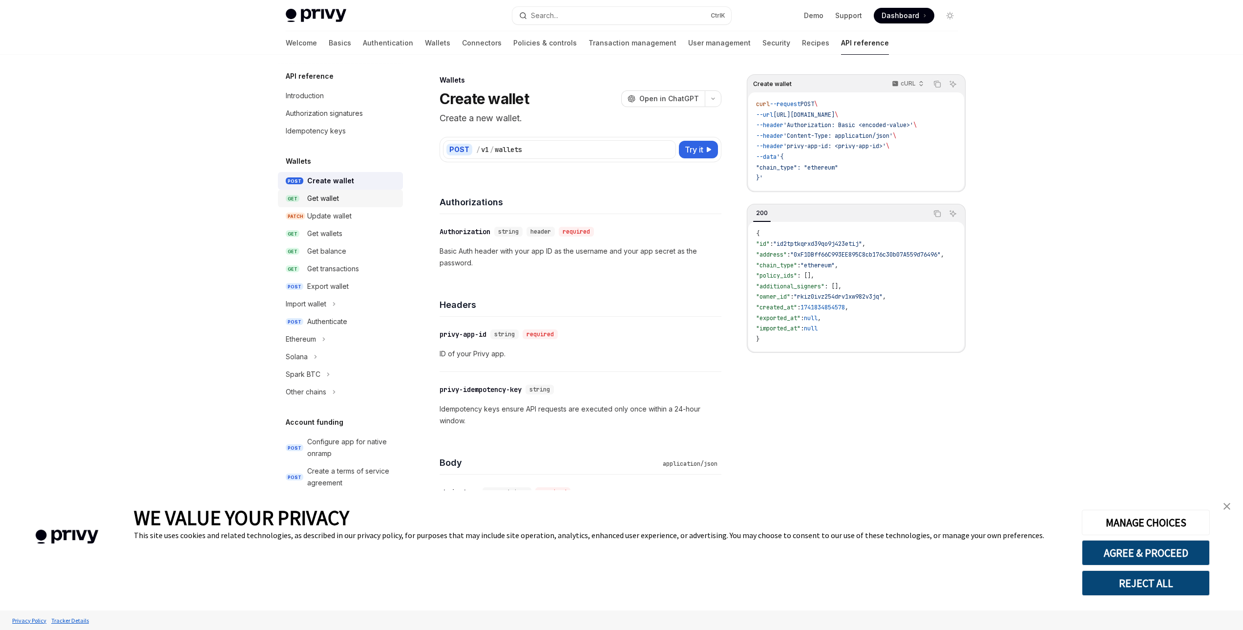
click at [333, 203] on div "Get wallet" at bounding box center [323, 198] width 32 height 12
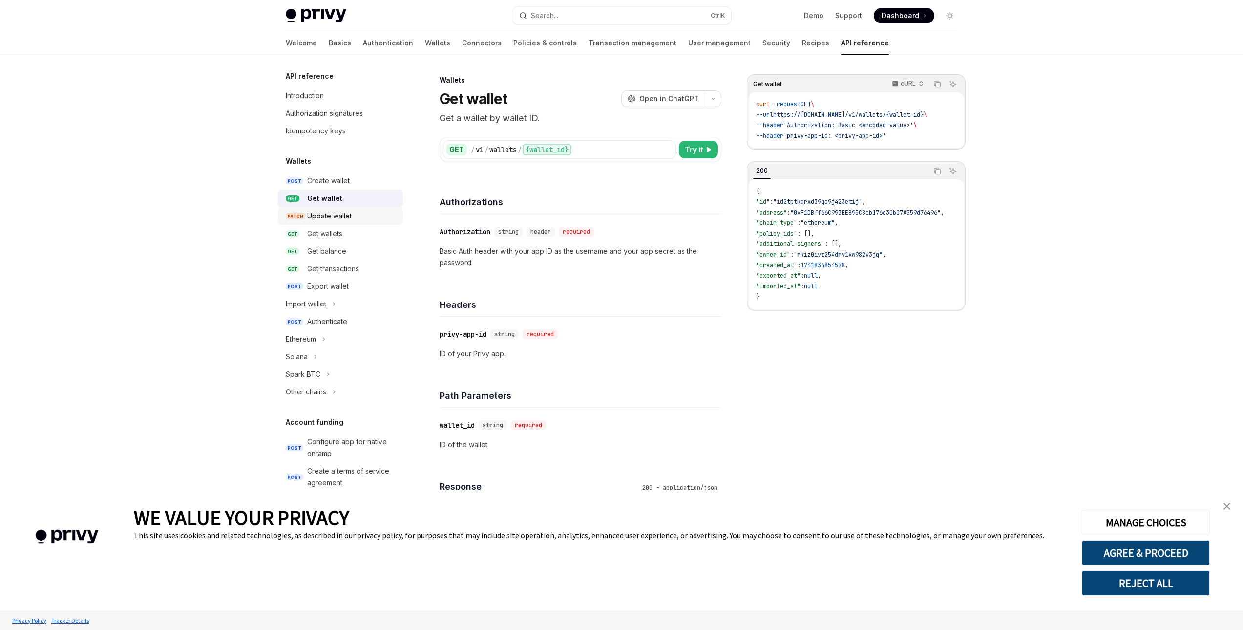
click at [346, 214] on div "Update wallet" at bounding box center [329, 216] width 44 height 12
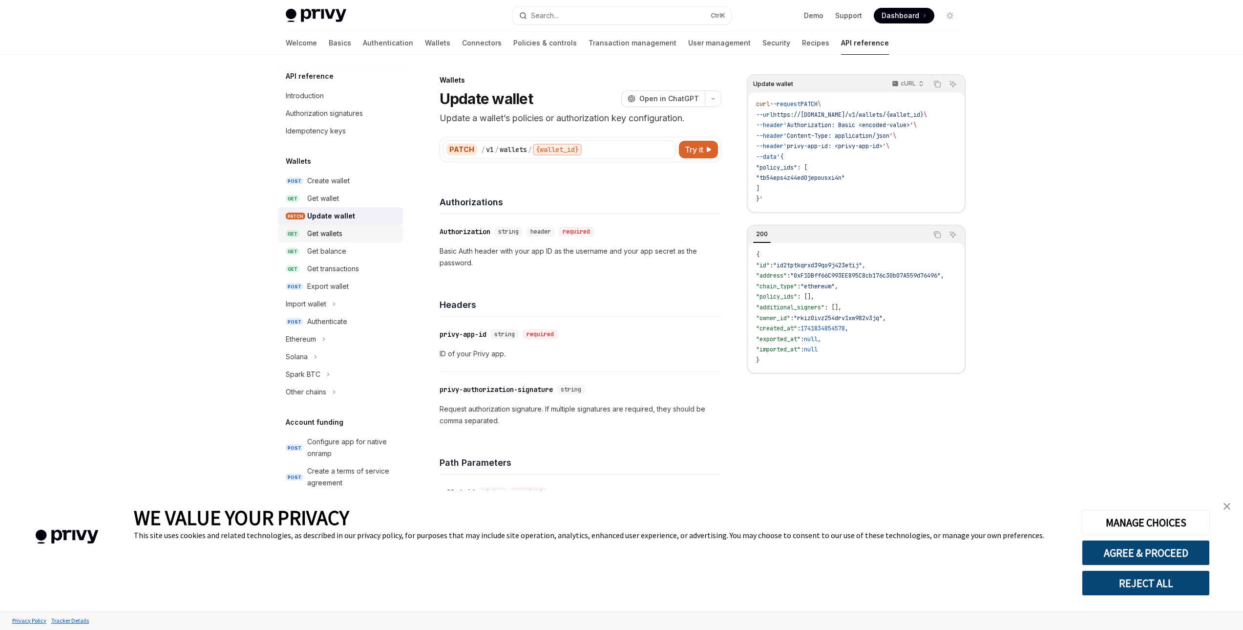
click at [350, 236] on div "Get wallets" at bounding box center [352, 234] width 90 height 12
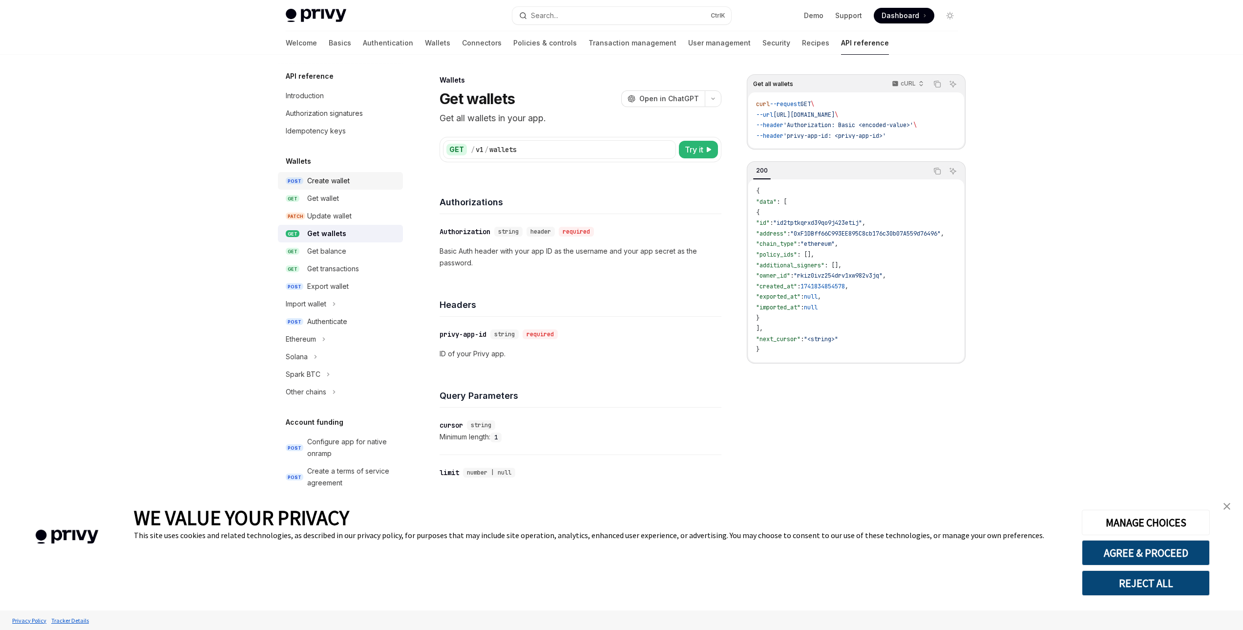
click at [355, 186] on div "Create wallet" at bounding box center [352, 181] width 90 height 12
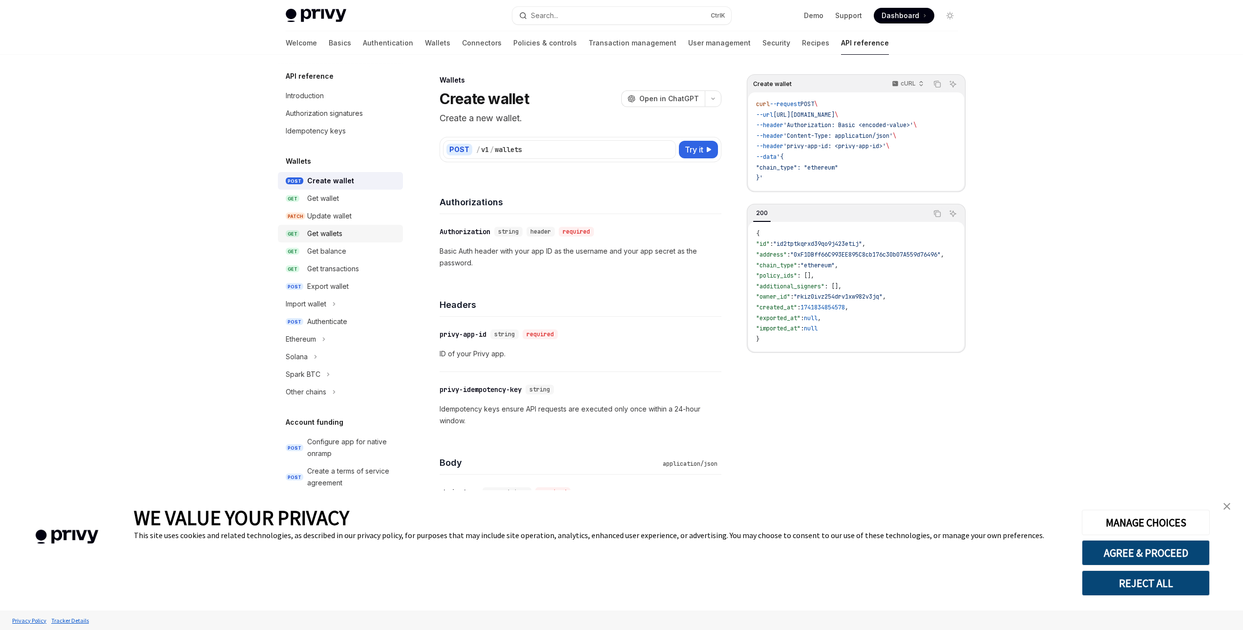
click at [345, 236] on div "Get wallets" at bounding box center [352, 234] width 90 height 12
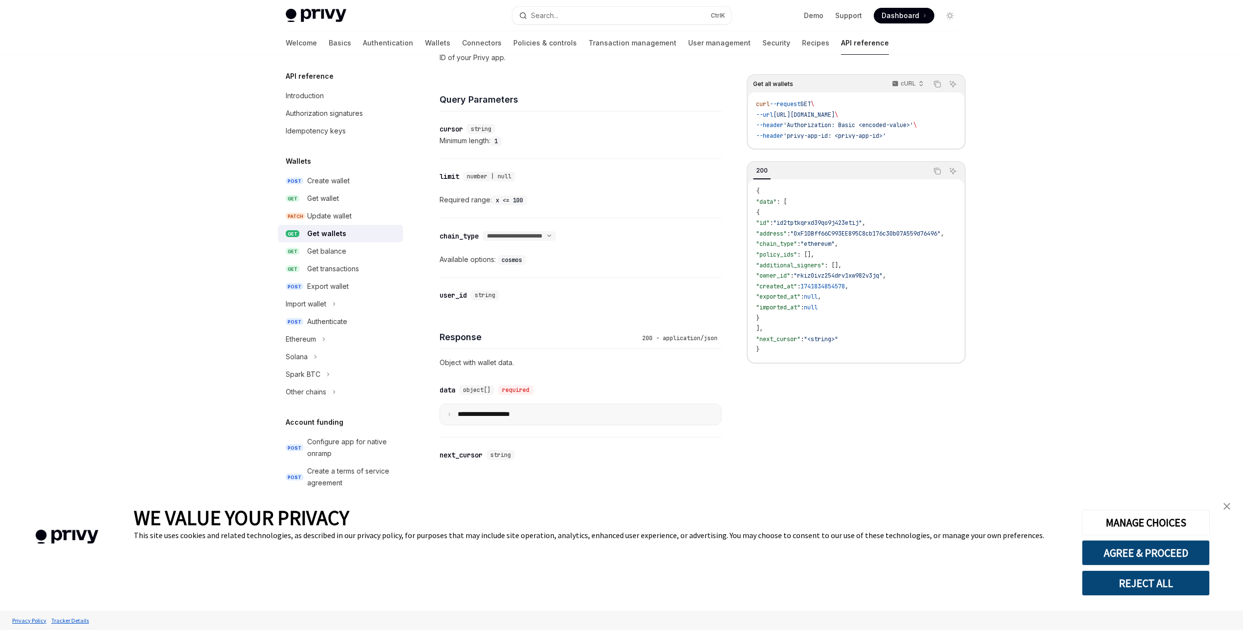
click at [502, 419] on summary "**********" at bounding box center [580, 414] width 281 height 21
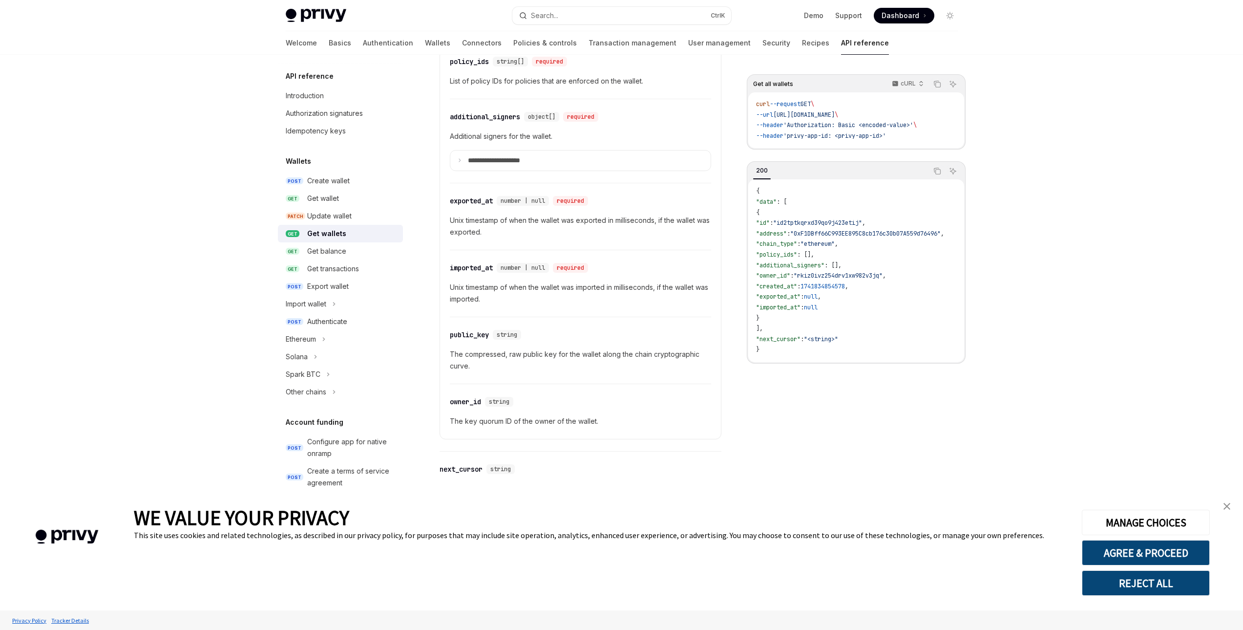
scroll to position [959, 0]
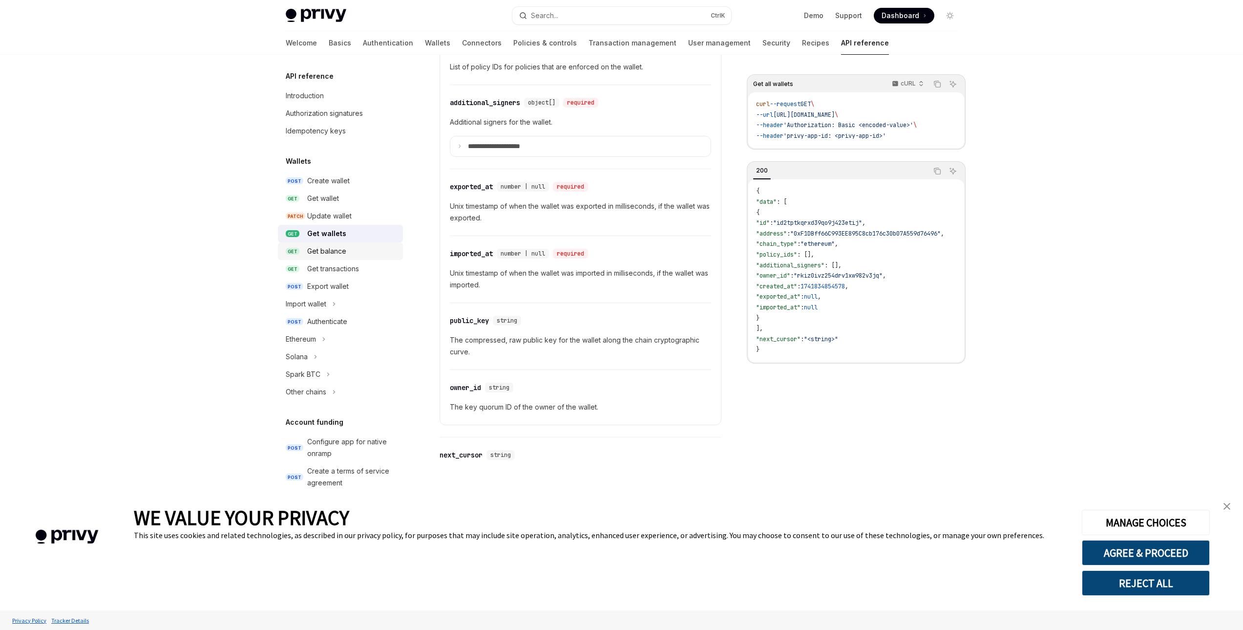
click at [357, 259] on link "GET Get balance" at bounding box center [340, 251] width 125 height 18
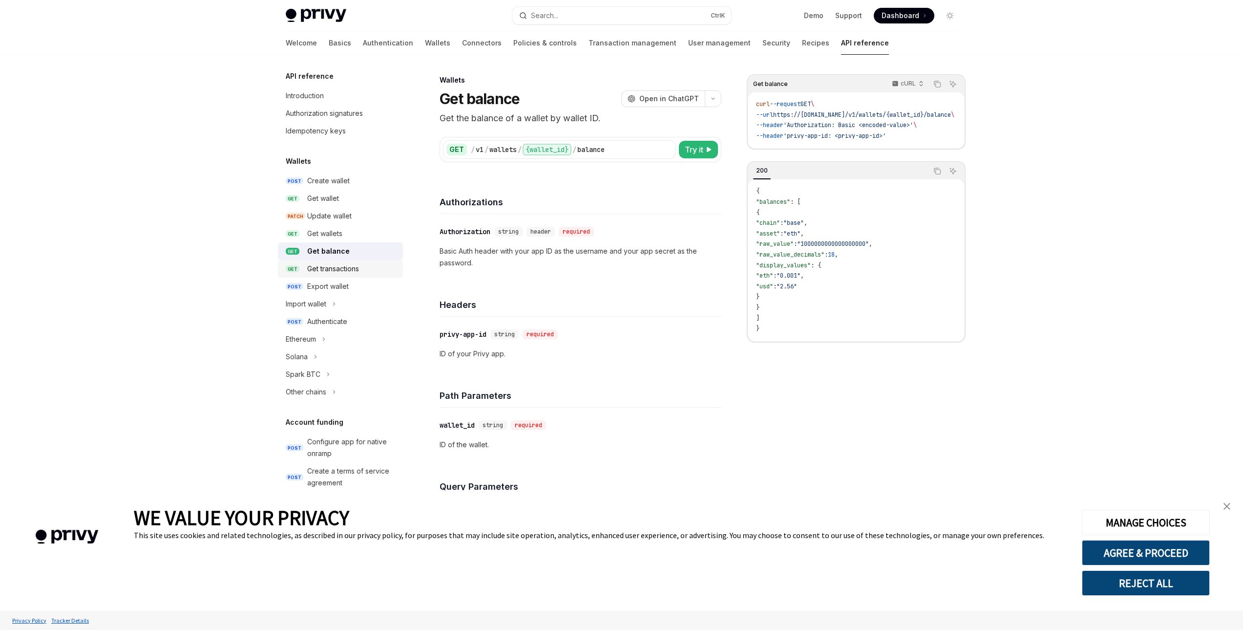
click at [352, 269] on div "Get transactions" at bounding box center [333, 269] width 52 height 12
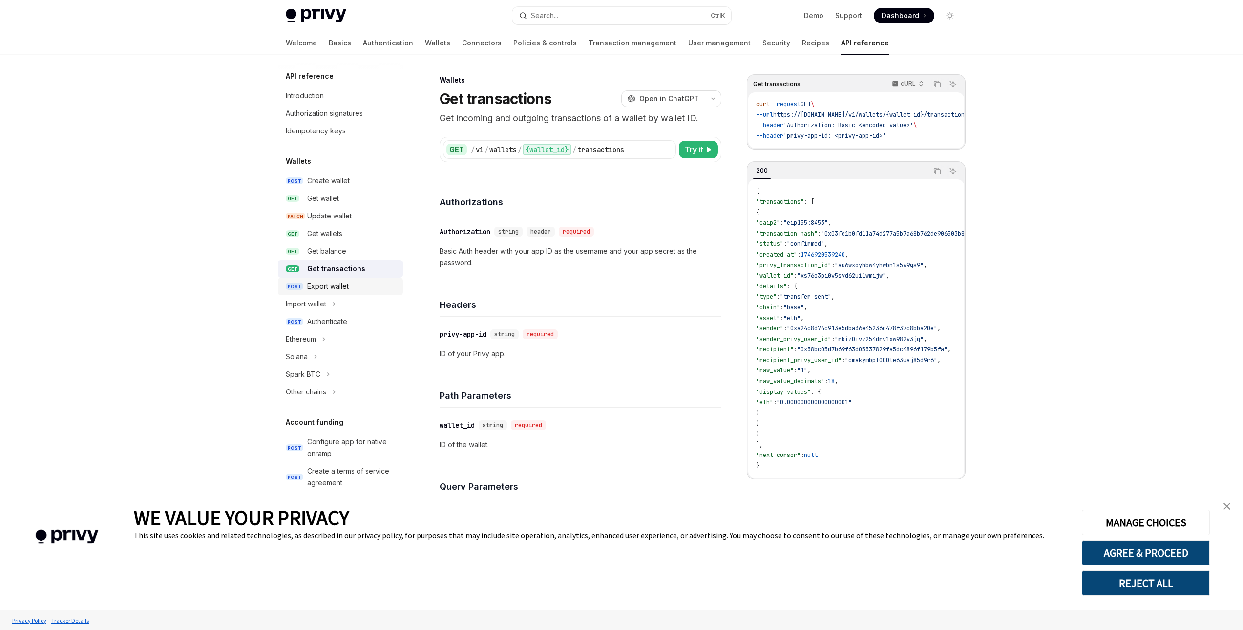
click at [339, 287] on div "Export wallet" at bounding box center [328, 286] width 42 height 12
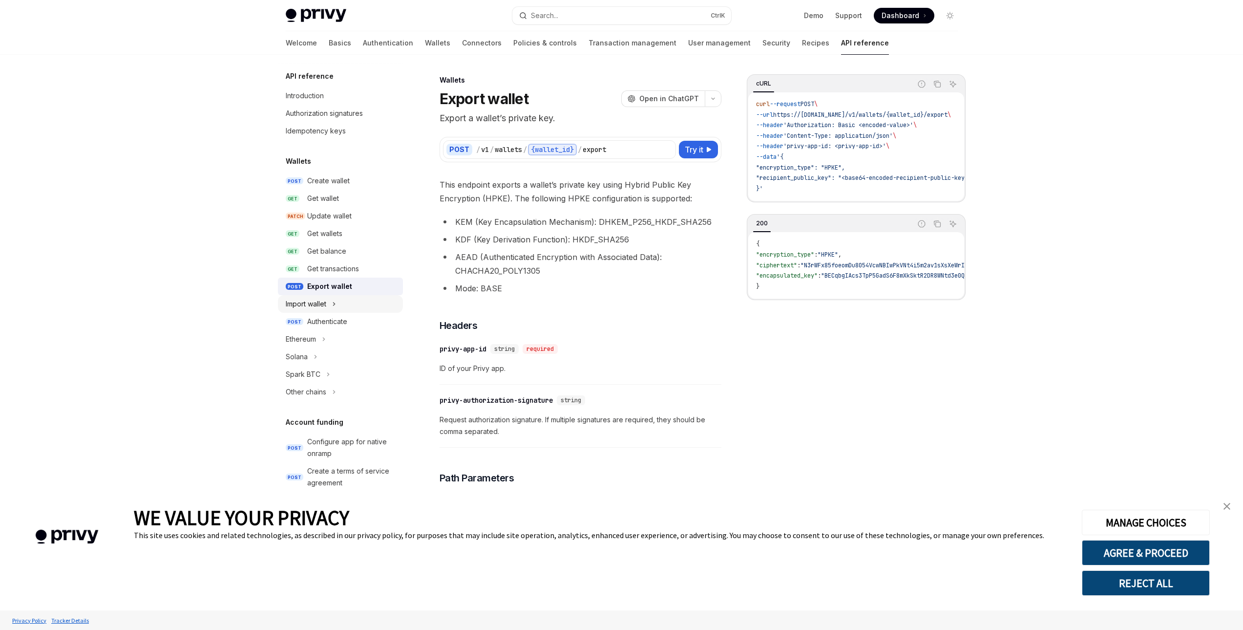
click at [342, 305] on button "Import wallet" at bounding box center [340, 304] width 125 height 18
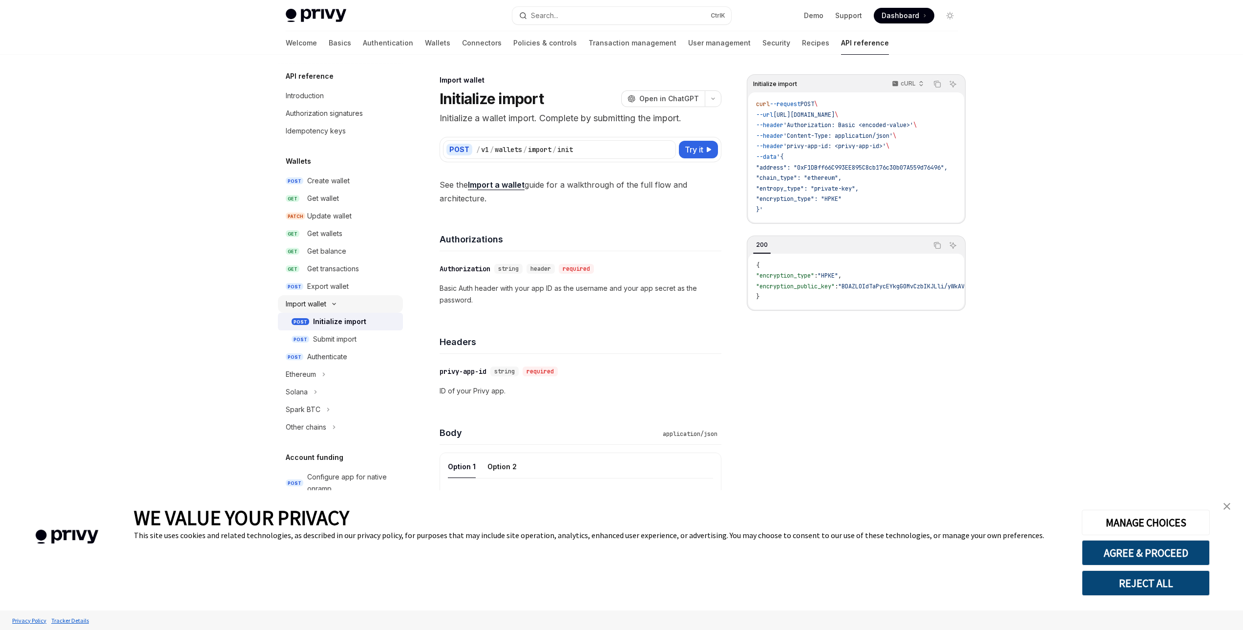
click at [340, 305] on icon "Toggle Import wallet section" at bounding box center [334, 304] width 12 height 4
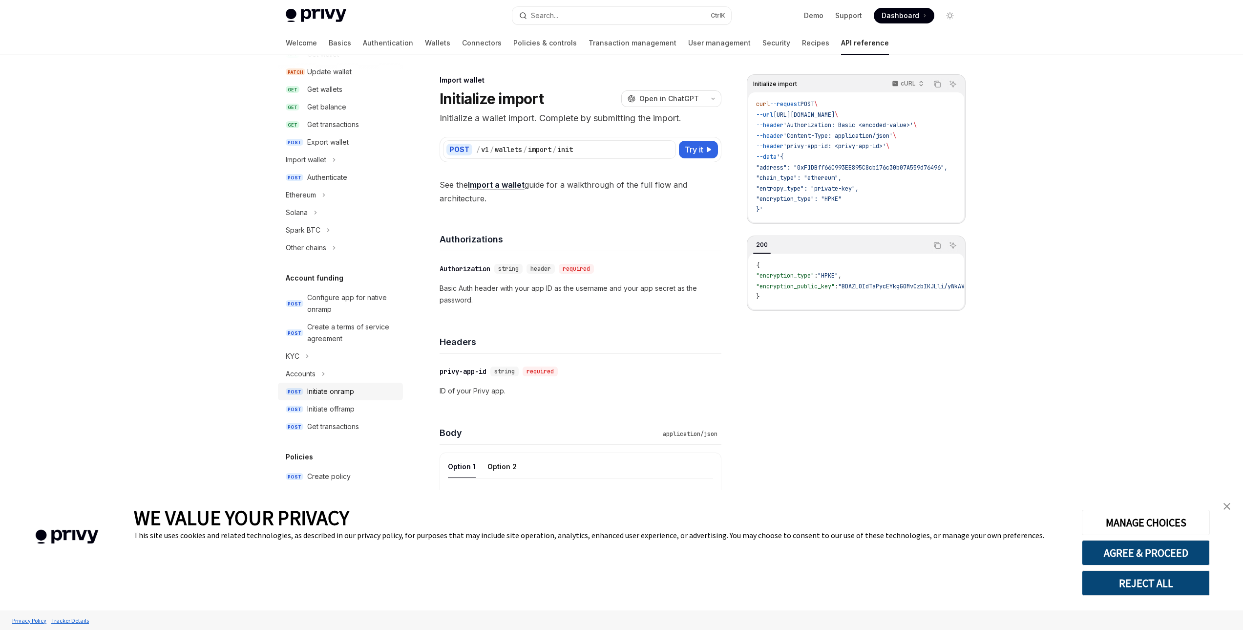
scroll to position [147, 0]
click at [323, 356] on button "KYC" at bounding box center [340, 354] width 125 height 18
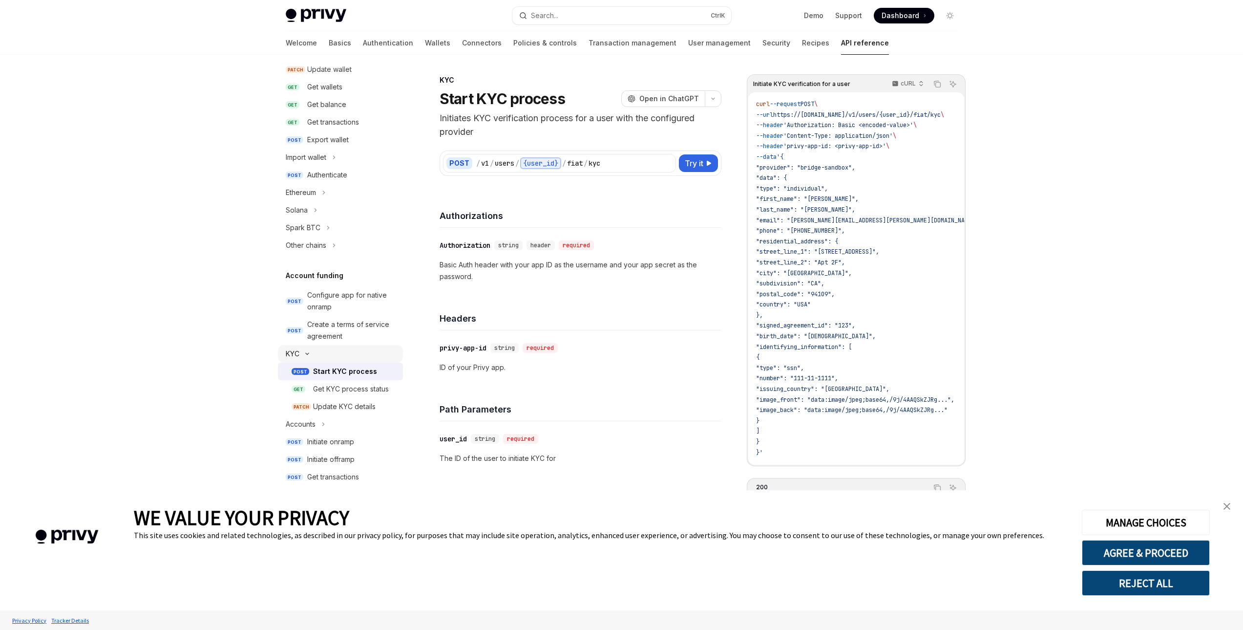
click at [332, 356] on button "KYC" at bounding box center [340, 354] width 125 height 18
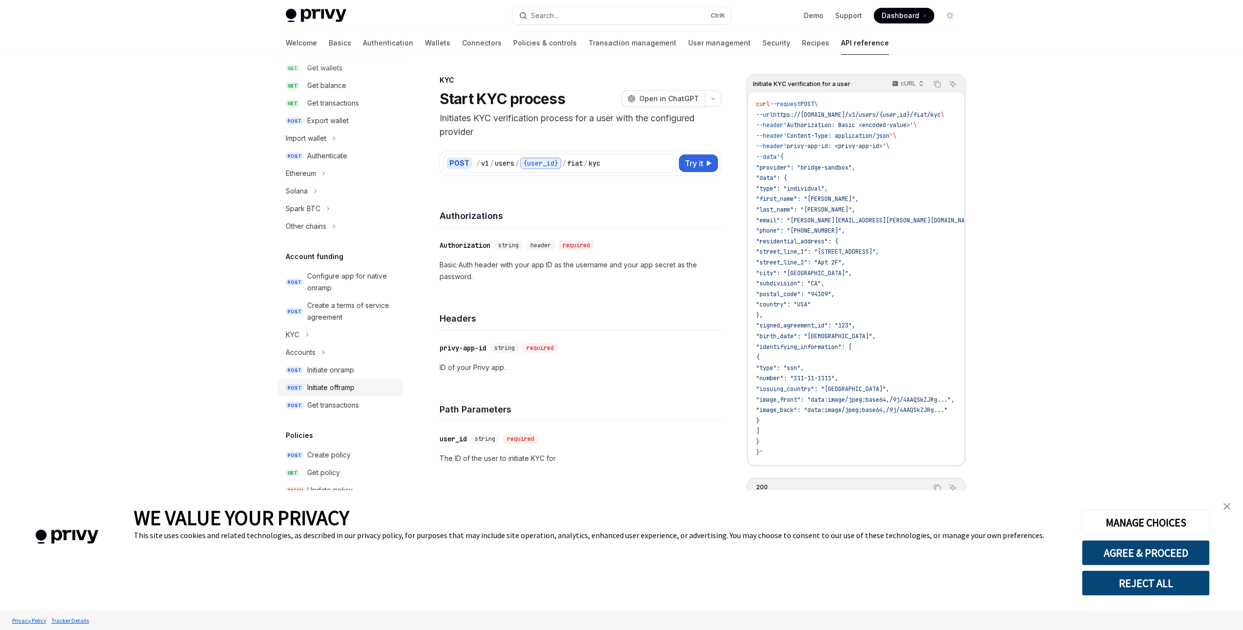
scroll to position [244, 0]
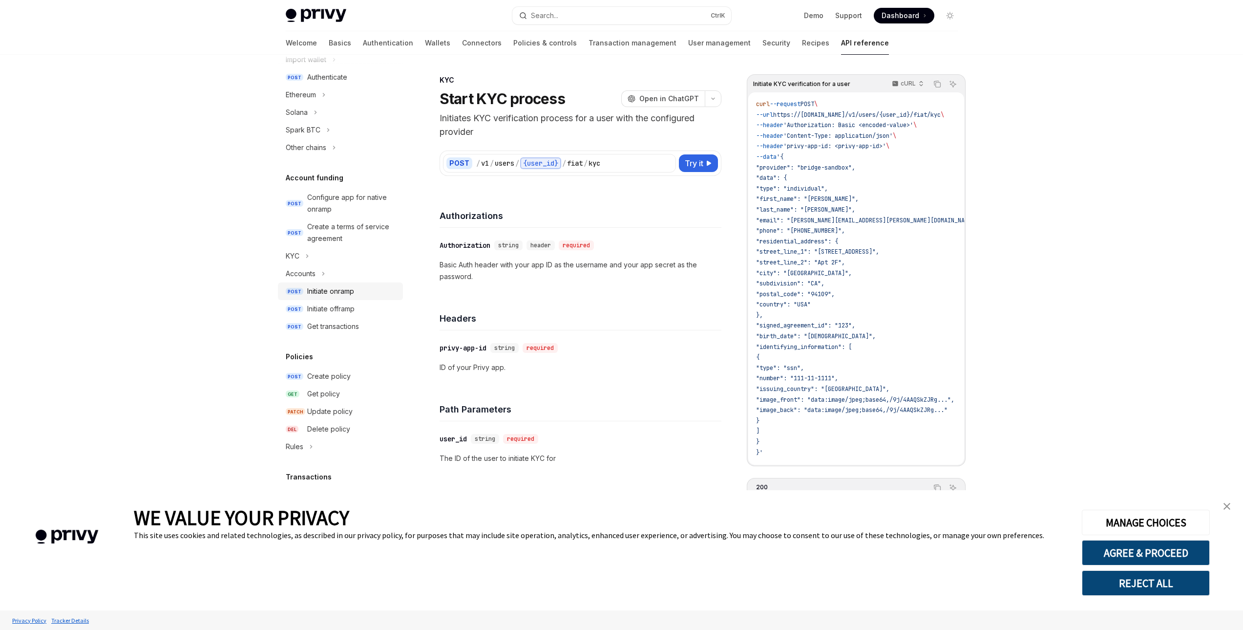
click at [343, 294] on div "Initiate onramp" at bounding box center [330, 291] width 47 height 12
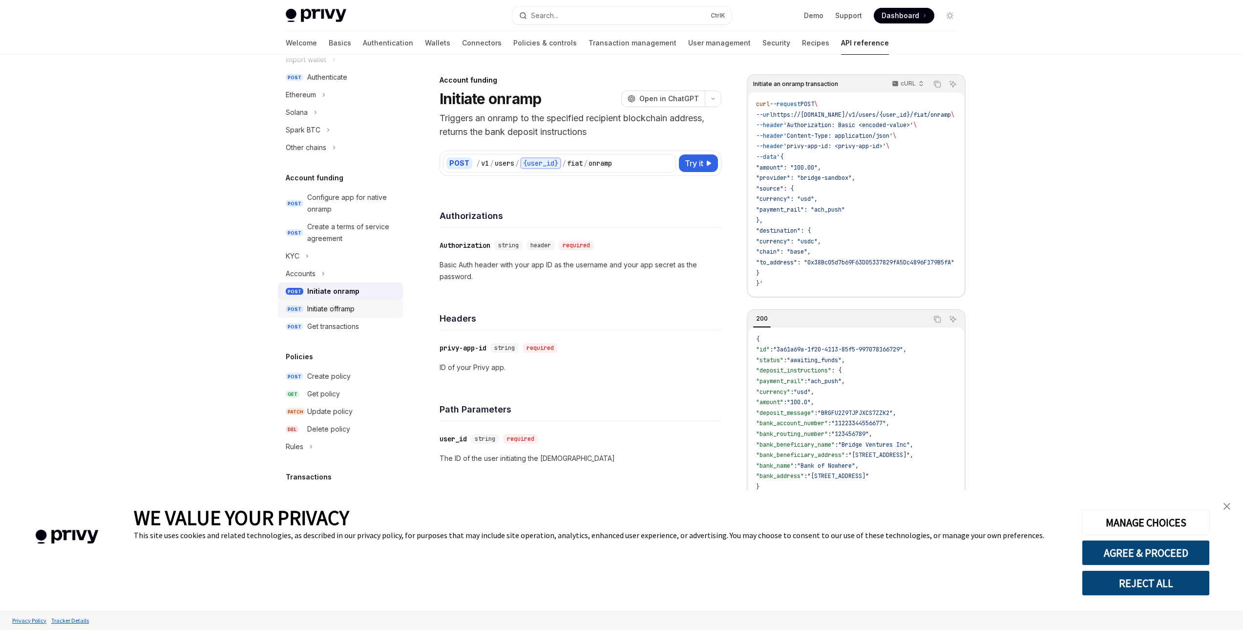
click at [343, 307] on div "Initiate offramp" at bounding box center [330, 309] width 47 height 12
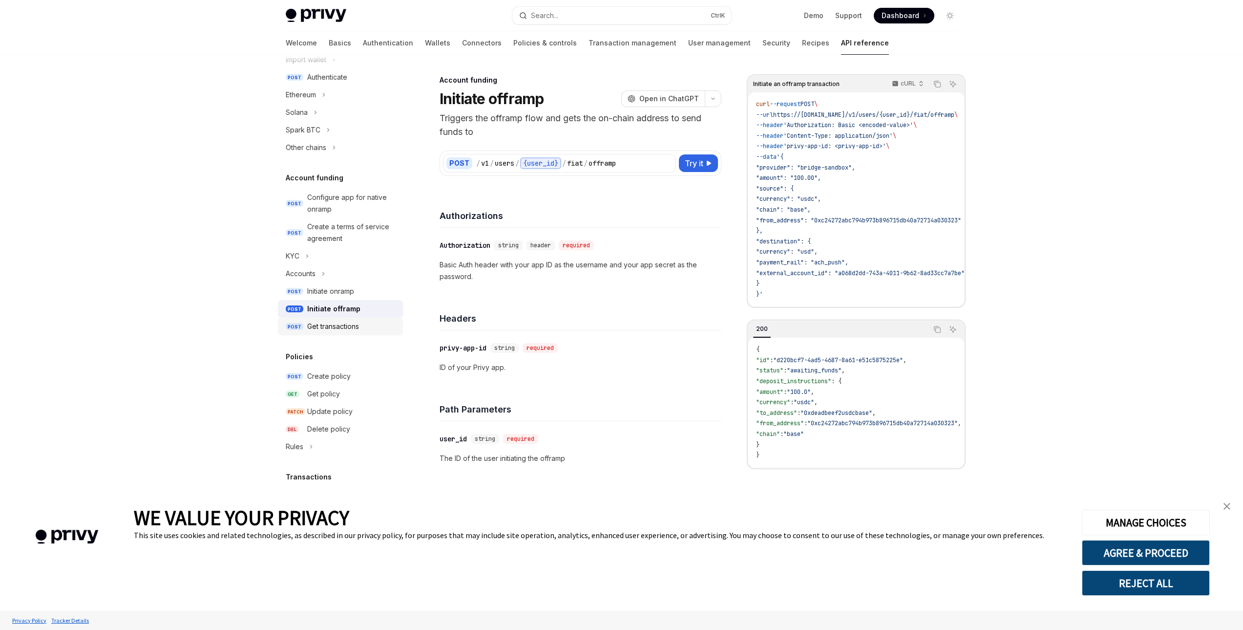
click at [339, 328] on div "Get transactions" at bounding box center [333, 326] width 52 height 12
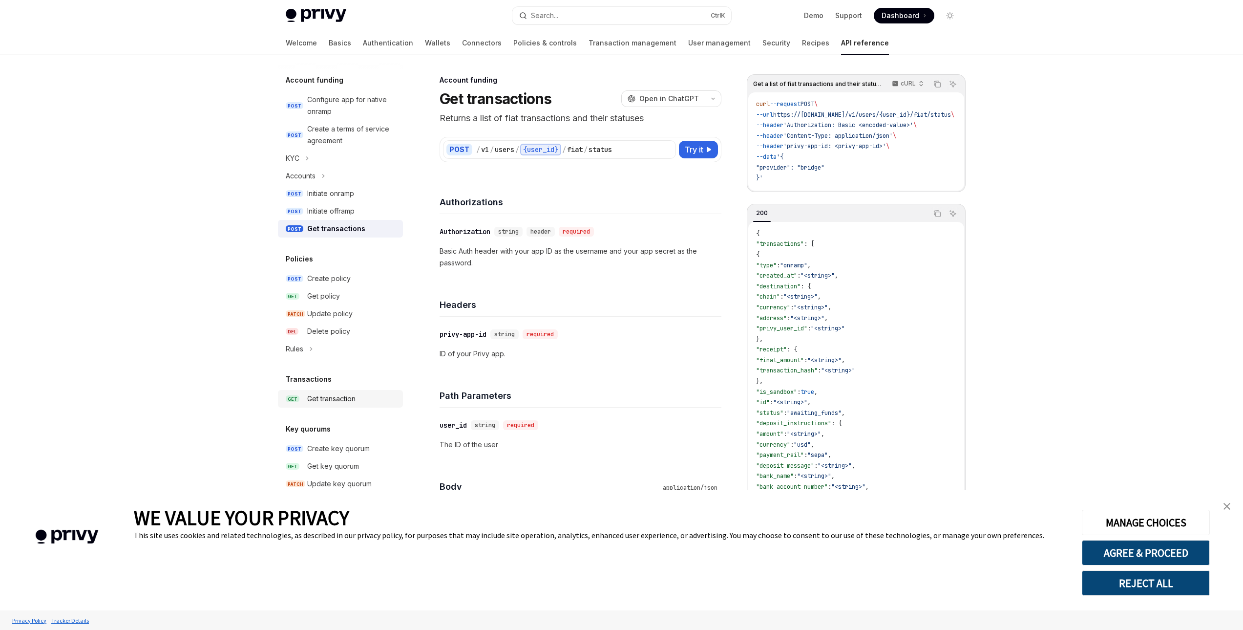
click at [344, 393] on div "Get transaction" at bounding box center [331, 399] width 48 height 12
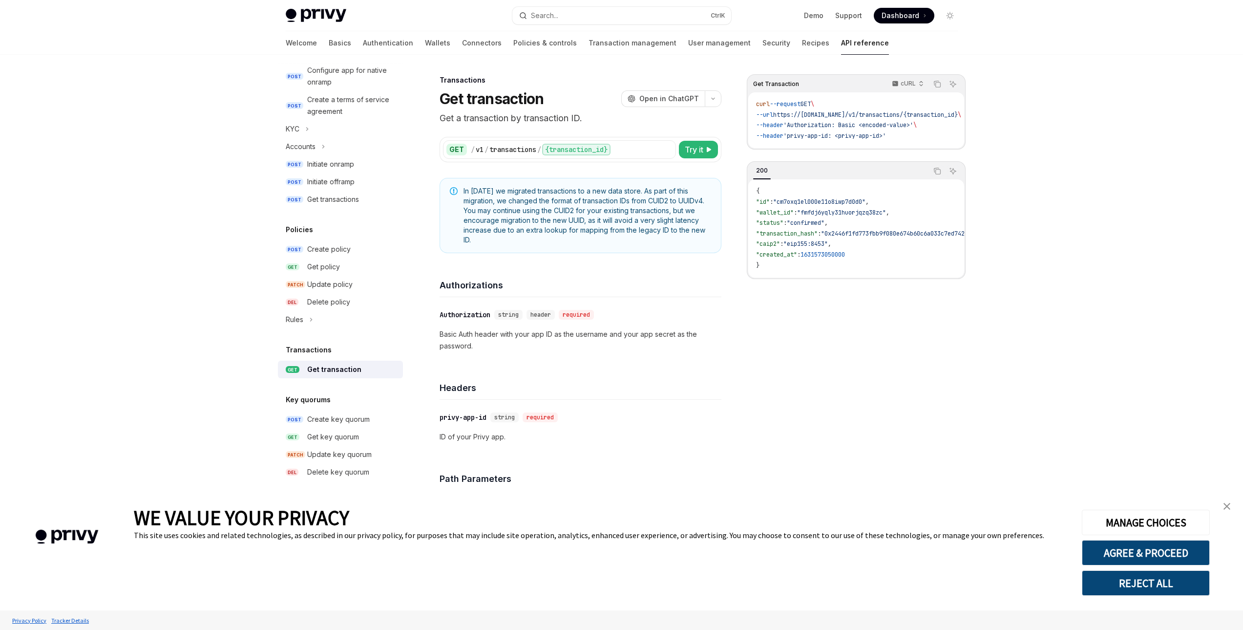
scroll to position [391, 0]
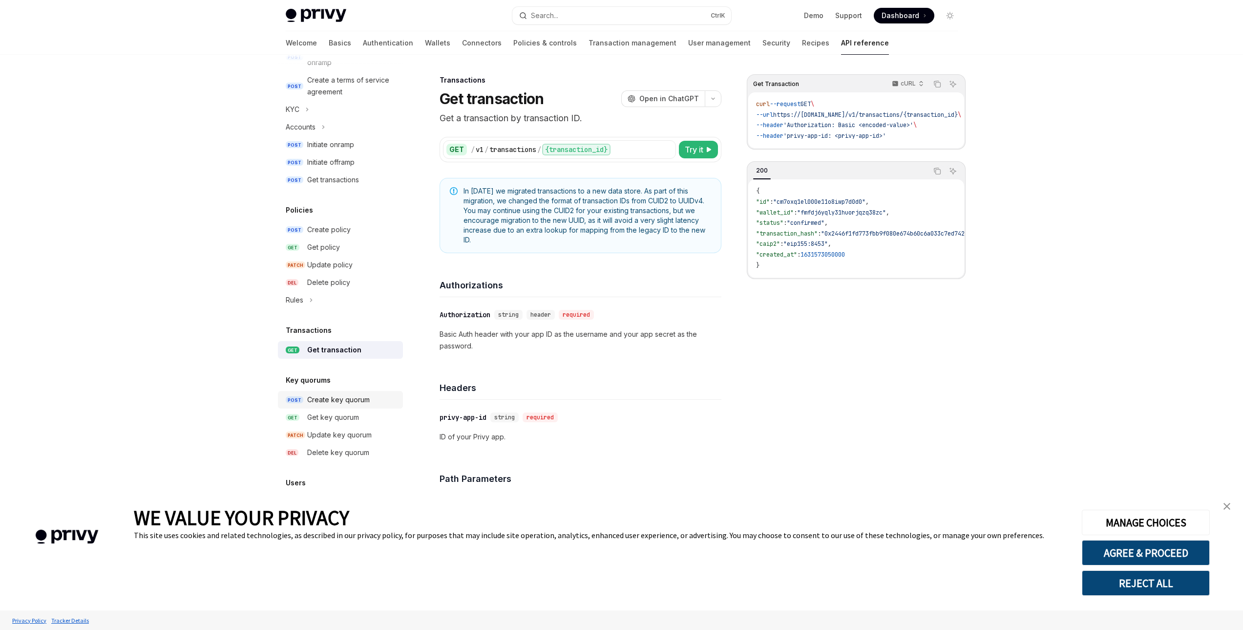
click at [340, 405] on link "POST Create key quorum" at bounding box center [340, 400] width 125 height 18
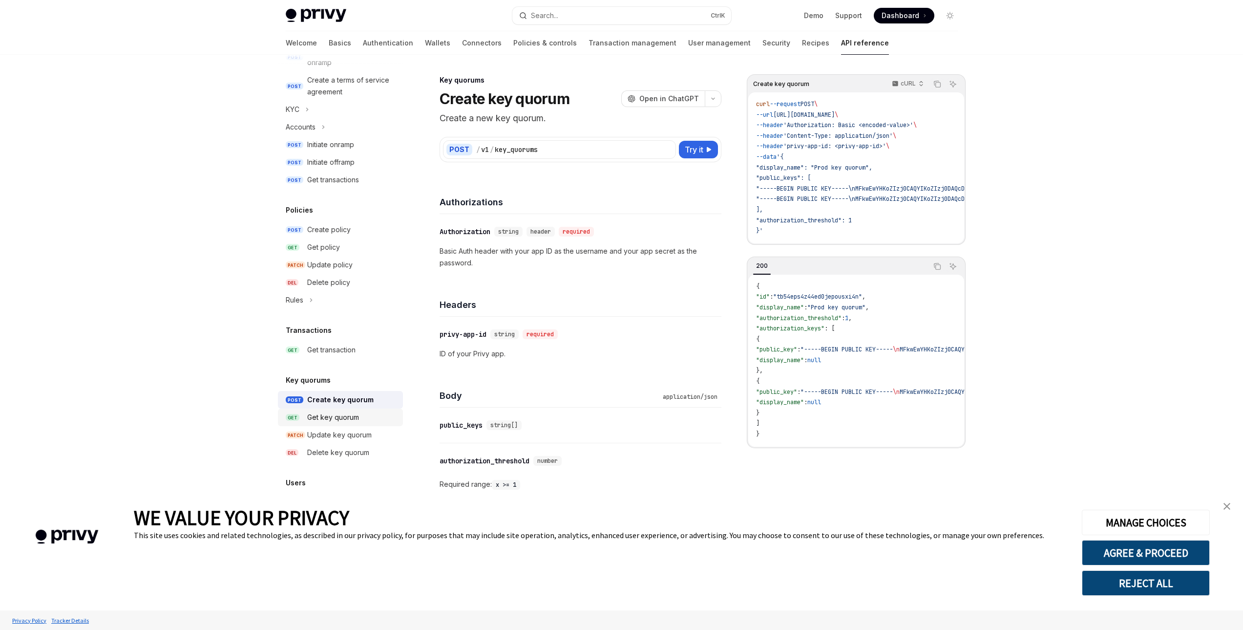
click at [341, 414] on div "Get key quorum" at bounding box center [333, 417] width 52 height 12
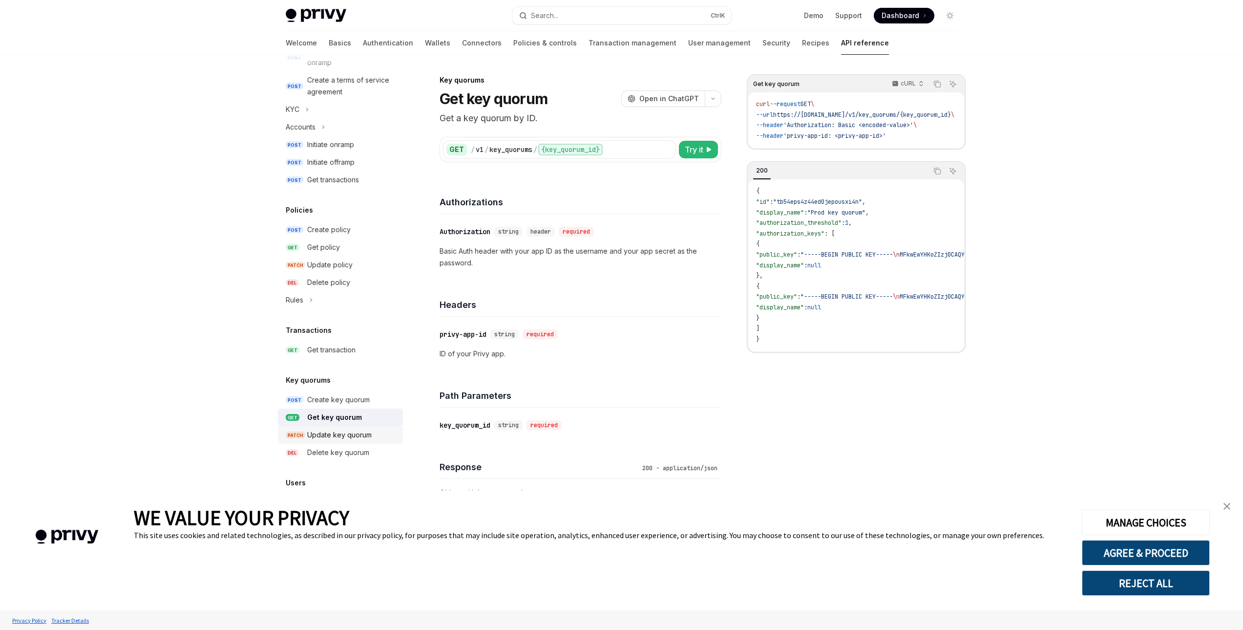
click at [343, 434] on div "Update key quorum" at bounding box center [339, 435] width 64 height 12
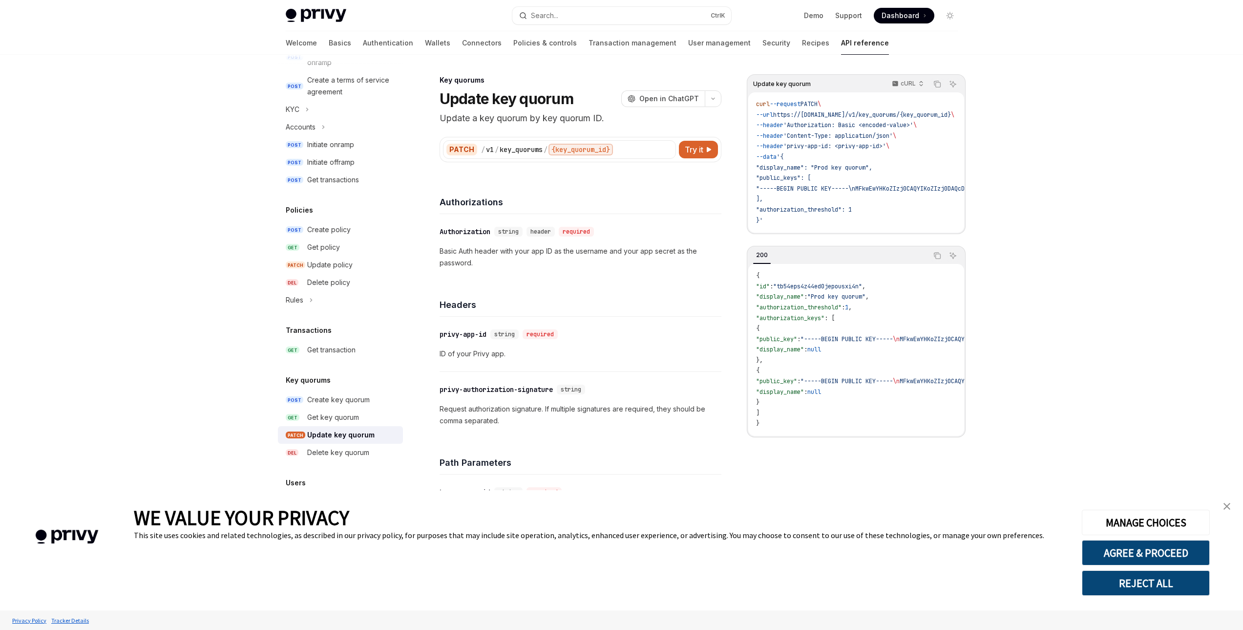
click at [346, 442] on link "PATCH Update key quorum" at bounding box center [340, 435] width 125 height 18
type textarea "*"
click at [325, 479] on div "Users" at bounding box center [340, 476] width 125 height 12
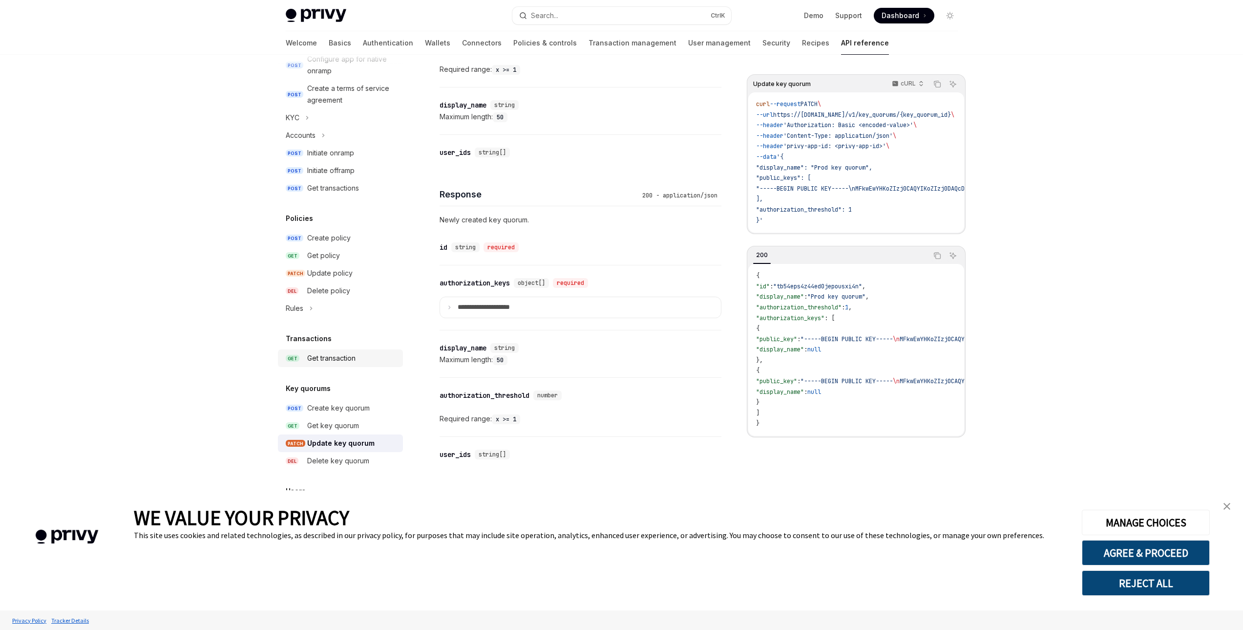
scroll to position [397, 0]
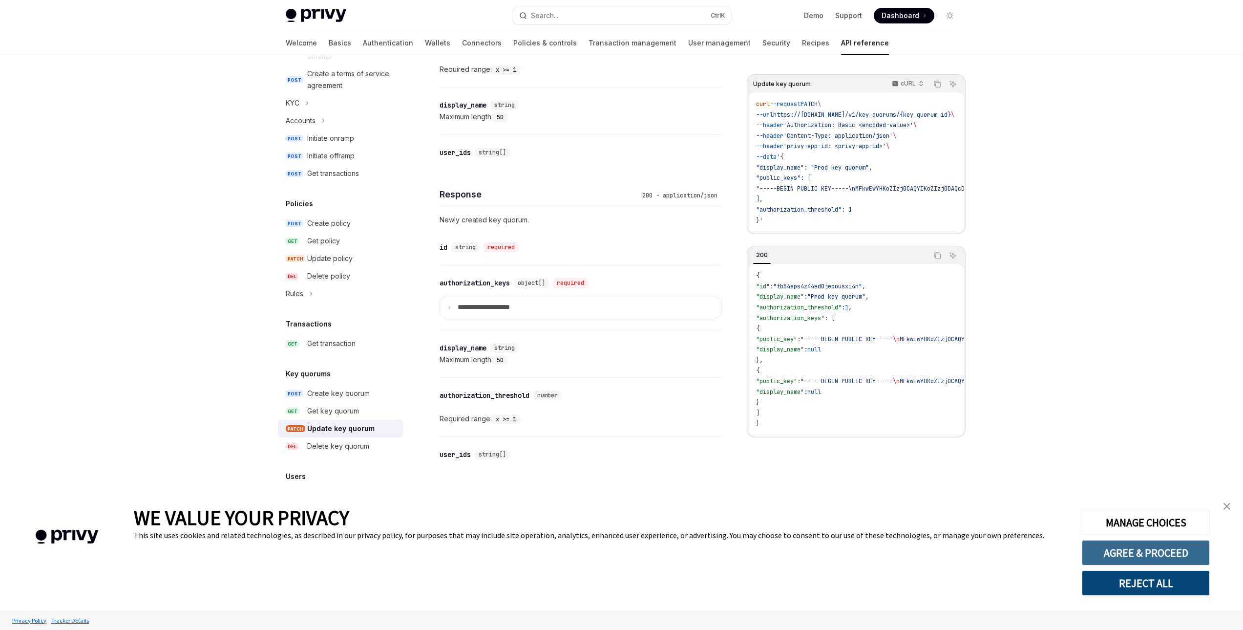
click at [1181, 553] on button "AGREE & PROCEED" at bounding box center [1146, 552] width 128 height 25
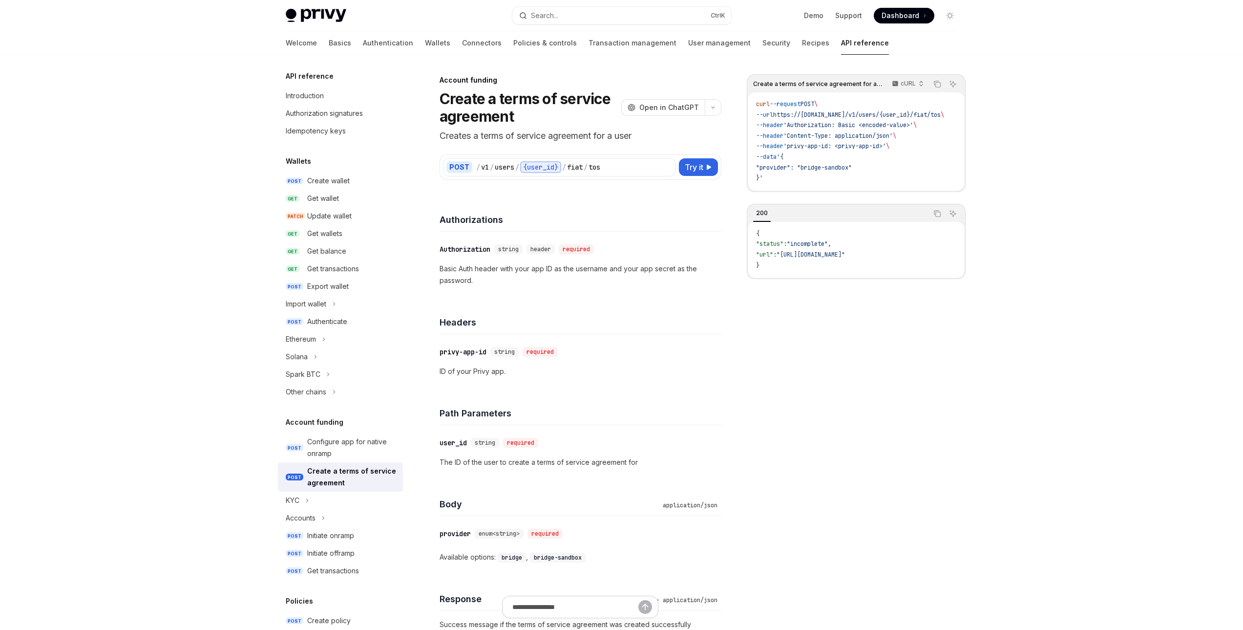
scroll to position [397, 0]
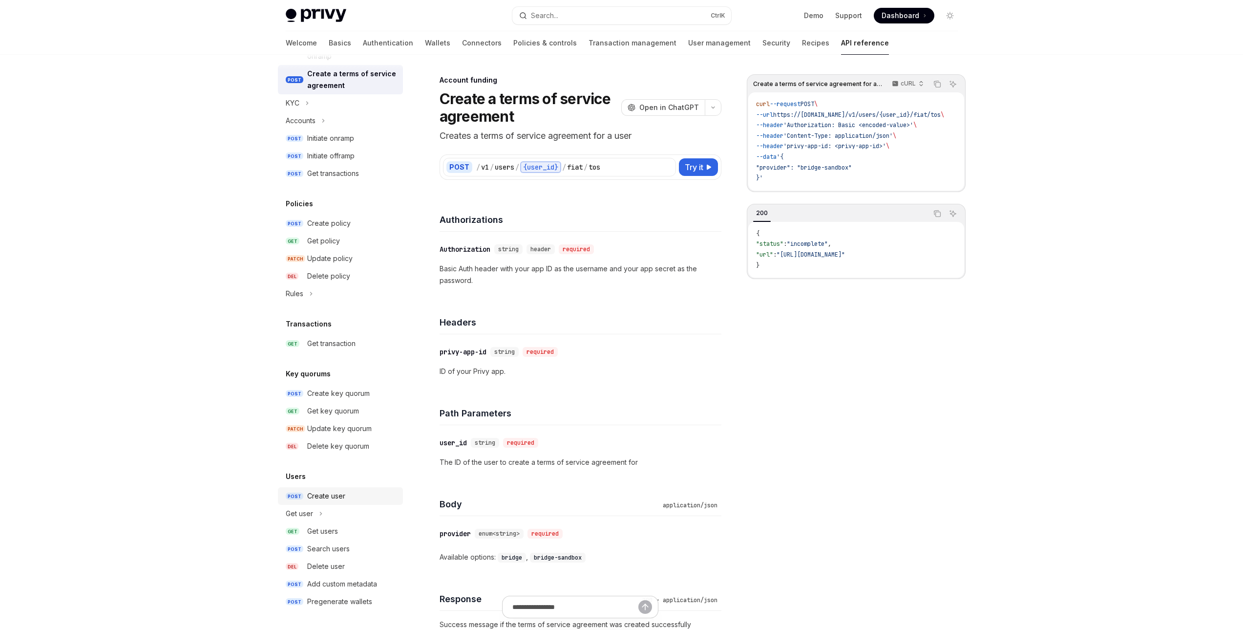
click at [334, 489] on link "POST Create user" at bounding box center [340, 496] width 125 height 18
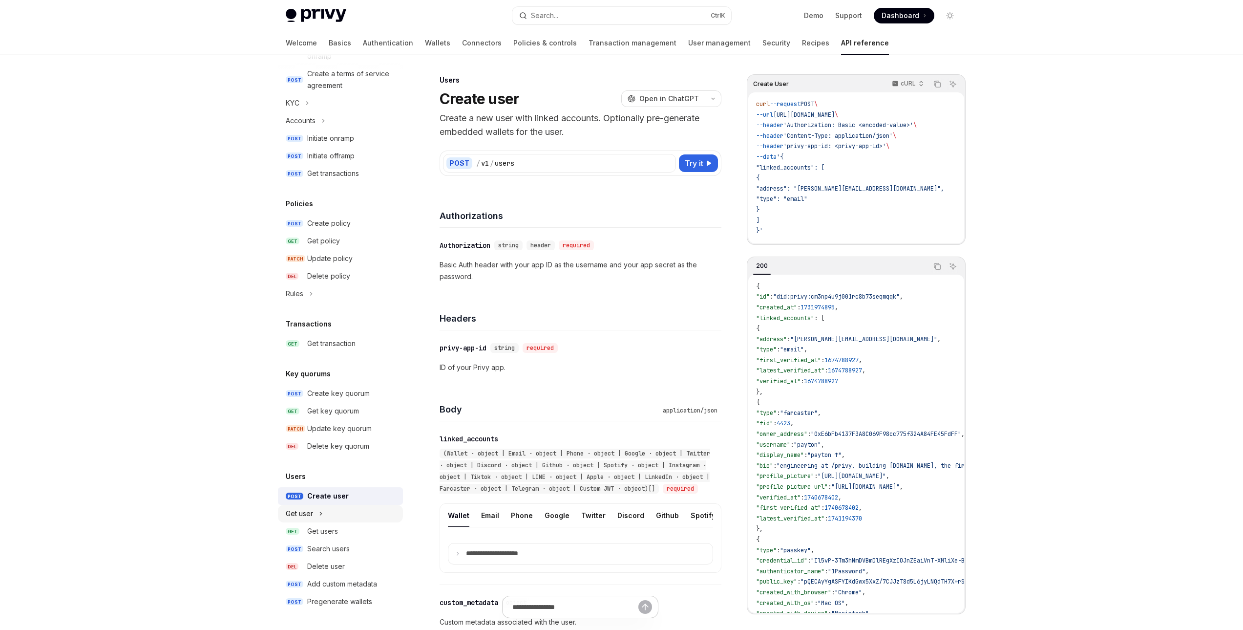
click at [326, 511] on button "Get user" at bounding box center [340, 514] width 125 height 18
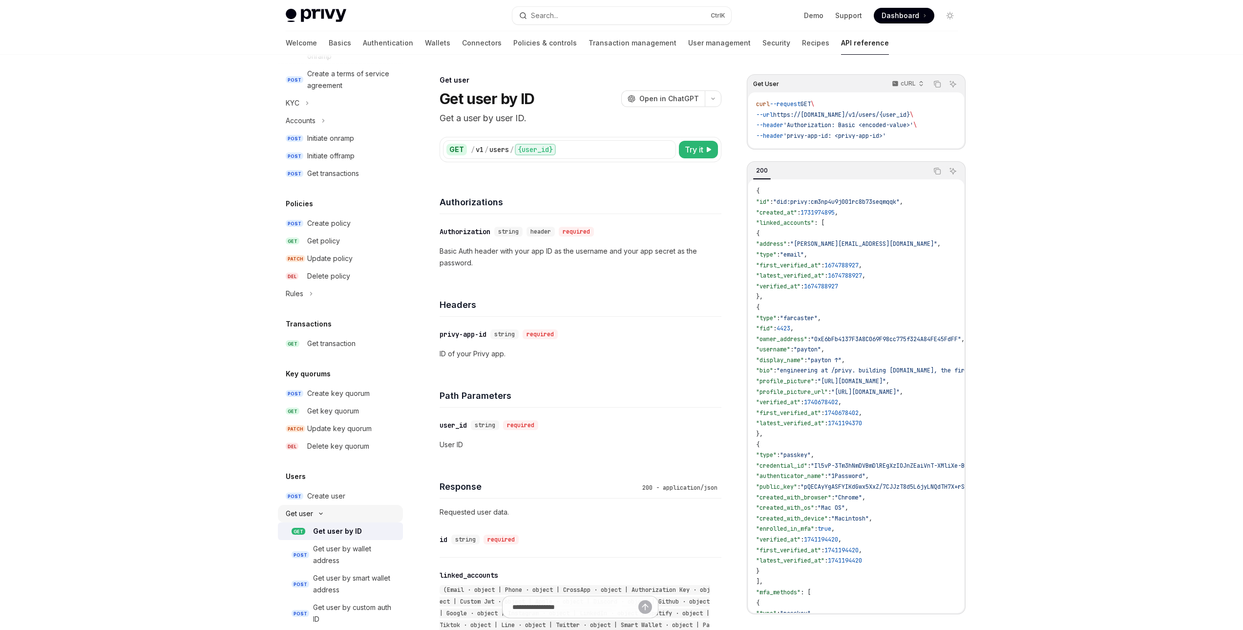
click at [326, 514] on icon "Toggle Get user section" at bounding box center [321, 513] width 12 height 4
click at [328, 526] on div "Get users" at bounding box center [322, 531] width 31 height 12
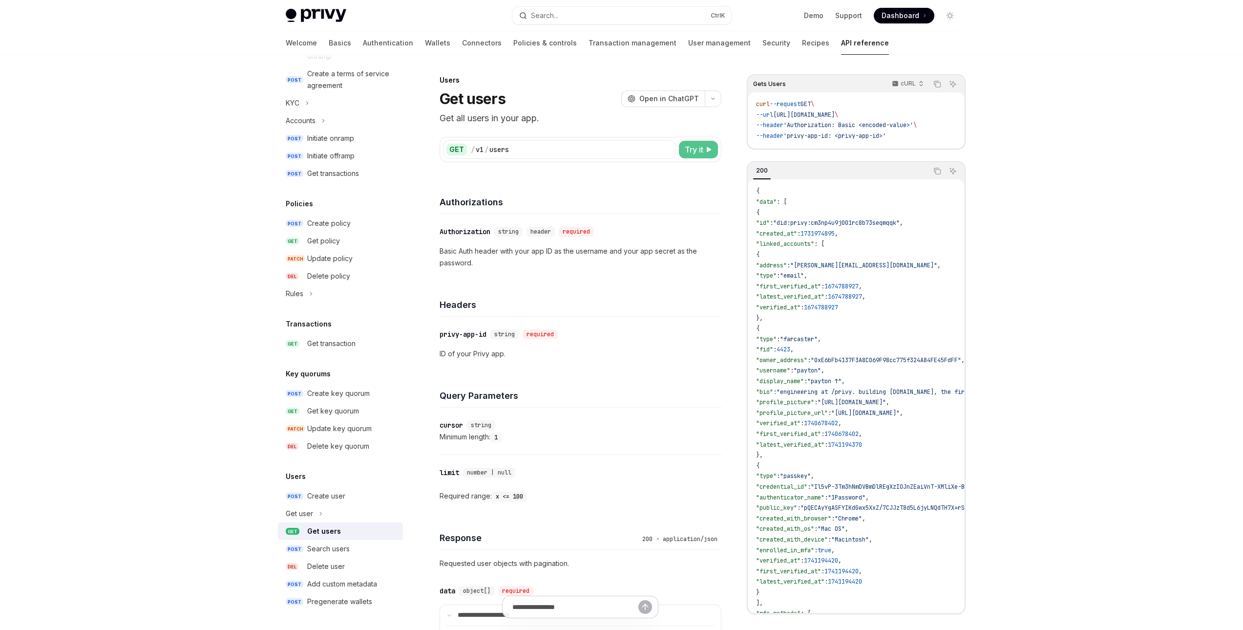
click at [696, 147] on span "Try it" at bounding box center [694, 150] width 19 height 12
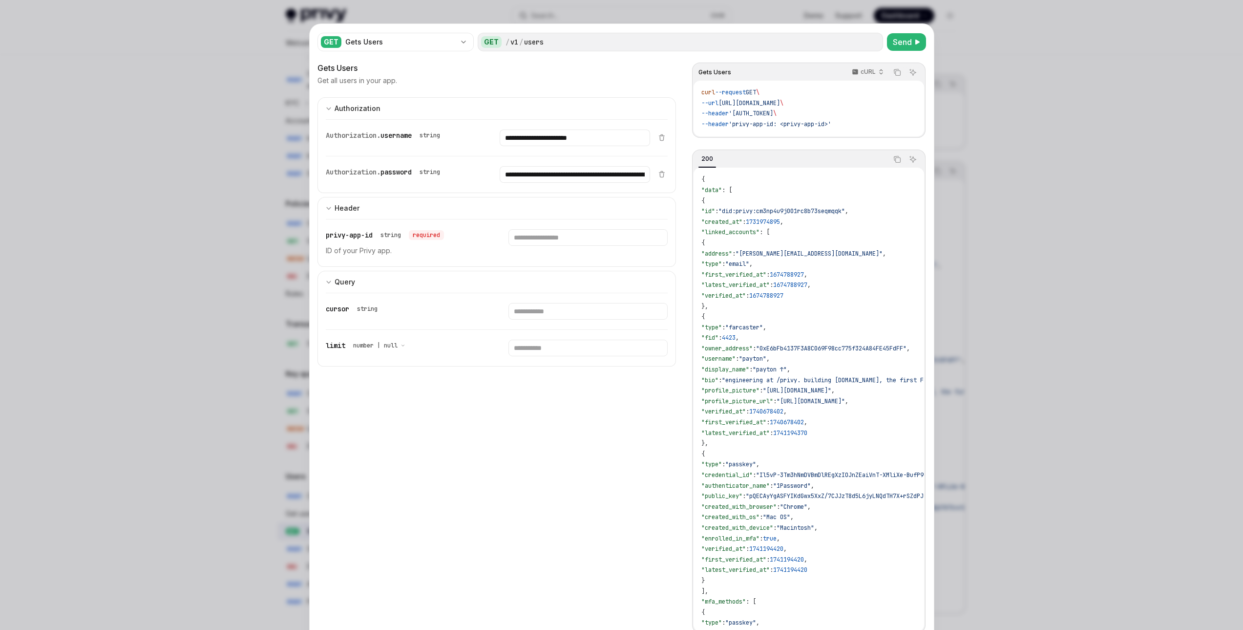
click at [218, 357] on div at bounding box center [621, 315] width 1243 height 630
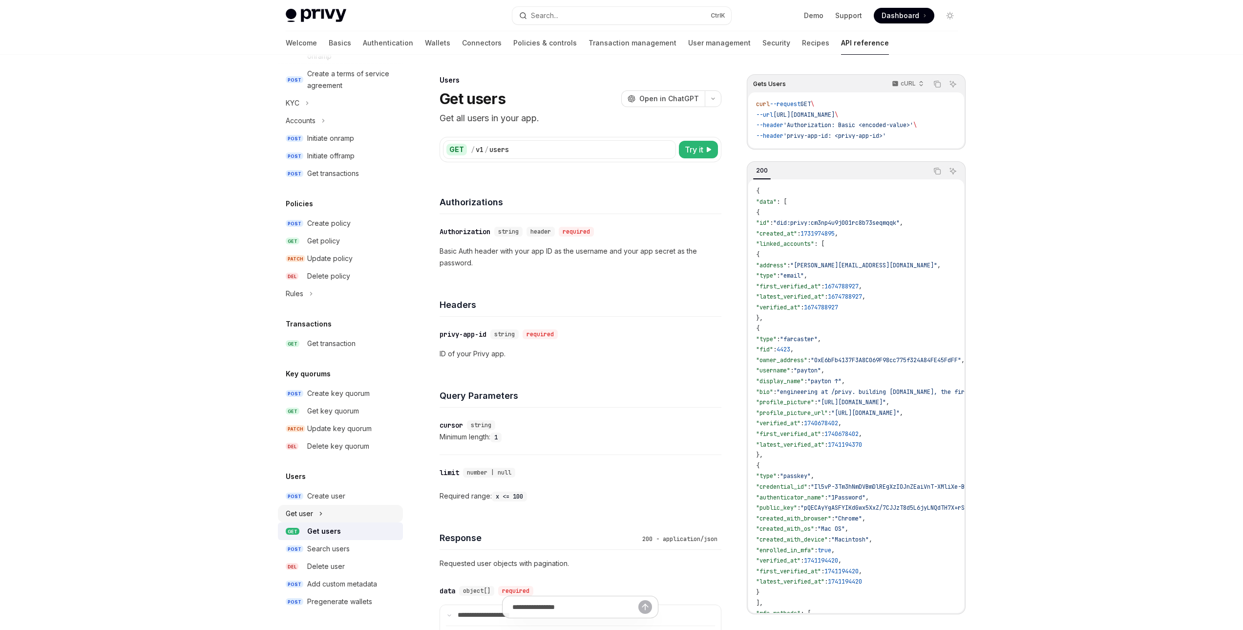
click at [321, 515] on icon "Toggle Get user section" at bounding box center [321, 514] width 4 height 12
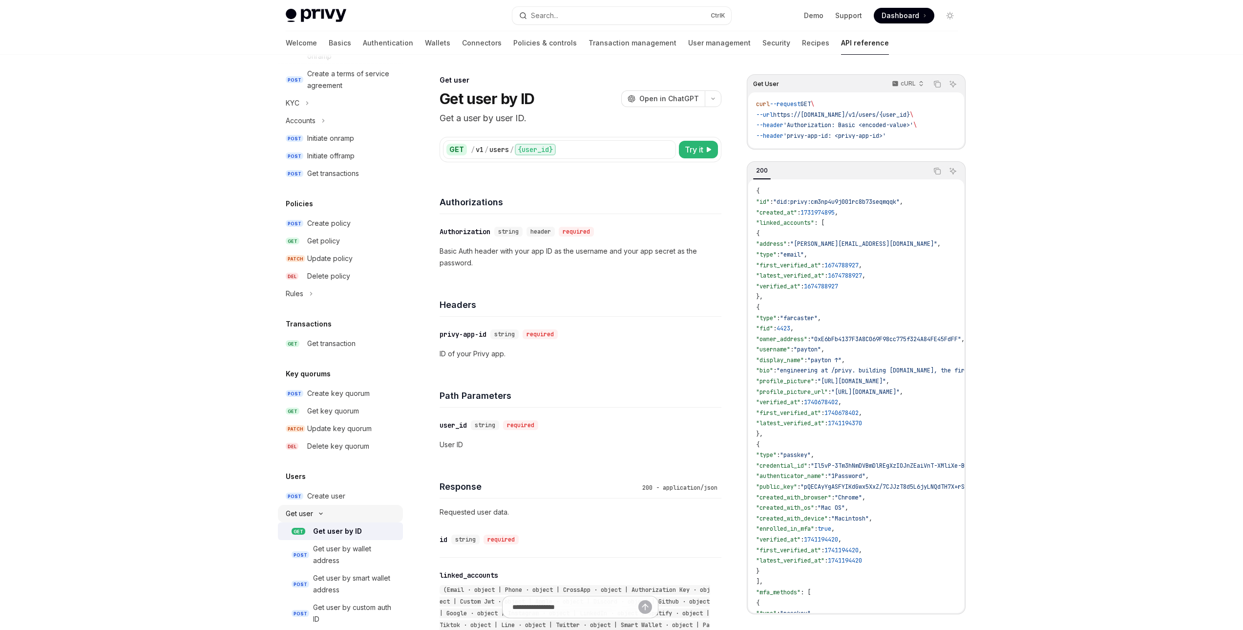
click at [322, 518] on button "Get user" at bounding box center [340, 514] width 125 height 18
click at [336, 545] on div "Search users" at bounding box center [328, 549] width 42 height 12
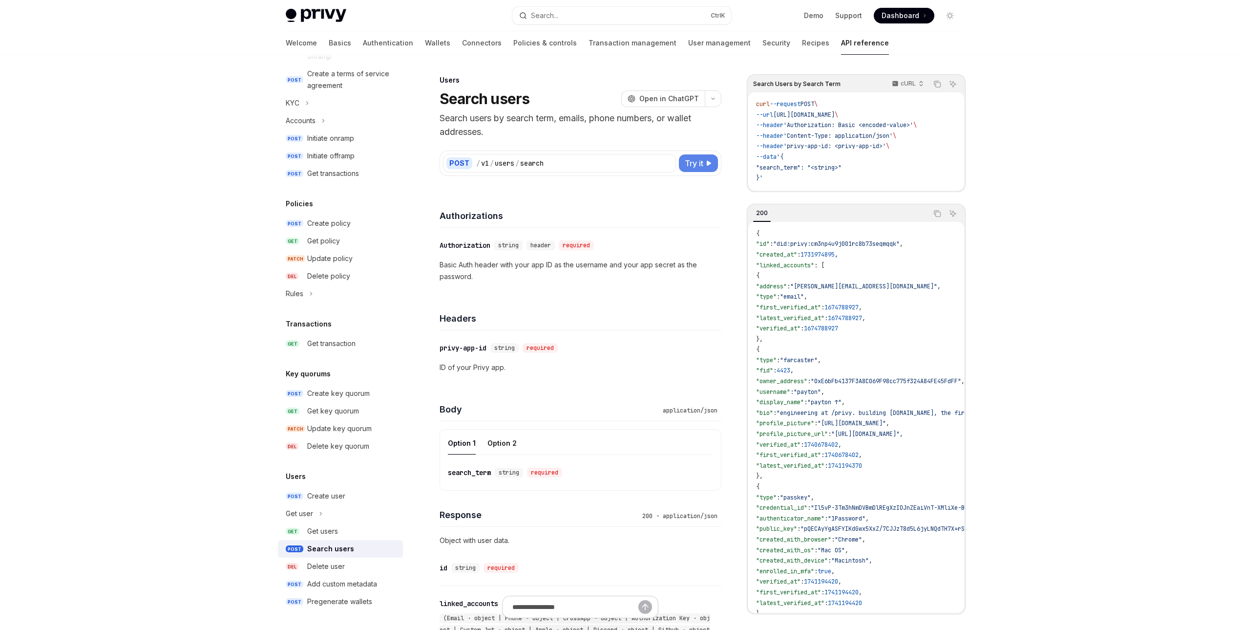
click at [707, 164] on icon at bounding box center [709, 163] width 6 height 6
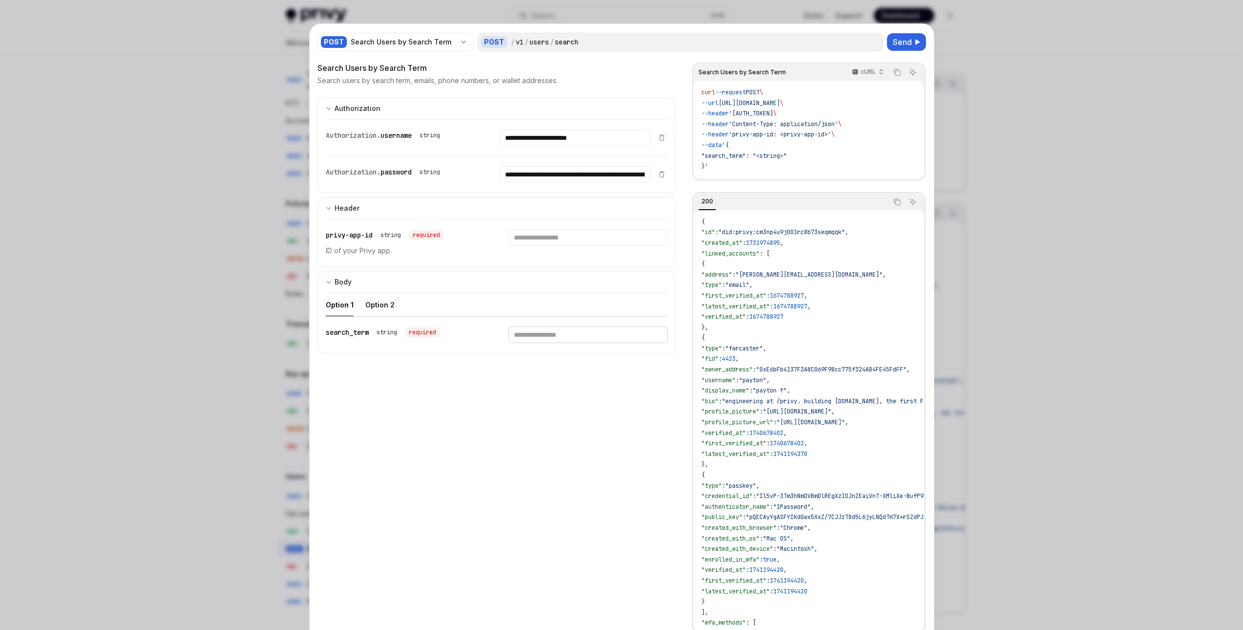
click at [524, 330] on input "Enter search_term" at bounding box center [588, 334] width 159 height 17
click at [272, 409] on div at bounding box center [621, 315] width 1243 height 630
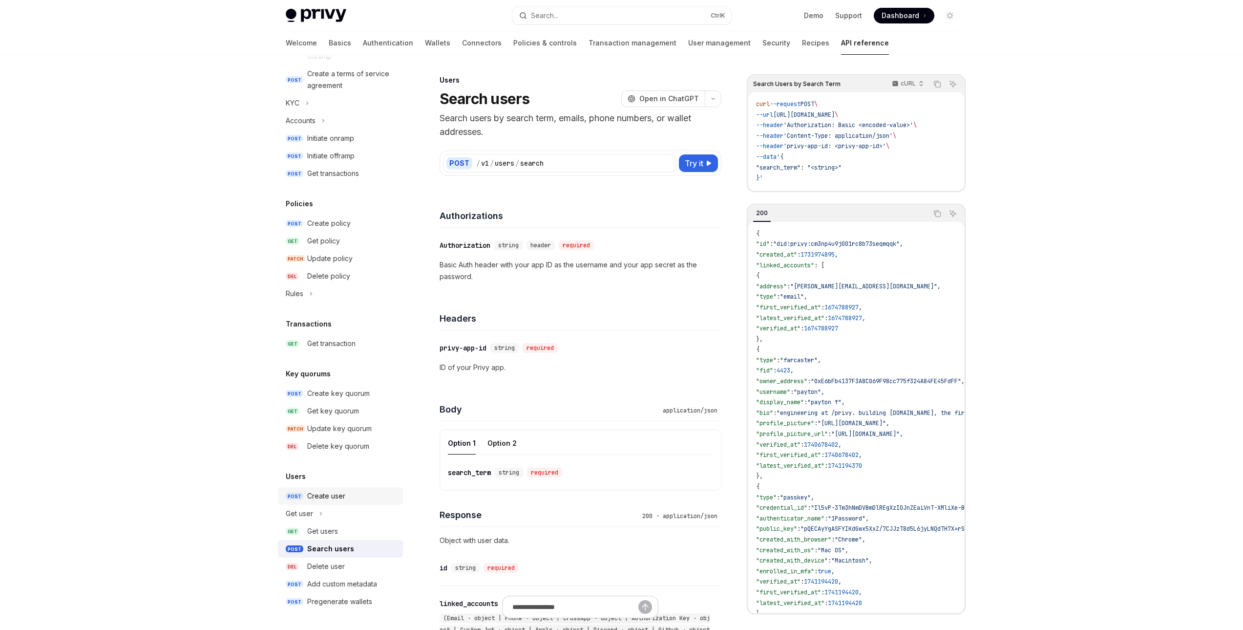
click at [347, 501] on div "Create user" at bounding box center [352, 496] width 90 height 12
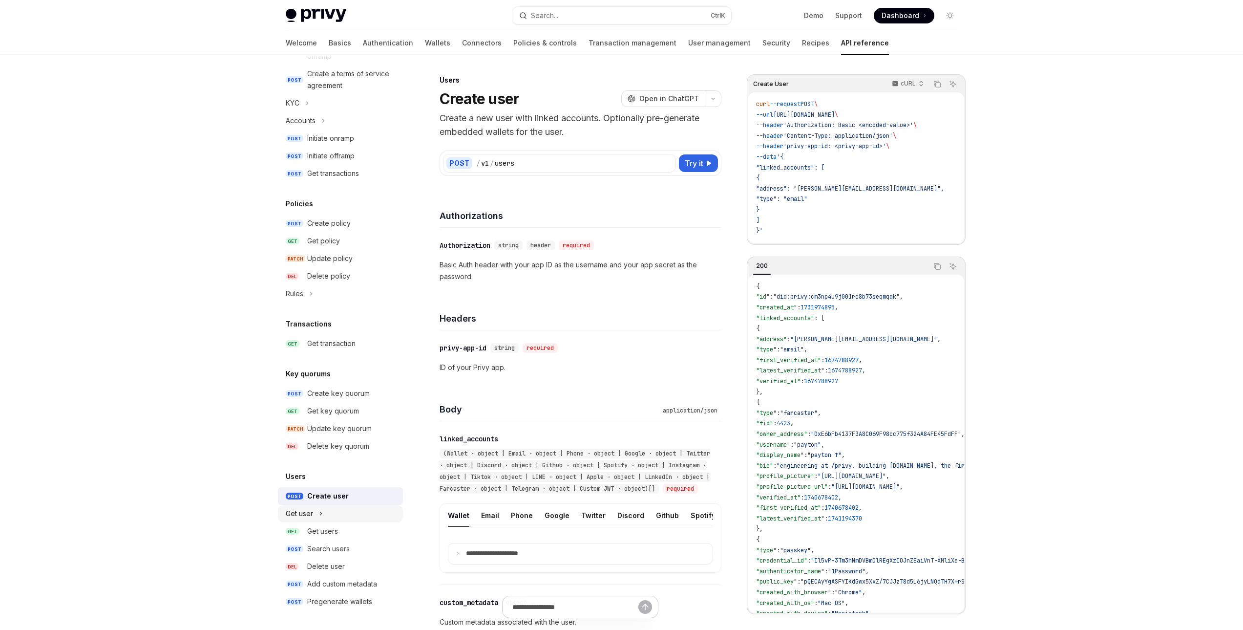
click at [324, 518] on button "Get user" at bounding box center [340, 514] width 125 height 18
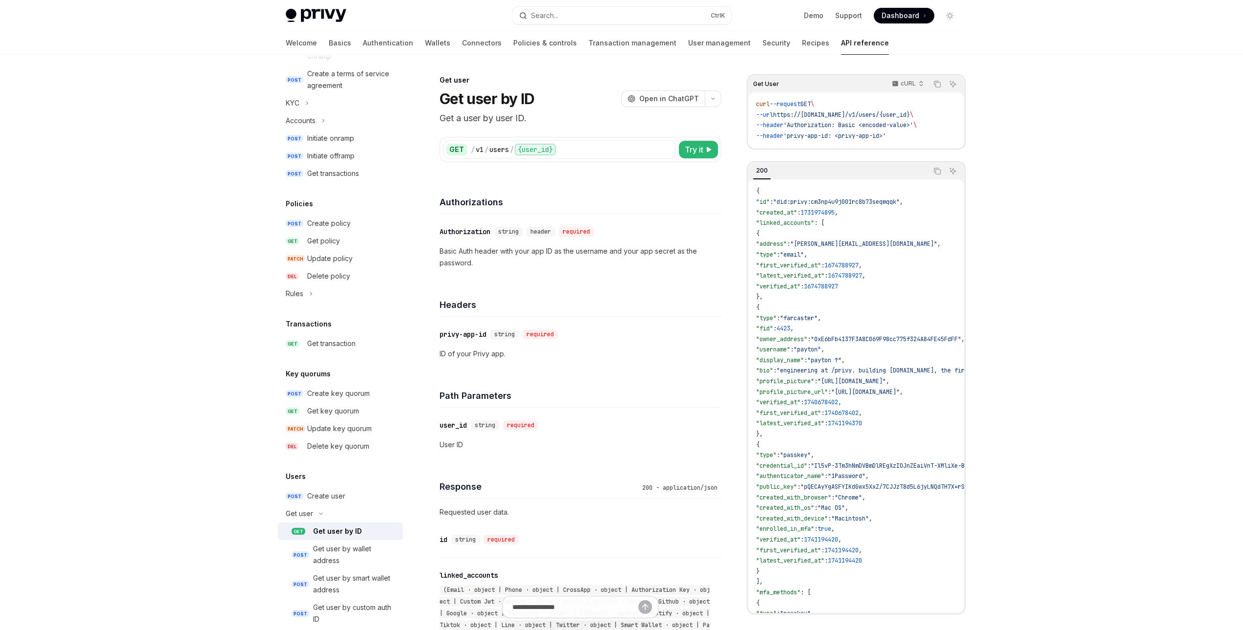
click at [340, 531] on div "Get user by ID" at bounding box center [337, 531] width 49 height 12
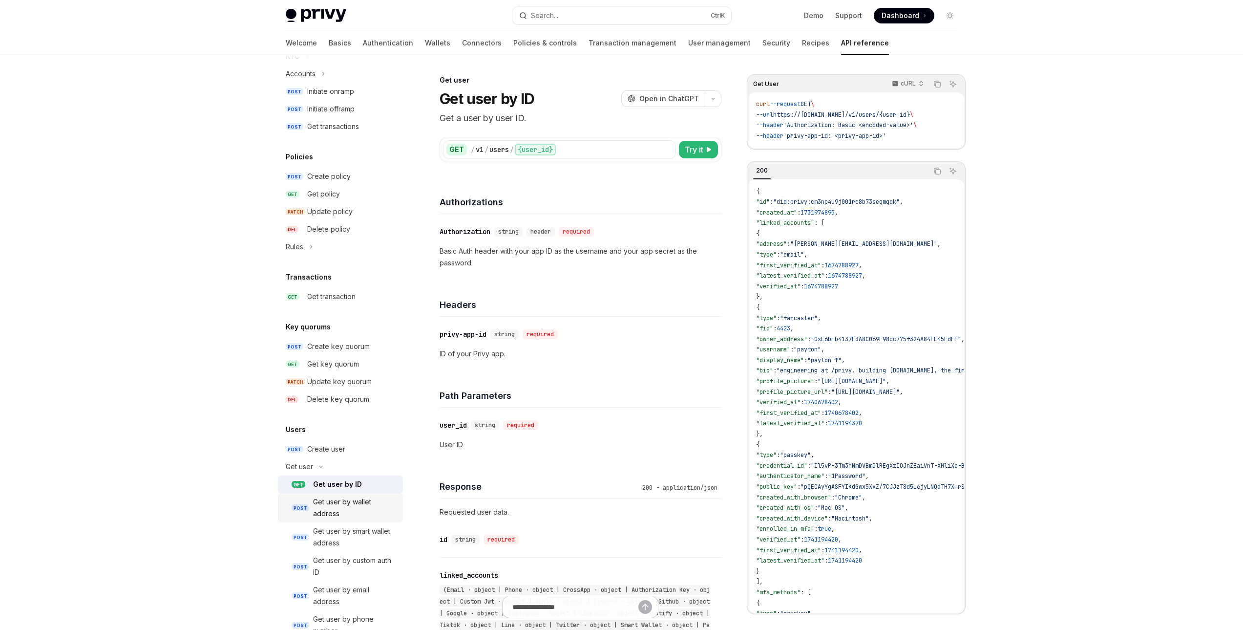
scroll to position [446, 0]
click at [366, 515] on div "Get user by wallet address" at bounding box center [355, 505] width 84 height 23
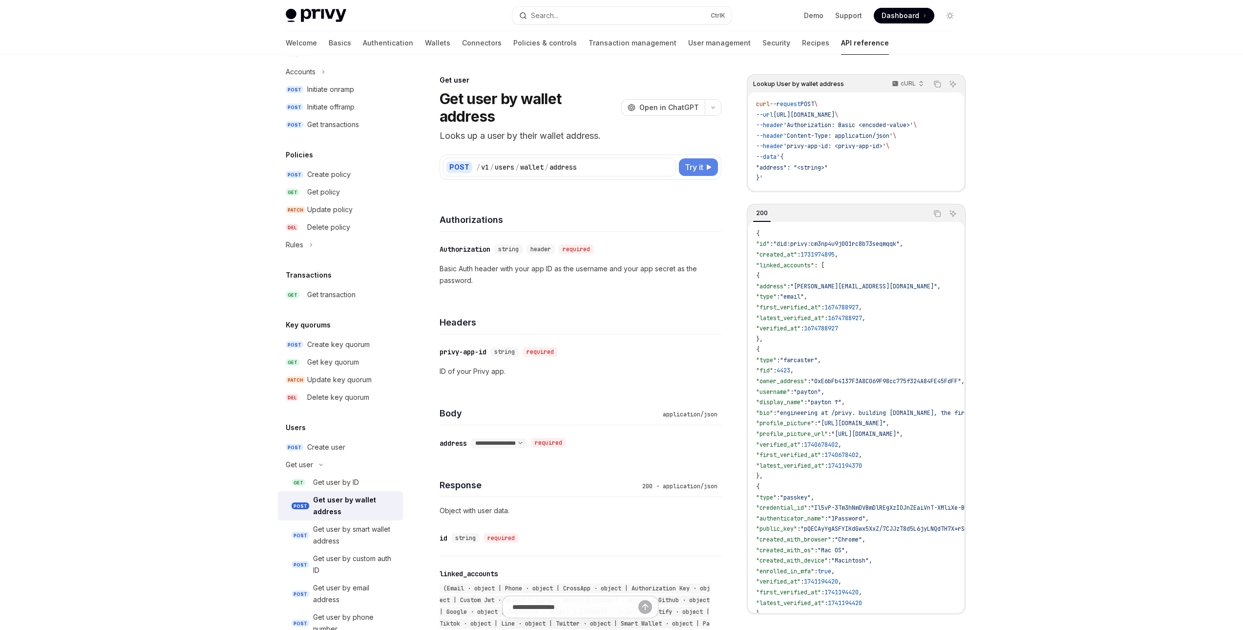
click at [690, 161] on span "Try it" at bounding box center [694, 167] width 19 height 12
type textarea "*"
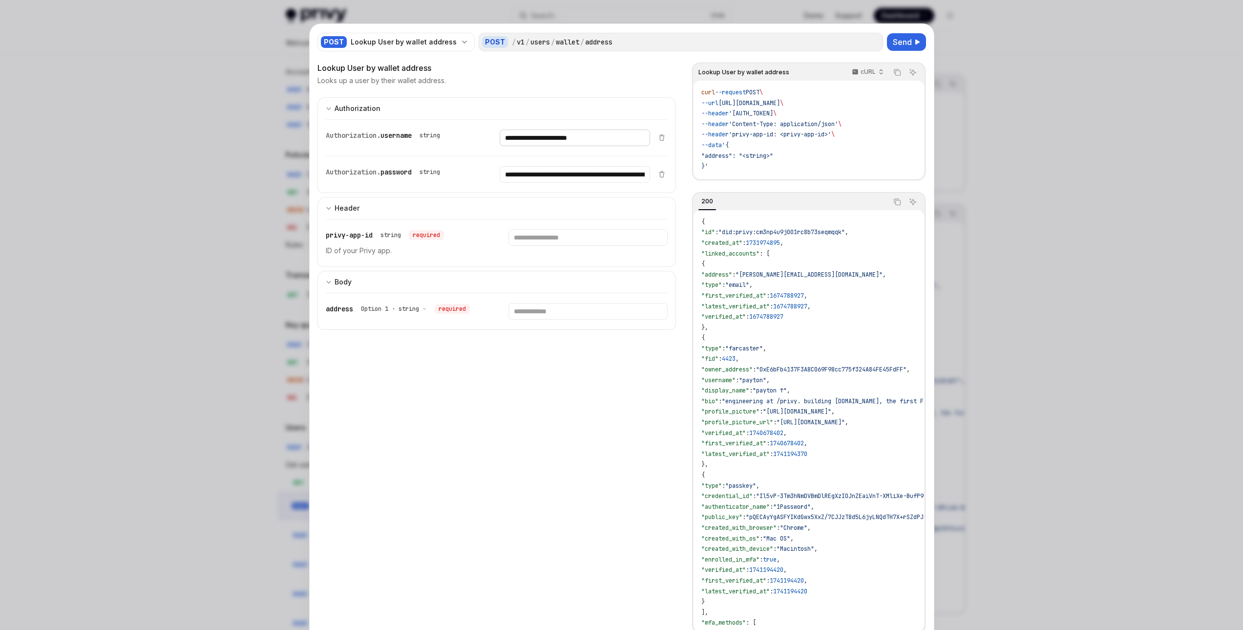
click at [551, 136] on input "**********" at bounding box center [575, 137] width 150 height 17
click at [552, 230] on input "Enter privy-app-id" at bounding box center [588, 237] width 159 height 17
paste input "**********"
click at [541, 223] on div "**********" at bounding box center [497, 242] width 342 height 47
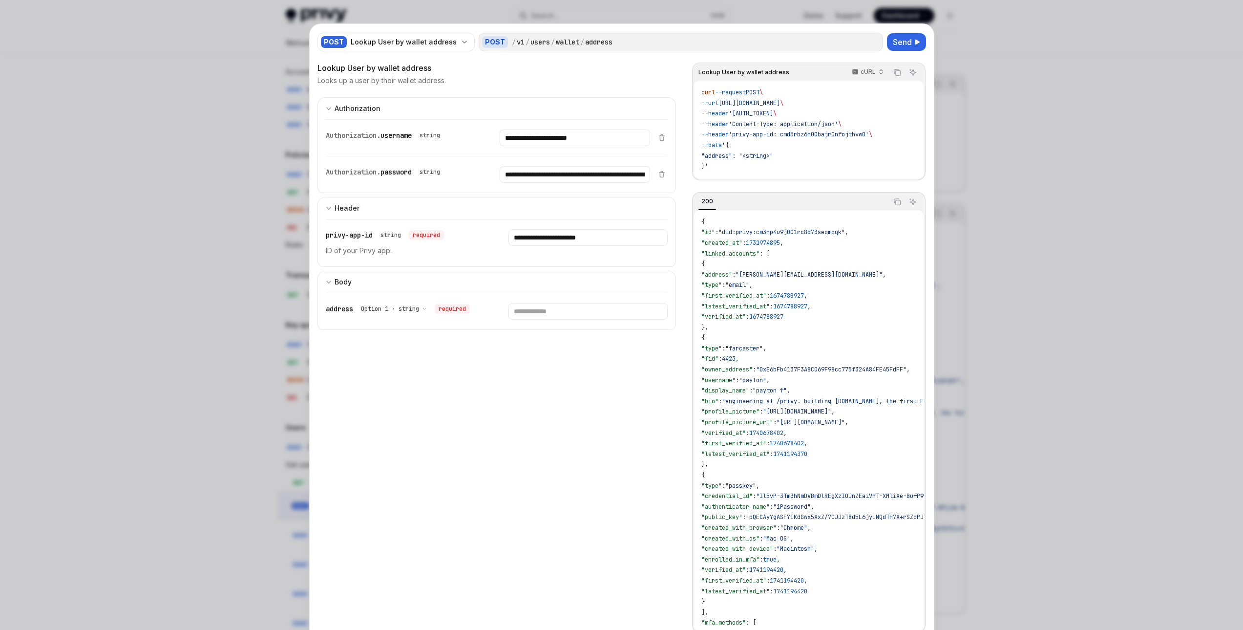
drag, startPoint x: 467, startPoint y: 259, endPoint x: 485, endPoint y: 256, distance: 18.2
click at [485, 256] on div "**********" at bounding box center [497, 242] width 342 height 47
click at [544, 236] on input "**********" at bounding box center [588, 237] width 159 height 17
paste input "**********"
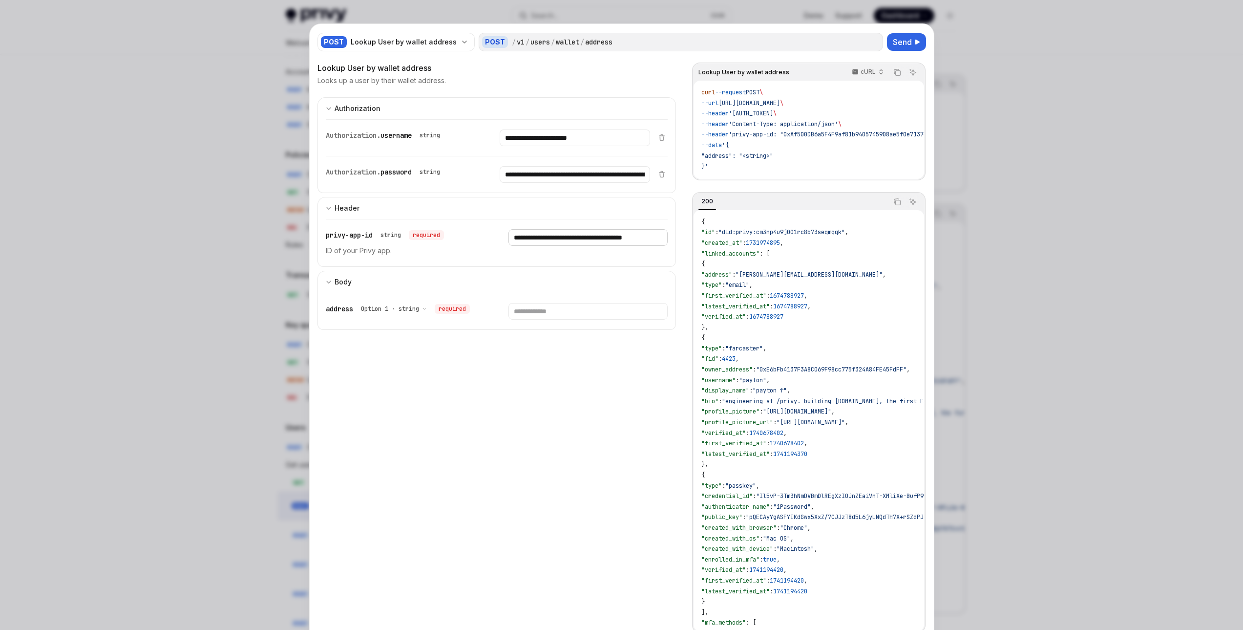
drag, startPoint x: 506, startPoint y: 238, endPoint x: 472, endPoint y: 240, distance: 33.8
click at [472, 240] on div "**********" at bounding box center [497, 242] width 342 height 47
click at [513, 236] on input "**********" at bounding box center [588, 237] width 159 height 17
drag, startPoint x: 592, startPoint y: 239, endPoint x: 678, endPoint y: 239, distance: 85.5
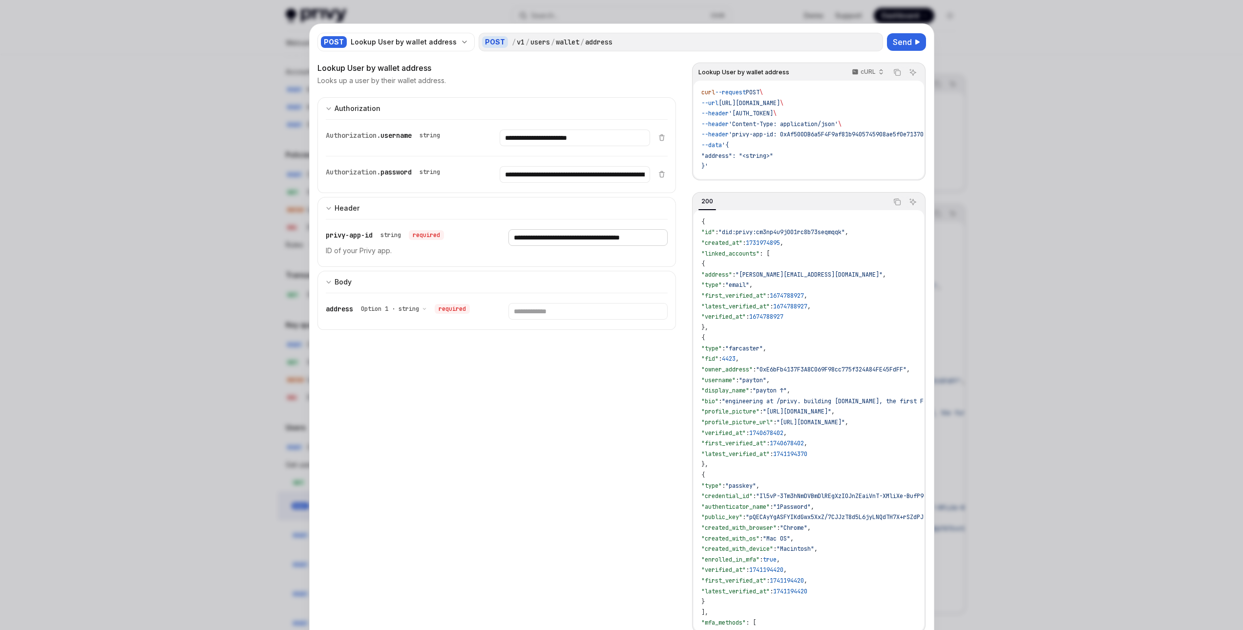
click at [678, 239] on div "**********" at bounding box center [622, 355] width 609 height 587
click at [660, 240] on input "**********" at bounding box center [588, 237] width 159 height 17
click at [633, 238] on input "**********" at bounding box center [588, 237] width 159 height 17
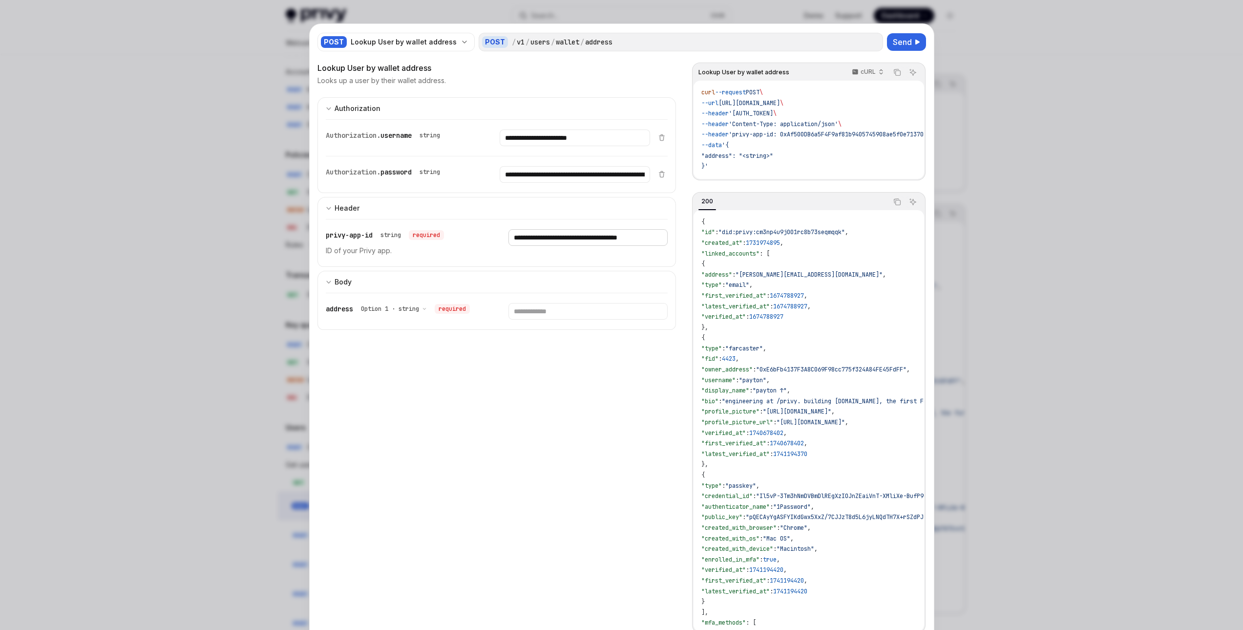
type input "**********"
click at [590, 305] on input "Enter address" at bounding box center [588, 311] width 159 height 17
paste input "**********"
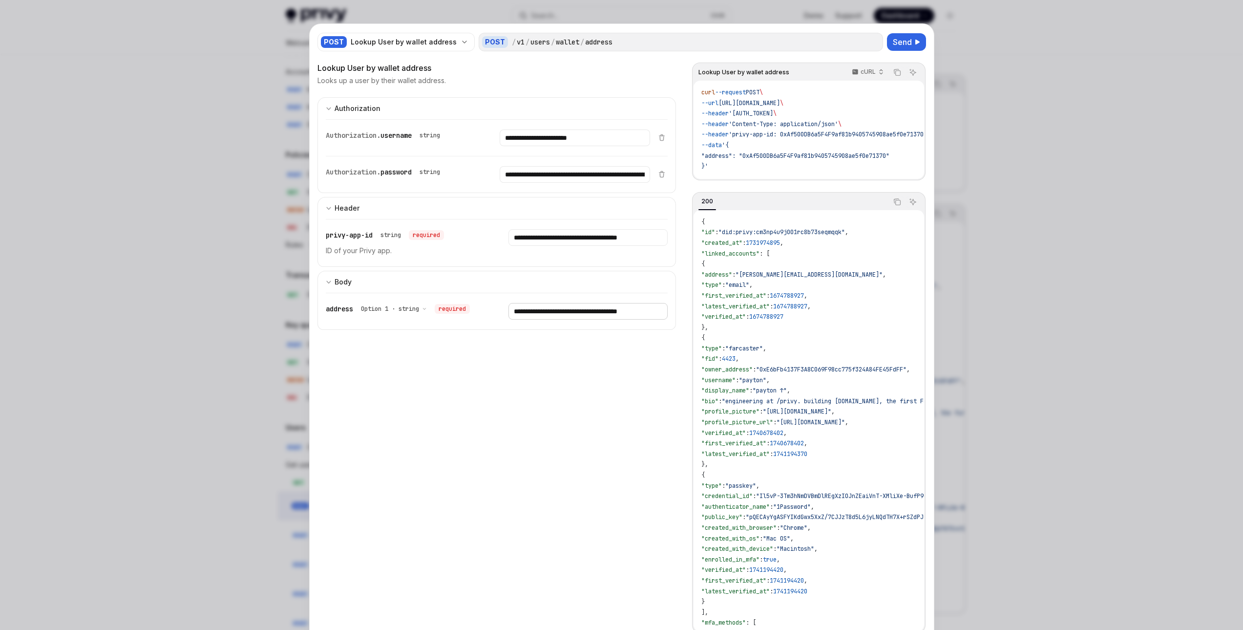
type input "**********"
click at [535, 138] on input "**********" at bounding box center [575, 137] width 150 height 17
click at [550, 238] on input "**********" at bounding box center [588, 237] width 159 height 17
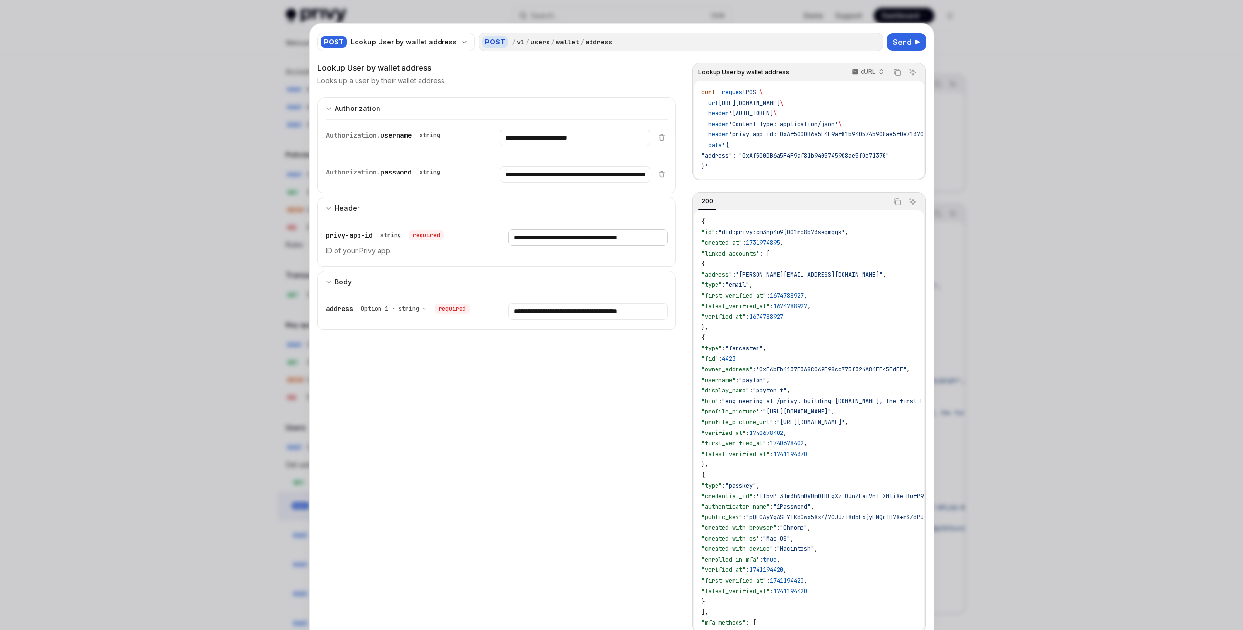
click at [550, 238] on input "**********" at bounding box center [588, 237] width 159 height 17
paste input "Enter privy-app-id"
type input "**********"
drag, startPoint x: 551, startPoint y: 238, endPoint x: 670, endPoint y: 72, distance: 204.8
click at [647, 75] on div "Lookup User by wallet address Looks up a user by their wallet address." at bounding box center [497, 73] width 359 height 23
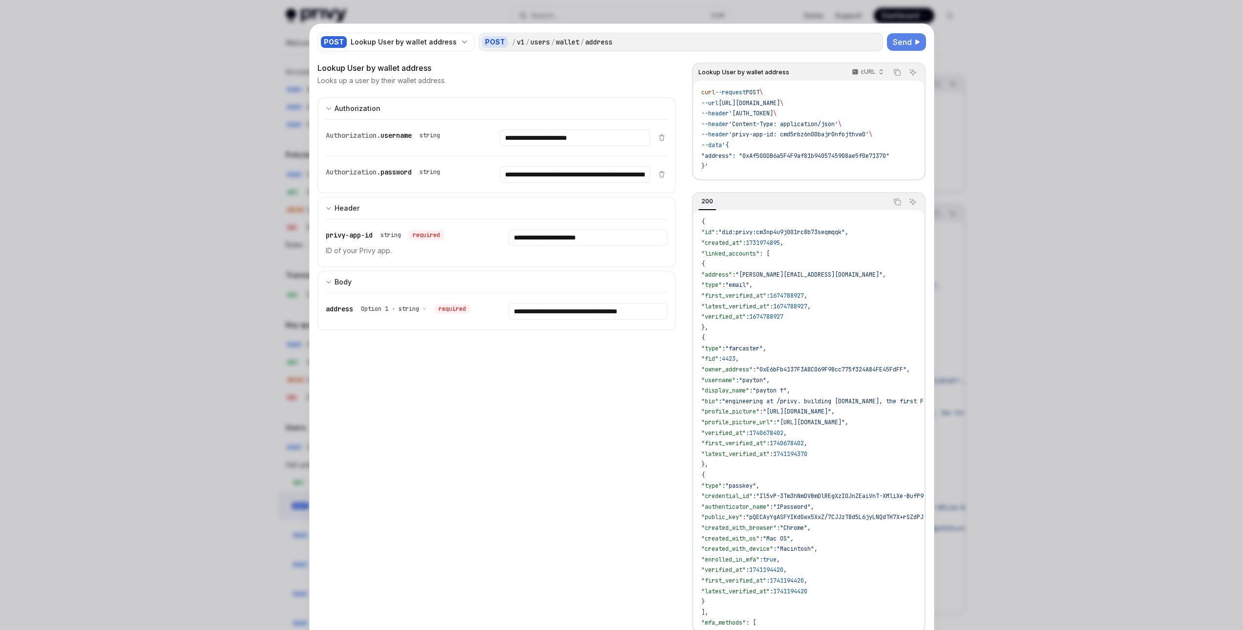
click at [896, 48] on button "Send" at bounding box center [906, 42] width 39 height 18
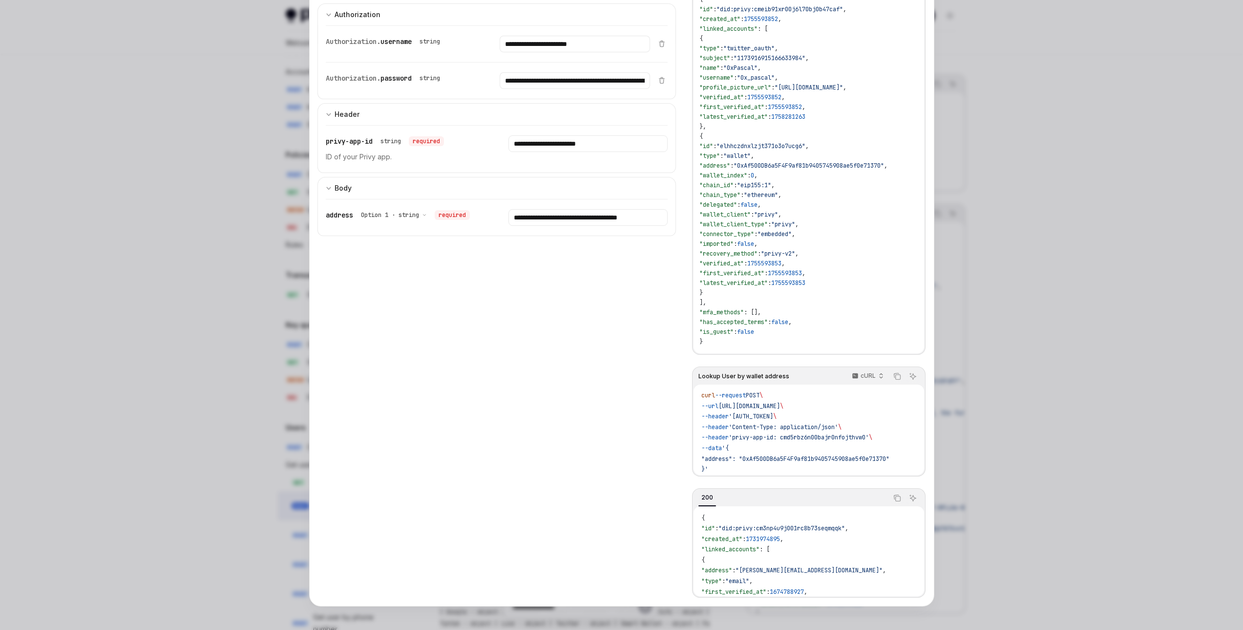
scroll to position [7, 0]
click at [625, 388] on div "Lookup User by wallet address Looks up a user by their wallet address. 200 - OK…" at bounding box center [497, 283] width 359 height 630
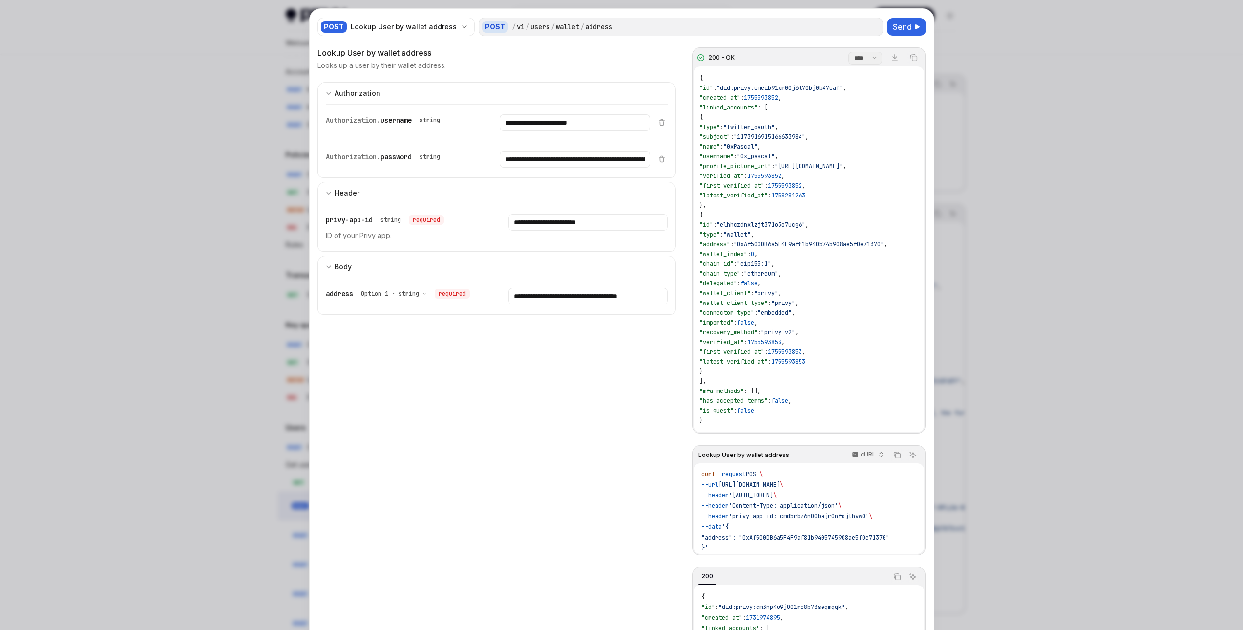
scroll to position [0, 0]
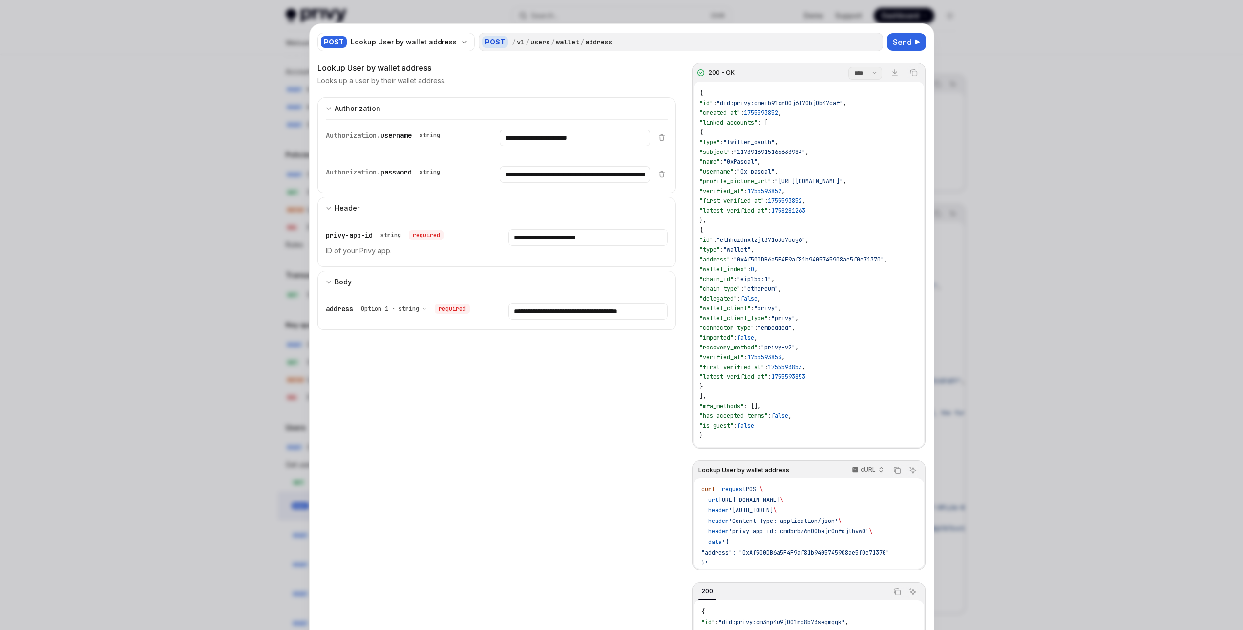
click at [737, 300] on span ""delegated"" at bounding box center [719, 299] width 38 height 8
click at [792, 324] on span ""embedded"" at bounding box center [775, 328] width 34 height 8
click at [753, 49] on div "POST / v1 / users / wallet / address" at bounding box center [681, 42] width 404 height 19
click at [896, 47] on span "Send" at bounding box center [902, 42] width 19 height 12
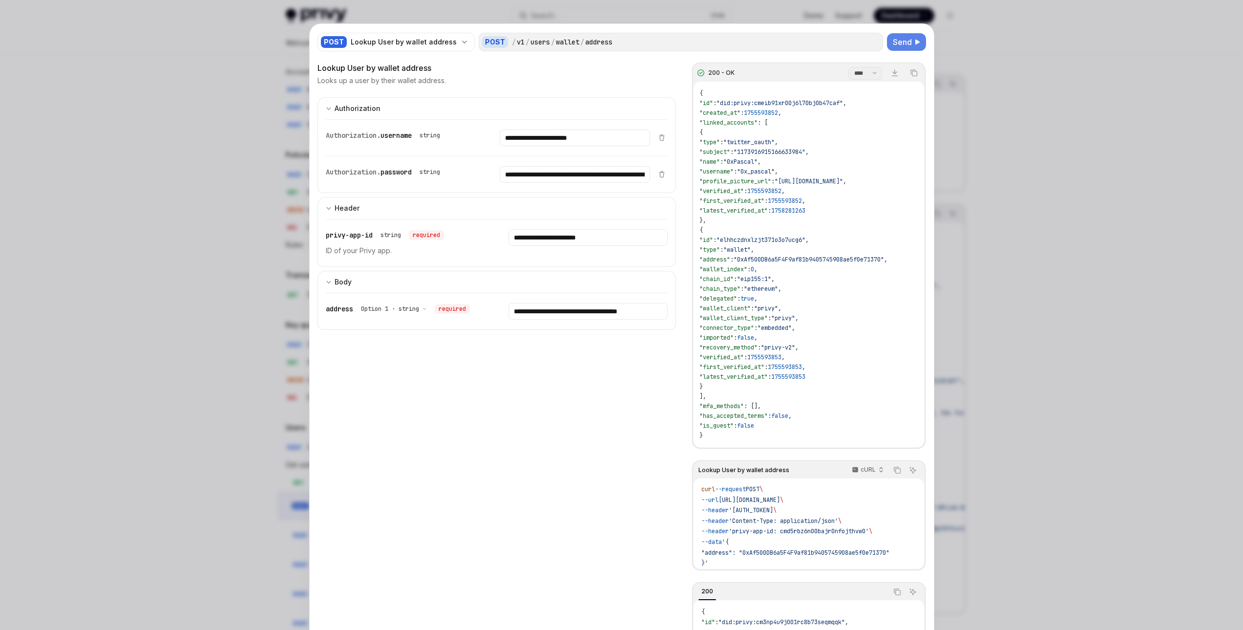
click at [737, 298] on span ""delegated"" at bounding box center [719, 299] width 38 height 8
copy span "delegated"
click at [805, 245] on div at bounding box center [806, 249] width 8 height 8
click at [795, 351] on span ""privy-v2"" at bounding box center [778, 347] width 34 height 8
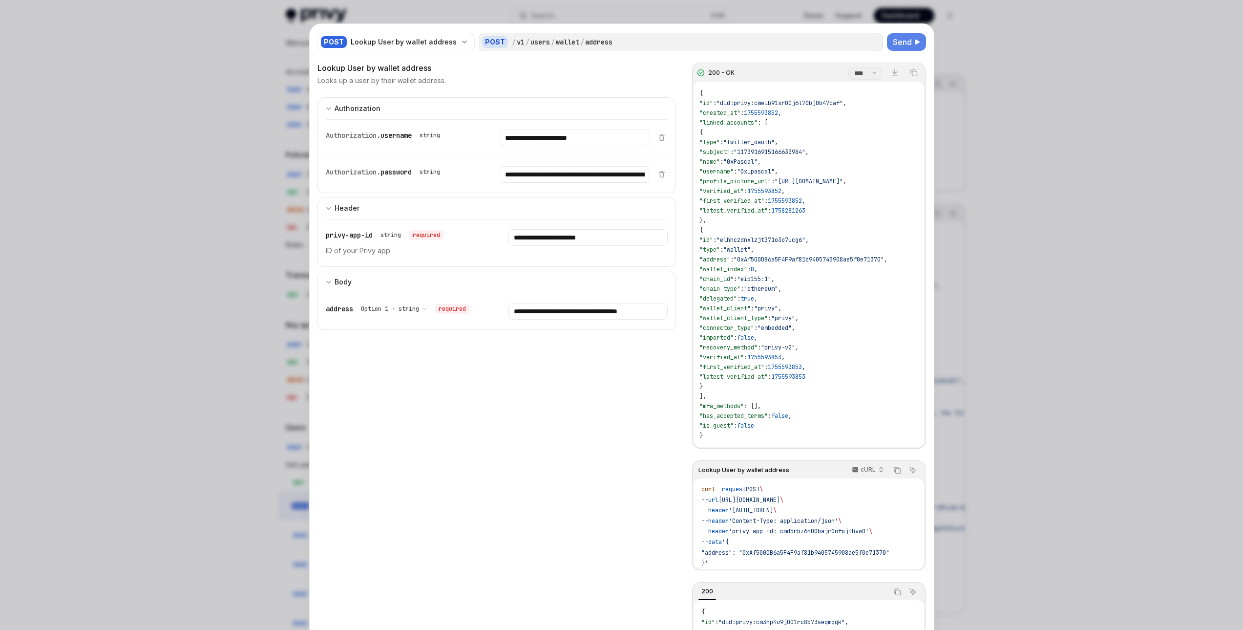
drag, startPoint x: 842, startPoint y: 264, endPoint x: 776, endPoint y: 280, distance: 67.8
click at [842, 264] on div "{ "id" : "did:privy:cmeib91xr00j6l70bj0b47caf" , "created_at" : 1755593852 , "l…" at bounding box center [809, 264] width 230 height 365
click at [736, 297] on span ""delegated"" at bounding box center [719, 299] width 38 height 8
copy span "delegated"
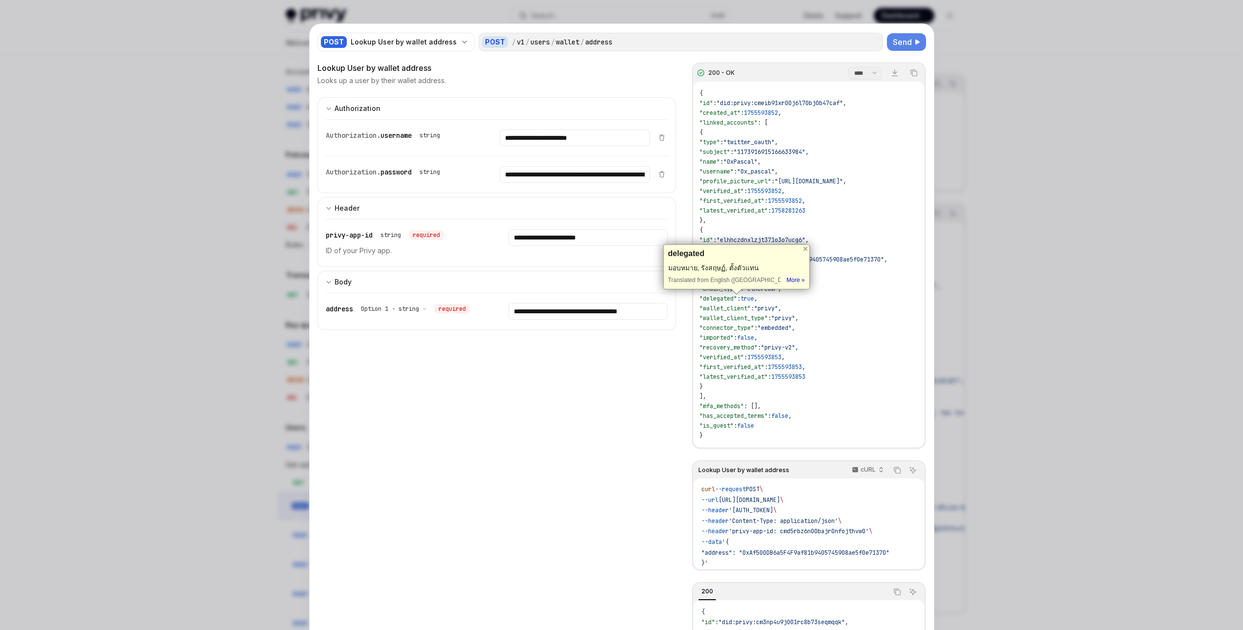
click at [730, 300] on span ""delegated"" at bounding box center [719, 299] width 38 height 8
drag, startPoint x: 788, startPoint y: 355, endPoint x: 752, endPoint y: 324, distance: 47.8
click at [782, 355] on span "1755593853" at bounding box center [764, 357] width 34 height 8
click at [900, 43] on span "Send" at bounding box center [902, 42] width 19 height 12
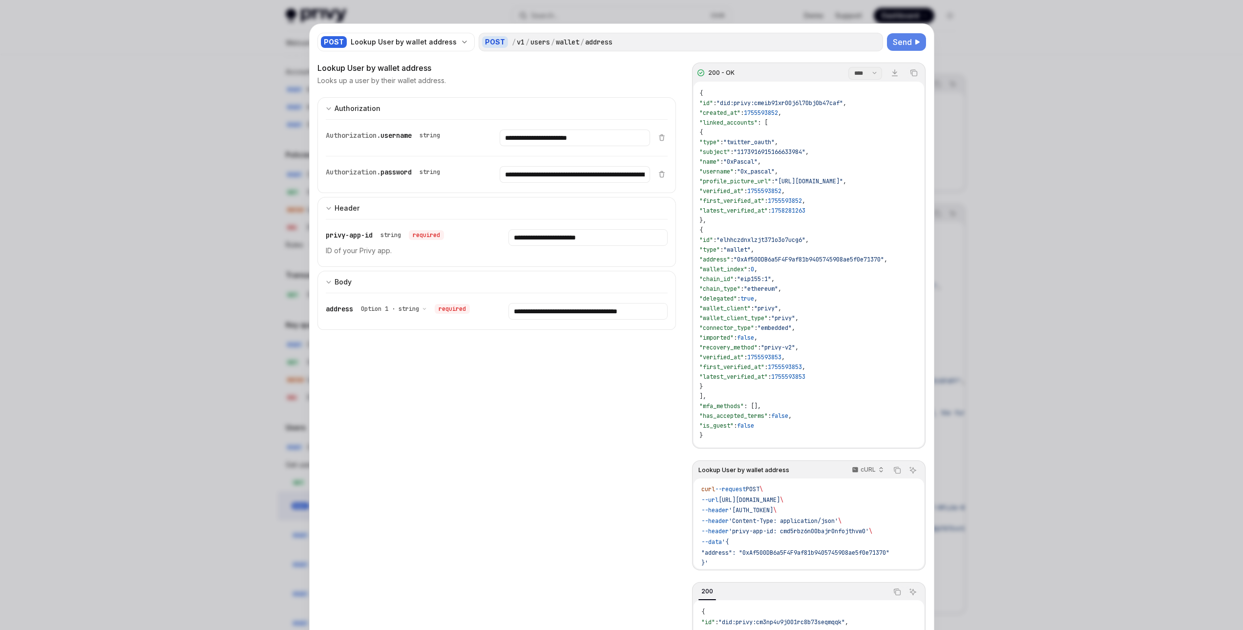
click at [895, 41] on span "Send" at bounding box center [902, 42] width 19 height 12
click at [831, 293] on div "{ "id" : "did:privy:cmeib91xr00j6l70bj0b47caf" , "created_at" : 1755593852 , "l…" at bounding box center [809, 264] width 230 height 365
drag, startPoint x: 827, startPoint y: 61, endPoint x: 832, endPoint y: 59, distance: 5.1
click at [827, 61] on div "POST Lookup User by wallet address POST / v1 / users / wallet / address Send Lo…" at bounding box center [622, 362] width 624 height 676
click at [899, 48] on button "Send" at bounding box center [906, 42] width 39 height 18
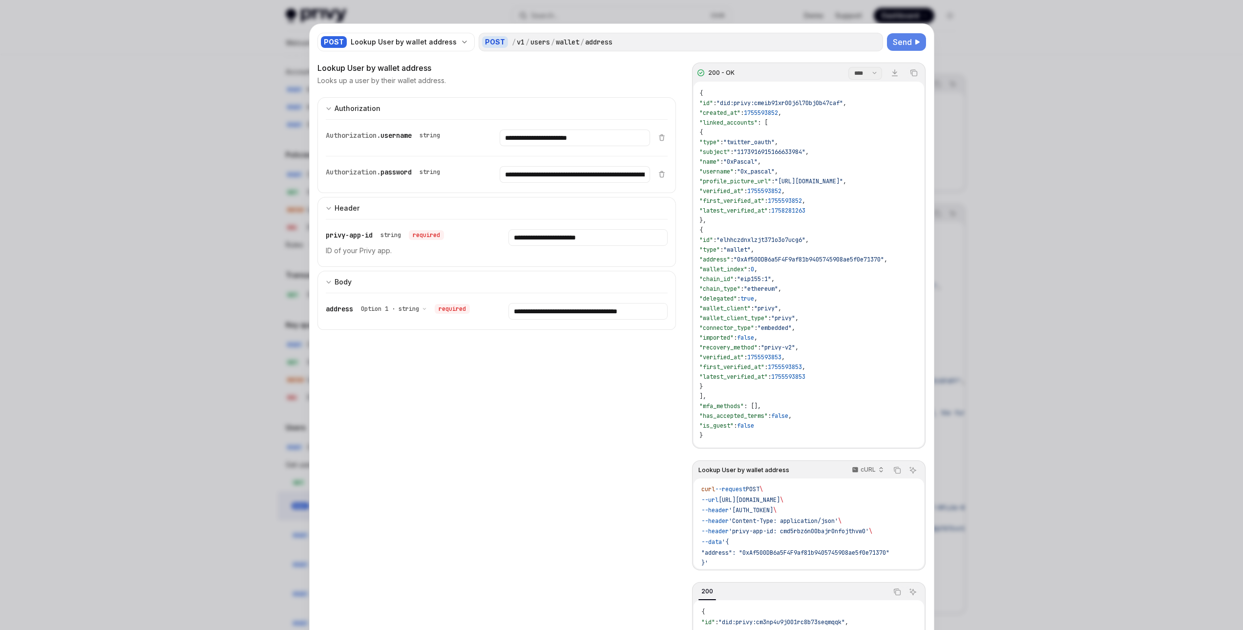
click at [899, 45] on span "Send" at bounding box center [902, 42] width 19 height 12
click at [837, 59] on div "POST Lookup User by wallet address POST / v1 / users / wallet / address Send Lo…" at bounding box center [622, 362] width 624 height 676
click at [893, 43] on span "Send" at bounding box center [902, 42] width 19 height 12
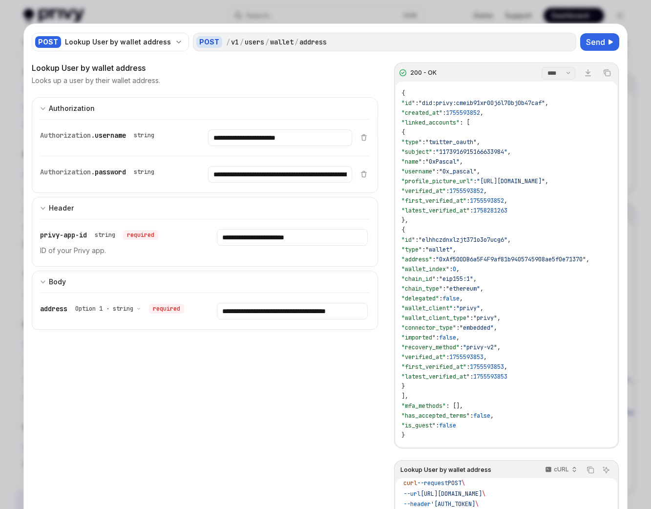
drag, startPoint x: 594, startPoint y: 42, endPoint x: 599, endPoint y: 84, distance: 41.8
click at [594, 42] on span "Send" at bounding box center [595, 42] width 19 height 12
click at [596, 46] on span "Send" at bounding box center [595, 42] width 19 height 12
click at [466, 179] on span ""profile_picture_url"" at bounding box center [438, 181] width 72 height 8
click at [597, 44] on span "Send" at bounding box center [595, 42] width 19 height 12
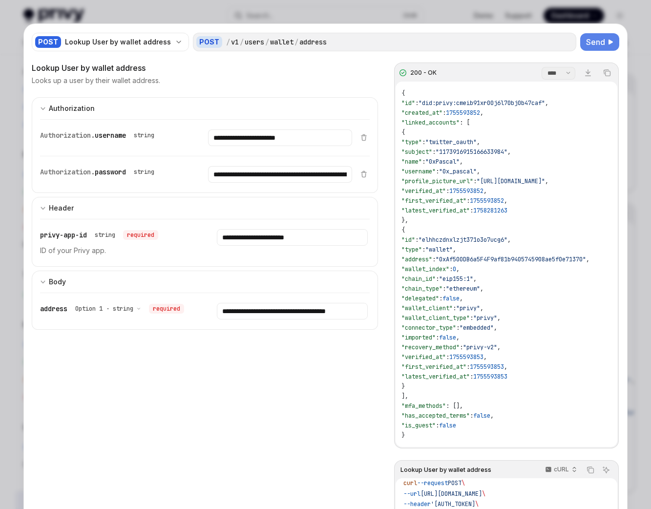
drag, startPoint x: 498, startPoint y: 148, endPoint x: 532, endPoint y: 118, distance: 45.7
click at [499, 147] on div "{ "id" : "did:privy:cmeib91xr00j6l70bj0b47caf" , "created_at" : 1755593852 , "l…" at bounding box center [507, 264] width 222 height 365
click at [595, 44] on span "Send" at bounding box center [595, 42] width 19 height 12
type textarea "*"
